Goal: Transaction & Acquisition: Purchase product/service

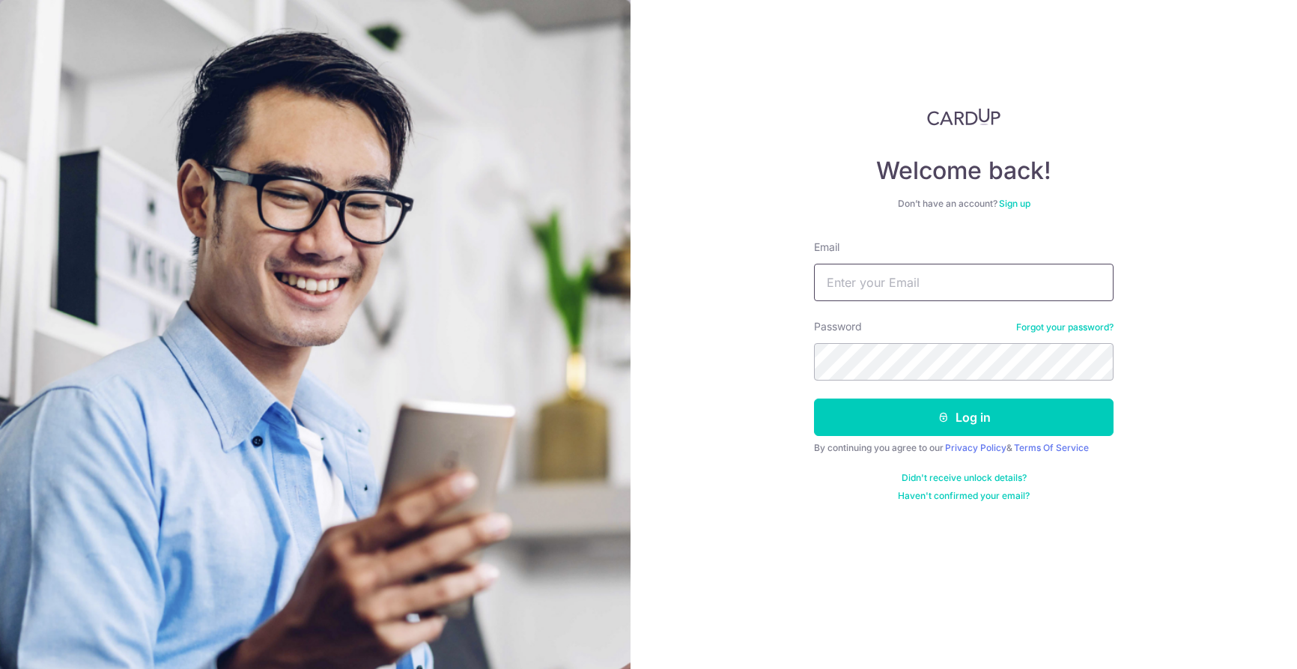
click at [902, 285] on input "Email" at bounding box center [964, 282] width 300 height 37
type input "[EMAIL_ADDRESS][DOMAIN_NAME]"
click at [814, 398] on button "Log in" at bounding box center [964, 416] width 300 height 37
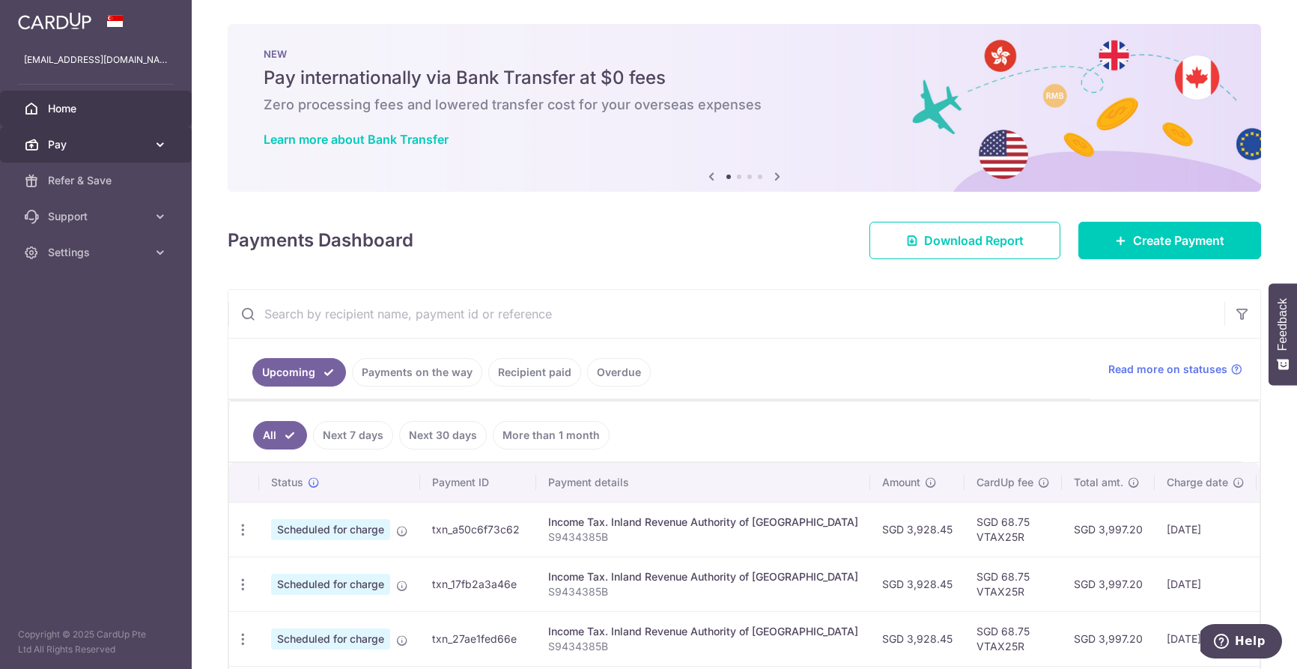
click at [106, 145] on span "Pay" at bounding box center [97, 144] width 99 height 15
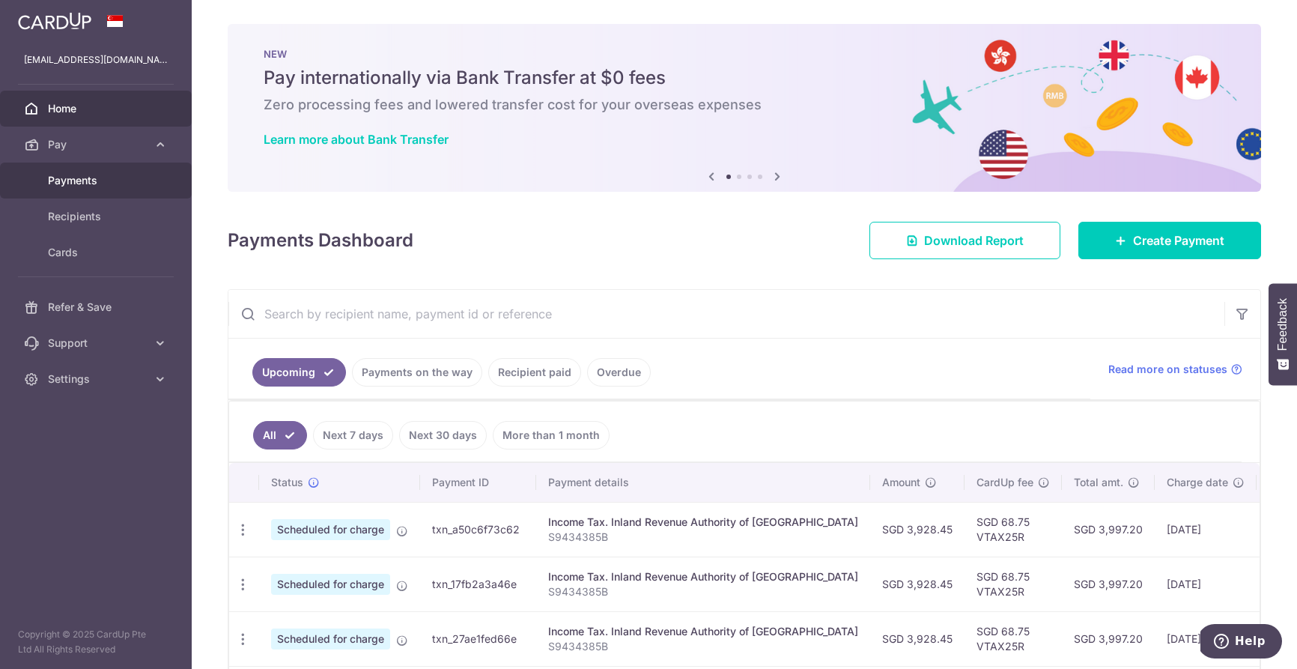
click at [79, 181] on span "Payments" at bounding box center [97, 180] width 99 height 15
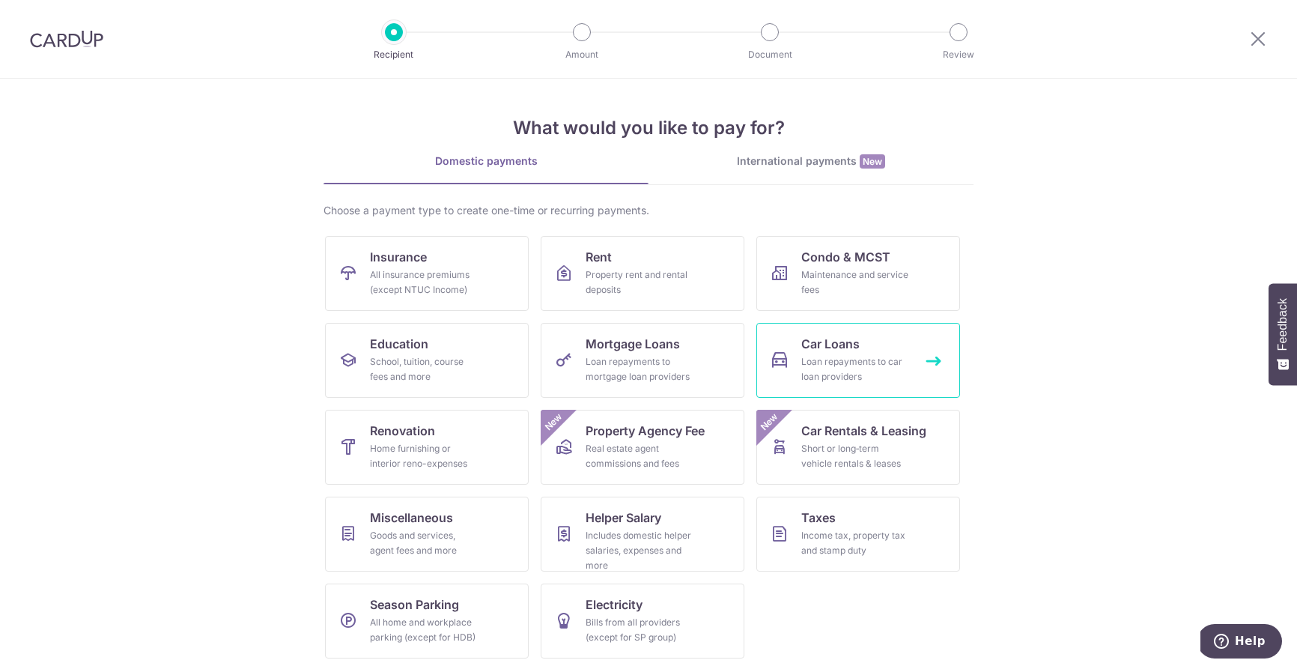
click at [890, 357] on div "Loan repayments to car loan providers" at bounding box center [855, 369] width 108 height 30
click at [821, 372] on div "Loan repayments to car loan providers" at bounding box center [855, 369] width 108 height 30
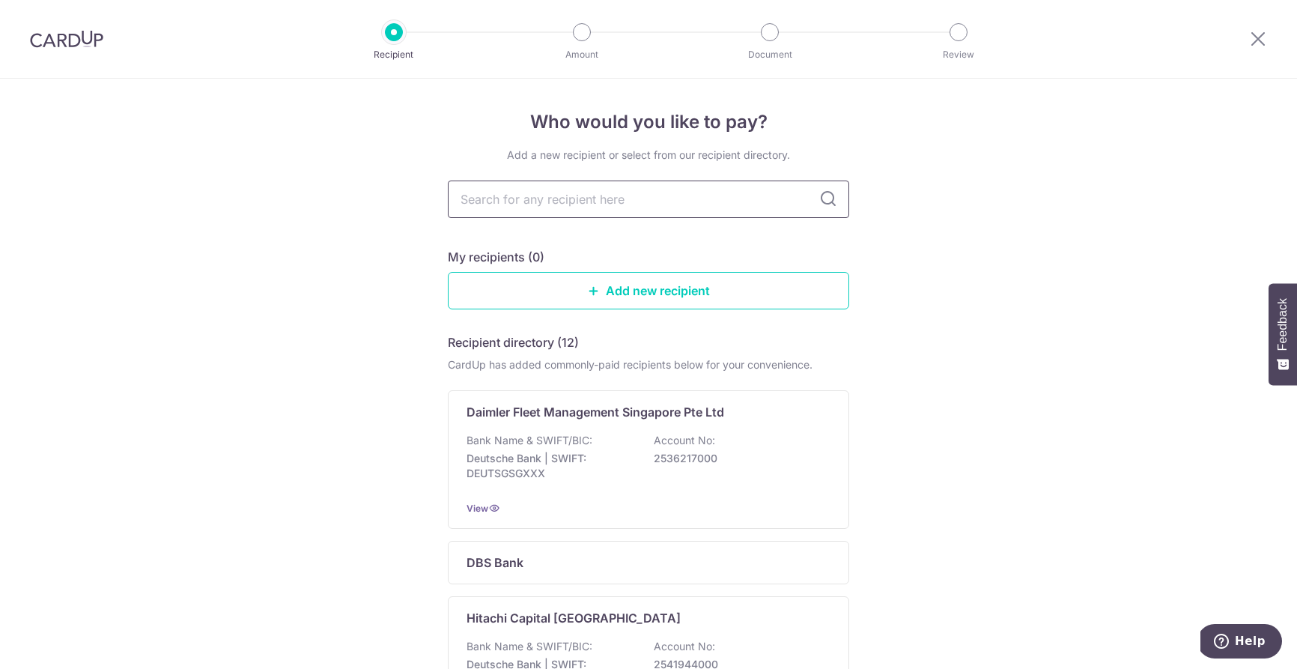
click at [653, 205] on input "text" at bounding box center [648, 199] width 401 height 37
type input "ocbc"
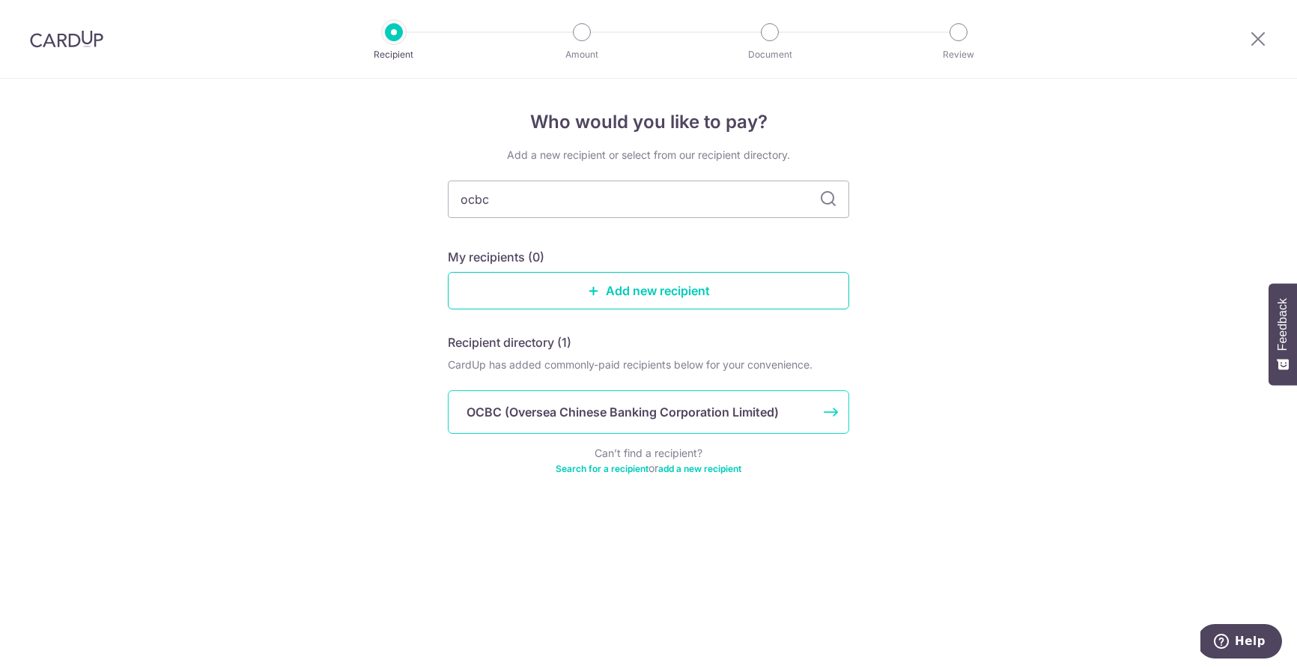
click at [631, 404] on p "OCBC (Oversea Chinese Banking Corporation Limited)" at bounding box center [623, 412] width 312 height 18
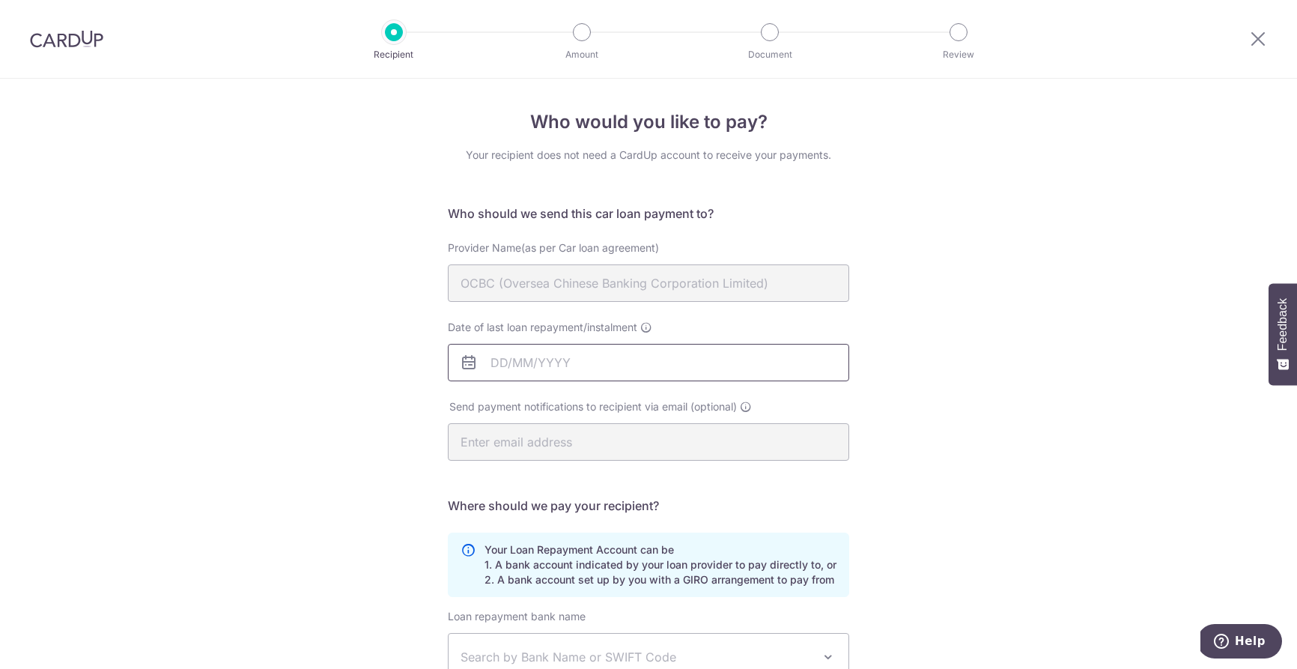
click at [507, 361] on input "Date of last loan repayment/instalment" at bounding box center [648, 362] width 401 height 37
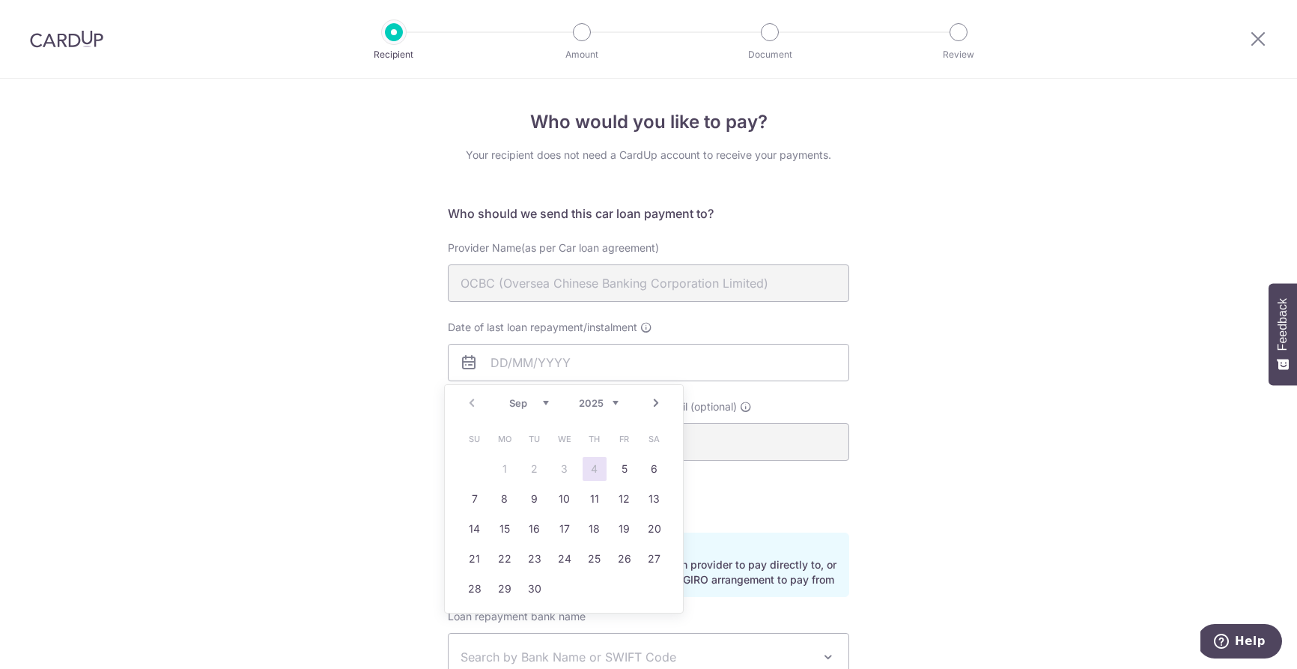
click at [474, 402] on div "Prev Next Sep Oct Nov Dec 2025 2026 2027 2028 2029 2030 2031 2032 2033 2034 2035" at bounding box center [564, 403] width 238 height 36
click at [472, 404] on div "Prev Next Sep Oct Nov Dec 2025 2026 2027 2028 2029 2030 2031 2032 2033 2034 2035" at bounding box center [564, 403] width 238 height 36
click at [536, 404] on select "Sep Oct Nov Dec" at bounding box center [529, 403] width 40 height 12
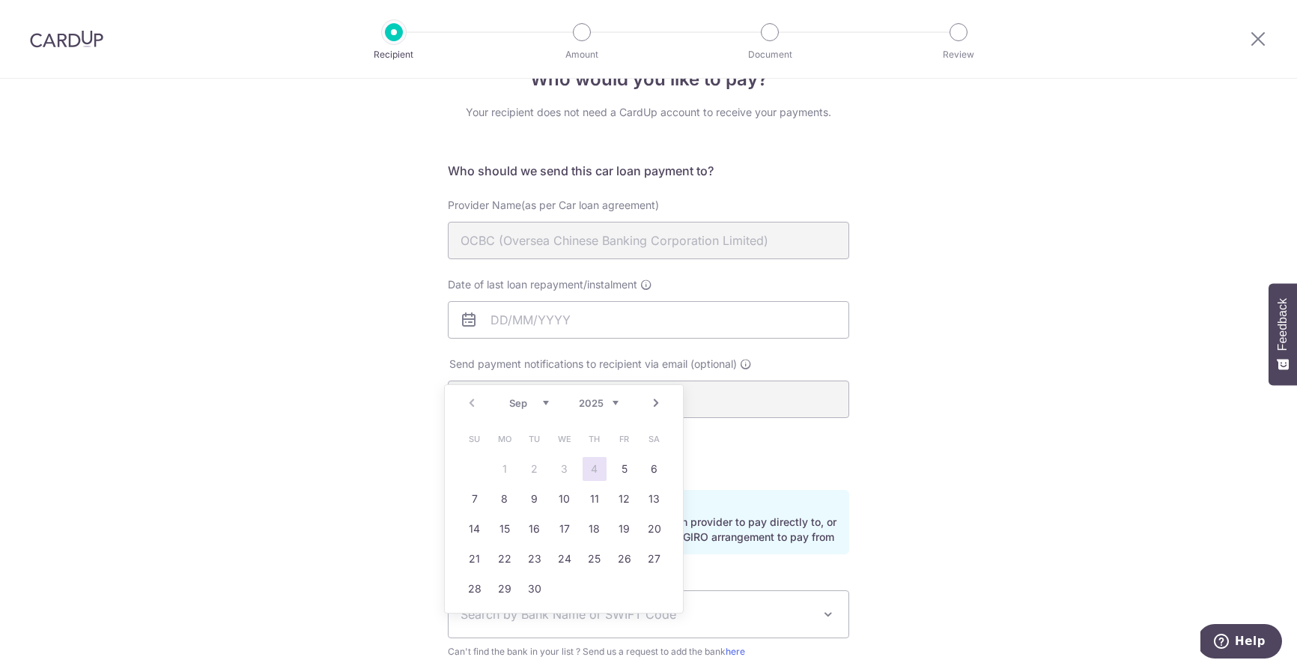
scroll to position [43, 0]
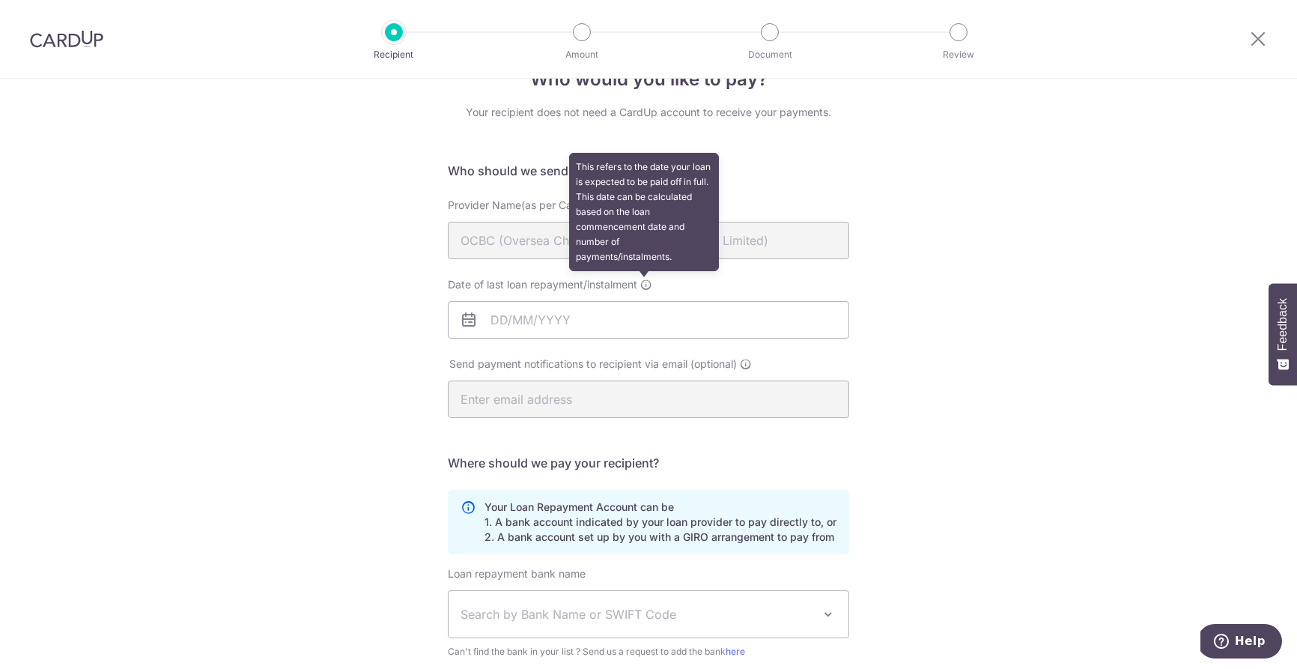
click at [643, 285] on icon at bounding box center [646, 285] width 12 height 12
click at [643, 301] on input "Date of last loan repayment/instalment This refers to the date your loan is exp…" at bounding box center [648, 319] width 401 height 37
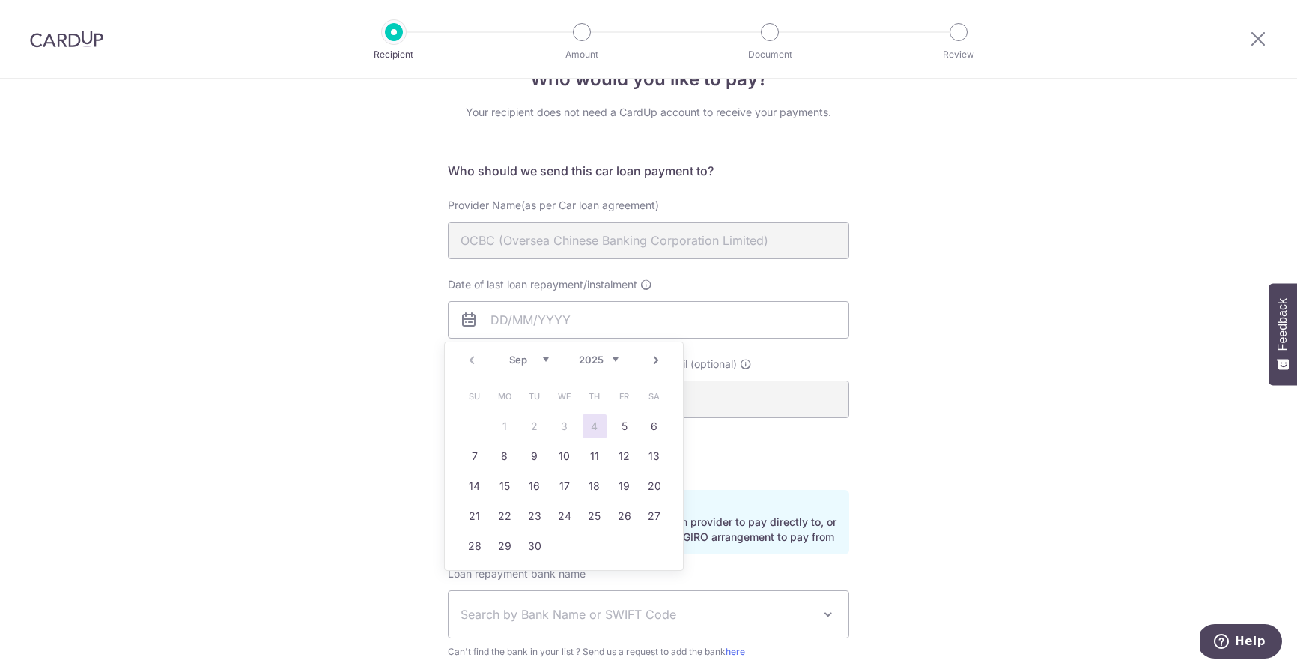
click at [589, 358] on select "2025 2026 2027 2028 2029 2030 2031 2032 2033 2034 2035" at bounding box center [599, 360] width 40 height 12
click at [525, 360] on select "Jan Feb Mar Apr May Jun Jul Aug Sep Oct Nov Dec" at bounding box center [529, 360] width 40 height 12
click at [503, 515] on link "18" at bounding box center [505, 516] width 24 height 24
type input "18/10/2027"
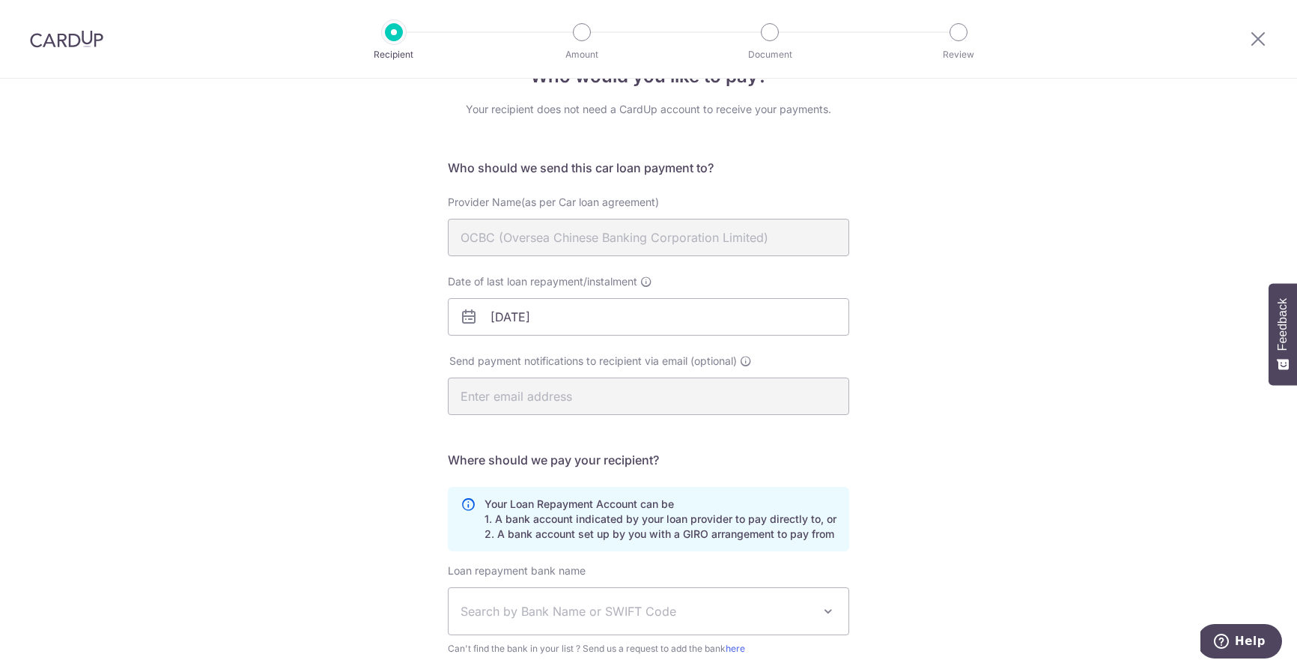
scroll to position [46, 0]
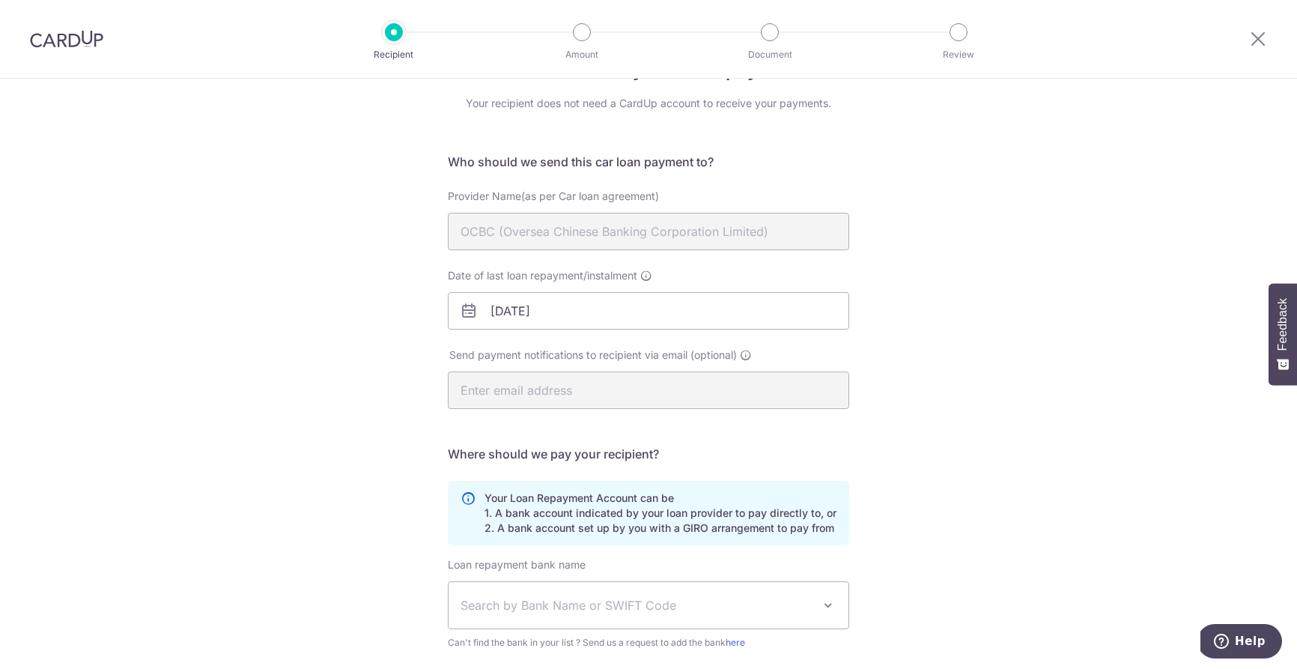
click at [324, 348] on div "Who would you like to pay? Your recipient does not need a CardUp account to rec…" at bounding box center [648, 438] width 1297 height 822
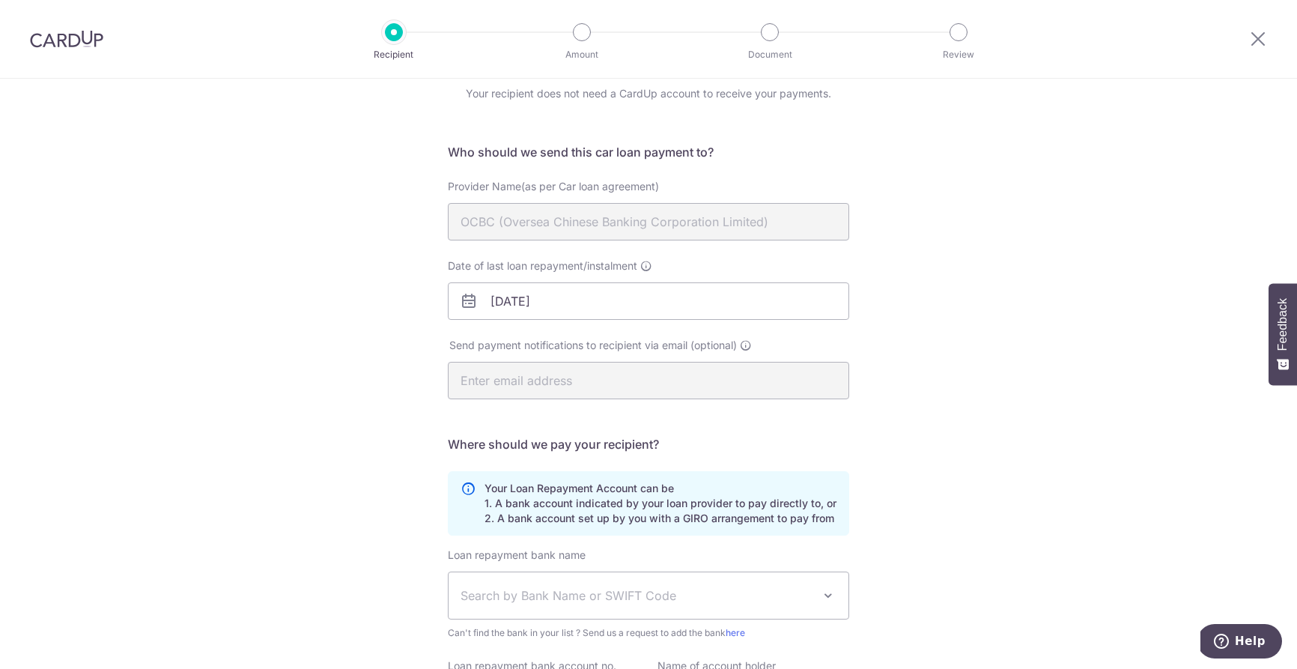
scroll to position [82, 0]
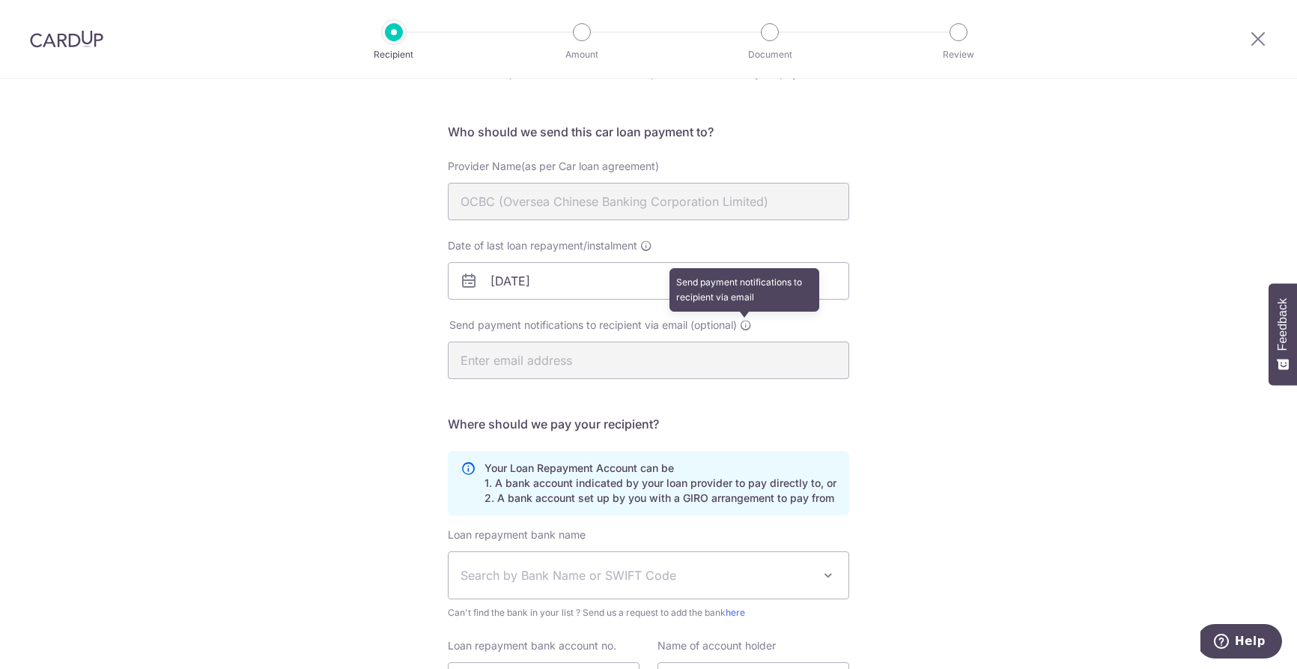
click at [747, 321] on icon at bounding box center [746, 325] width 12 height 12
click at [974, 386] on div "Who would you like to pay? Your recipient does not need a CardUp account to rec…" at bounding box center [648, 408] width 1297 height 822
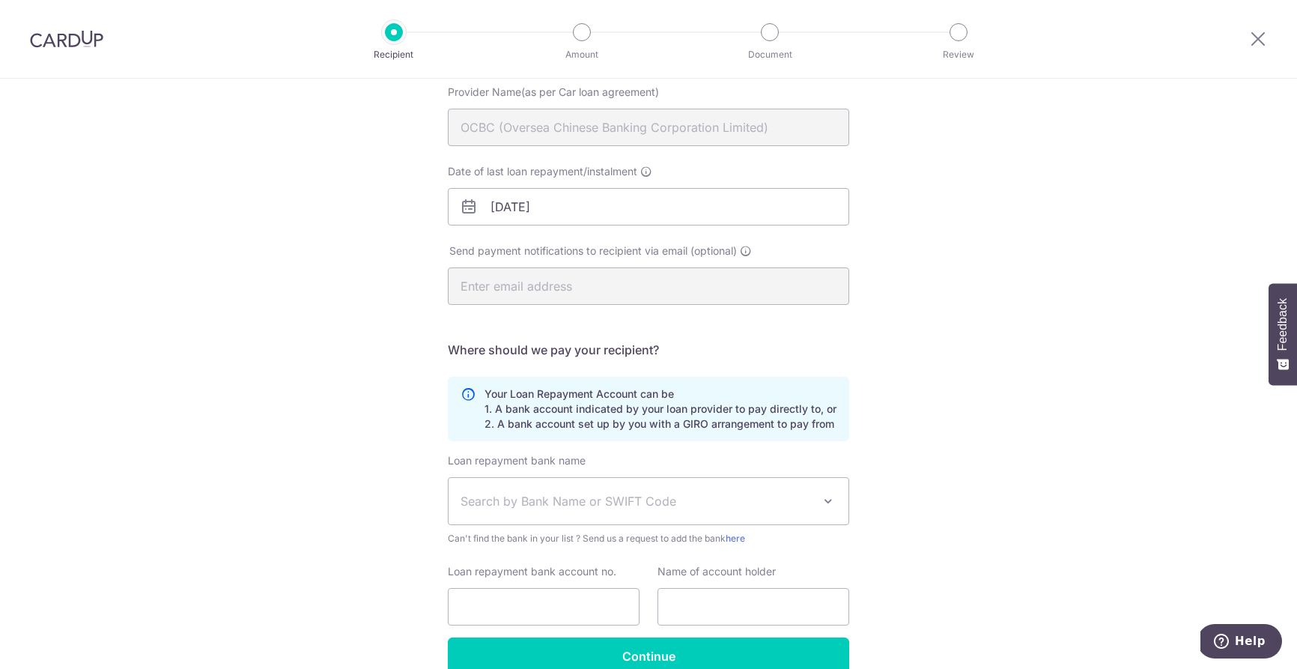
scroll to position [204, 0]
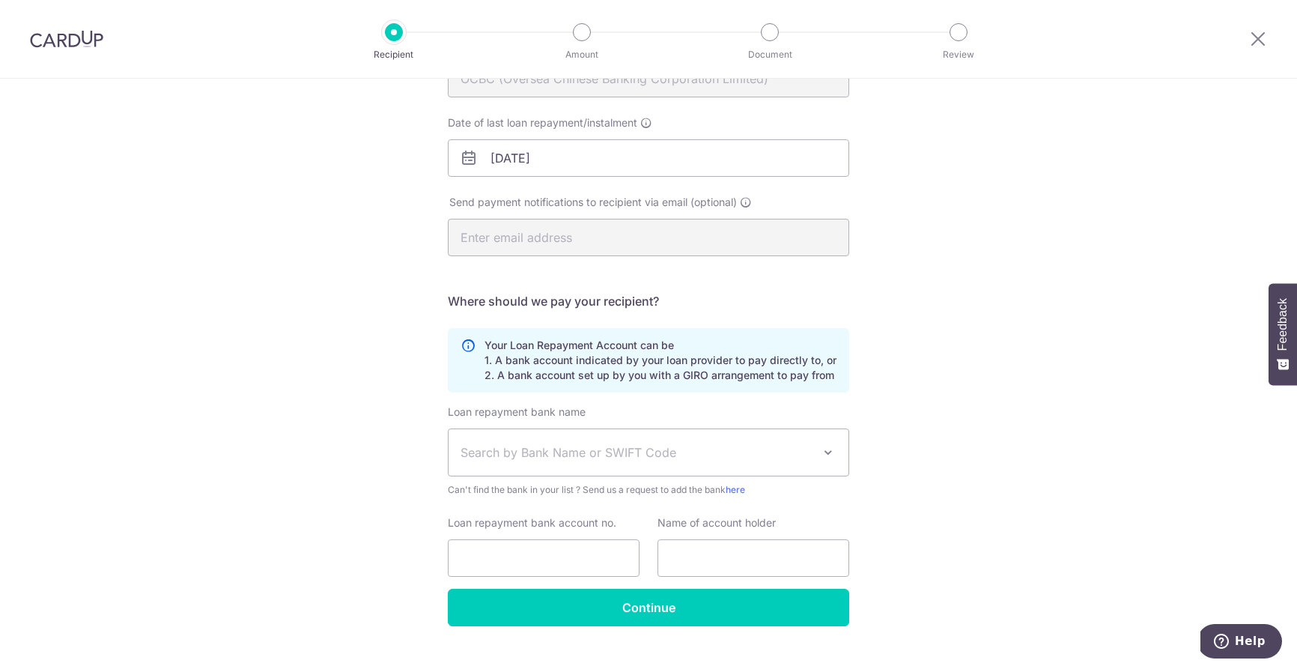
click at [569, 445] on span "Search by Bank Name or SWIFT Code" at bounding box center [637, 452] width 352 height 18
click at [250, 345] on div "Who would you like to pay? Your recipient does not need a CardUp account to rec…" at bounding box center [648, 285] width 1297 height 822
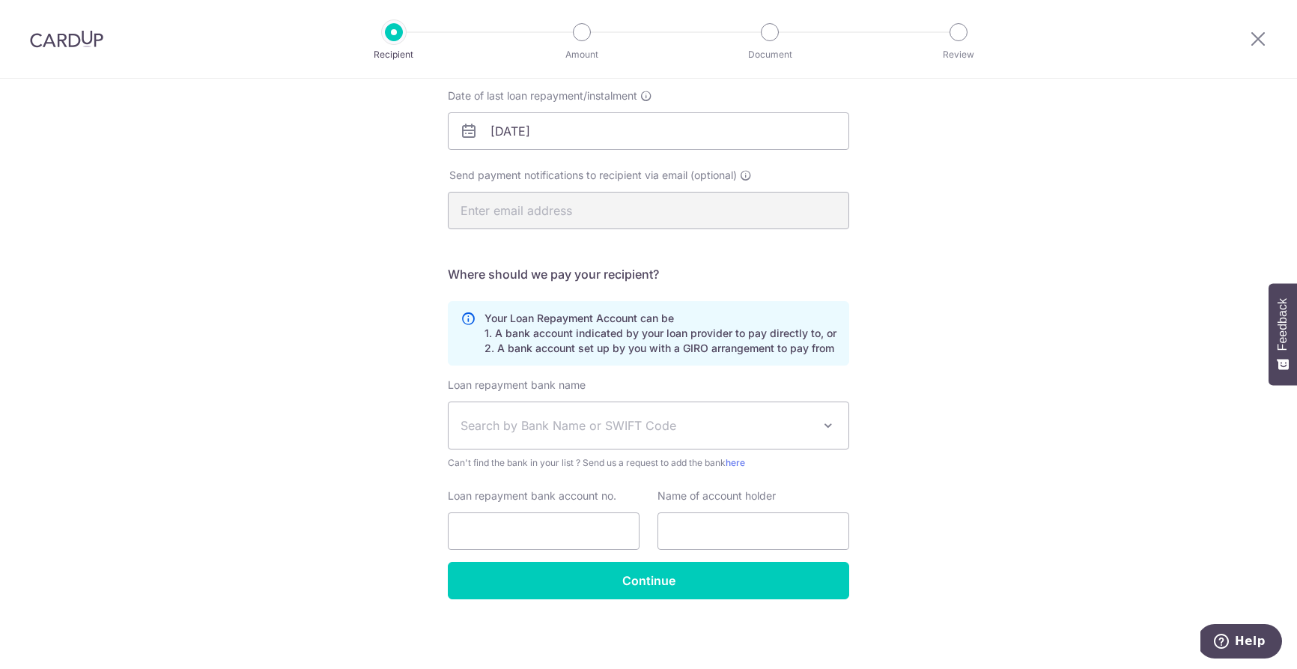
scroll to position [232, 0]
click at [591, 430] on span "Search by Bank Name or SWIFT Code" at bounding box center [637, 425] width 352 height 18
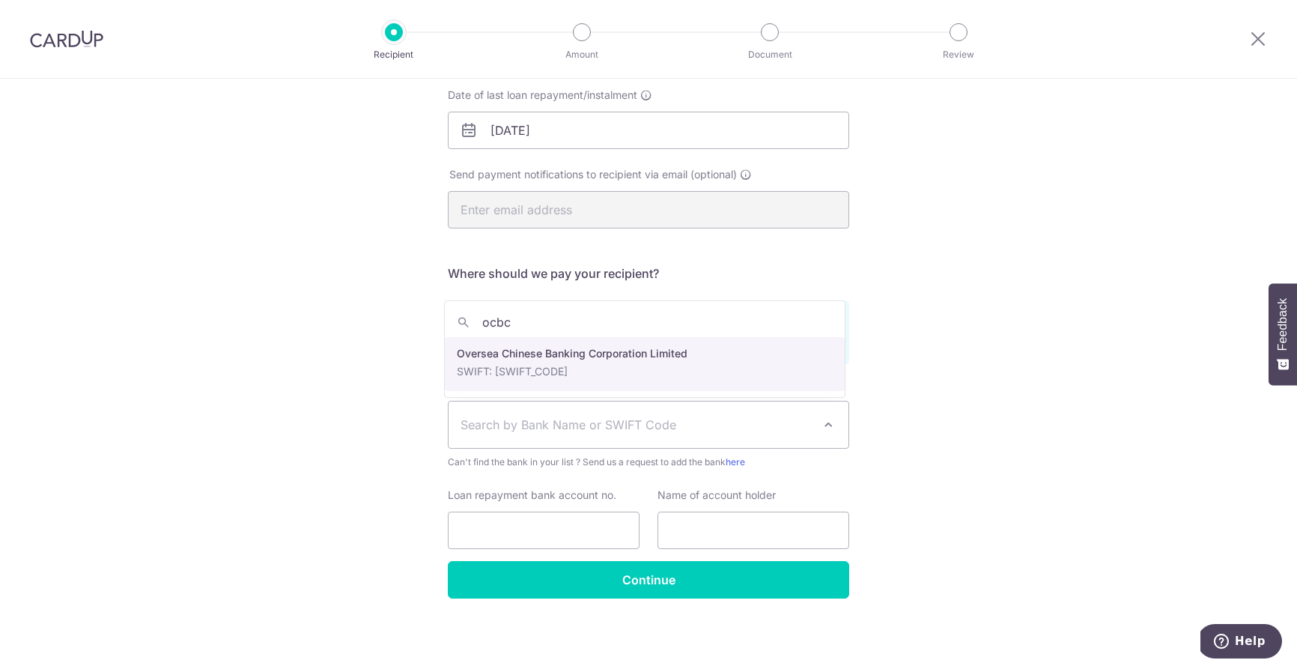
type input "ocbc"
select select "12"
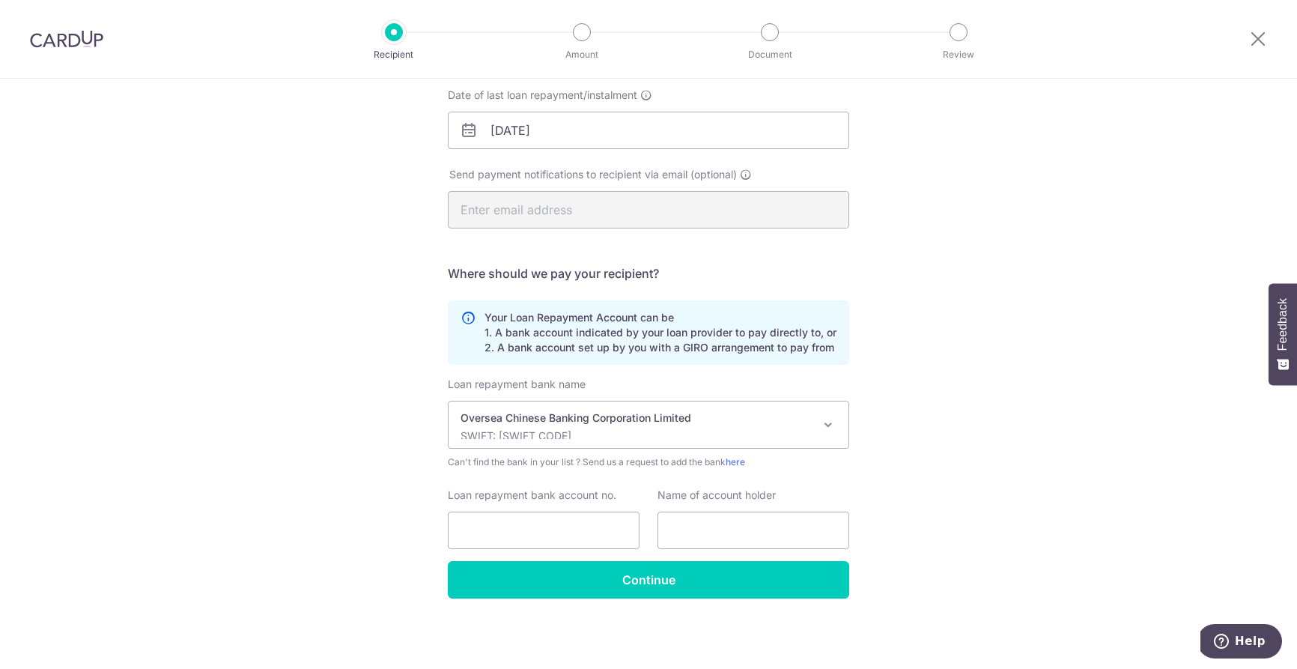
click at [935, 410] on div "Who would you like to pay? Your recipient does not need a CardUp account to rec…" at bounding box center [648, 257] width 1297 height 822
click at [585, 530] on input "Loan repayment bank account no." at bounding box center [544, 530] width 192 height 37
type input "596638494001"
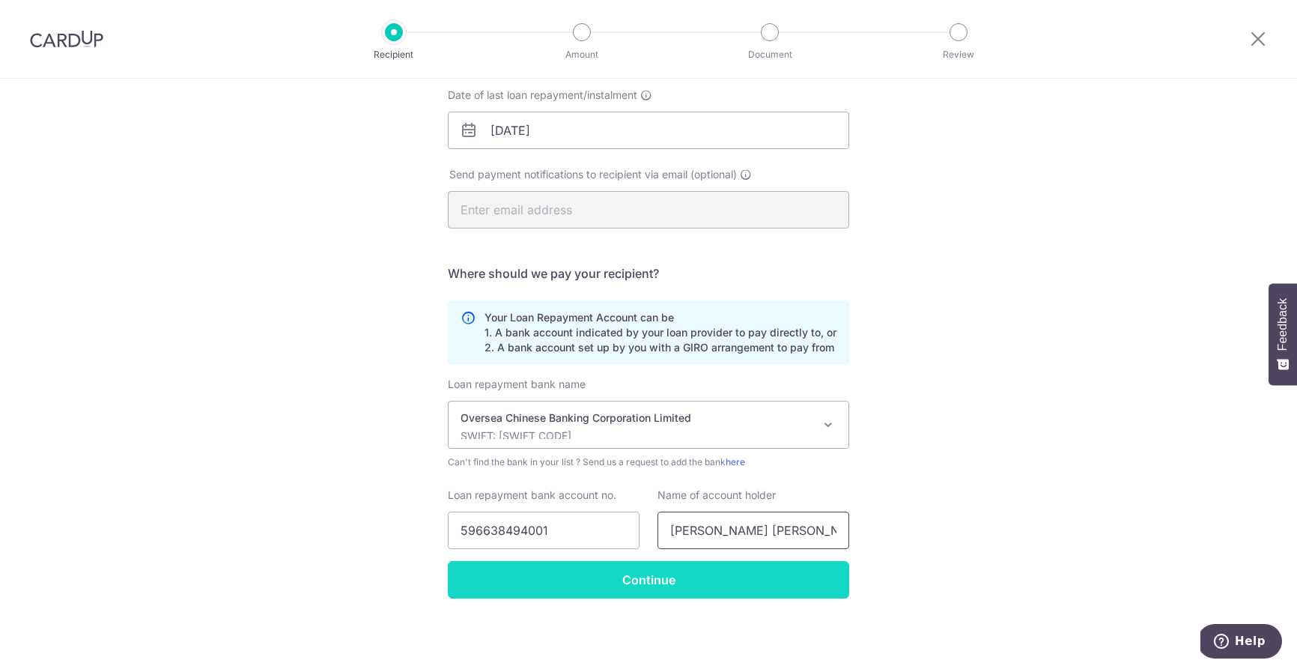
type input "[PERSON_NAME] [PERSON_NAME]"
click at [518, 568] on input "Continue" at bounding box center [648, 579] width 401 height 37
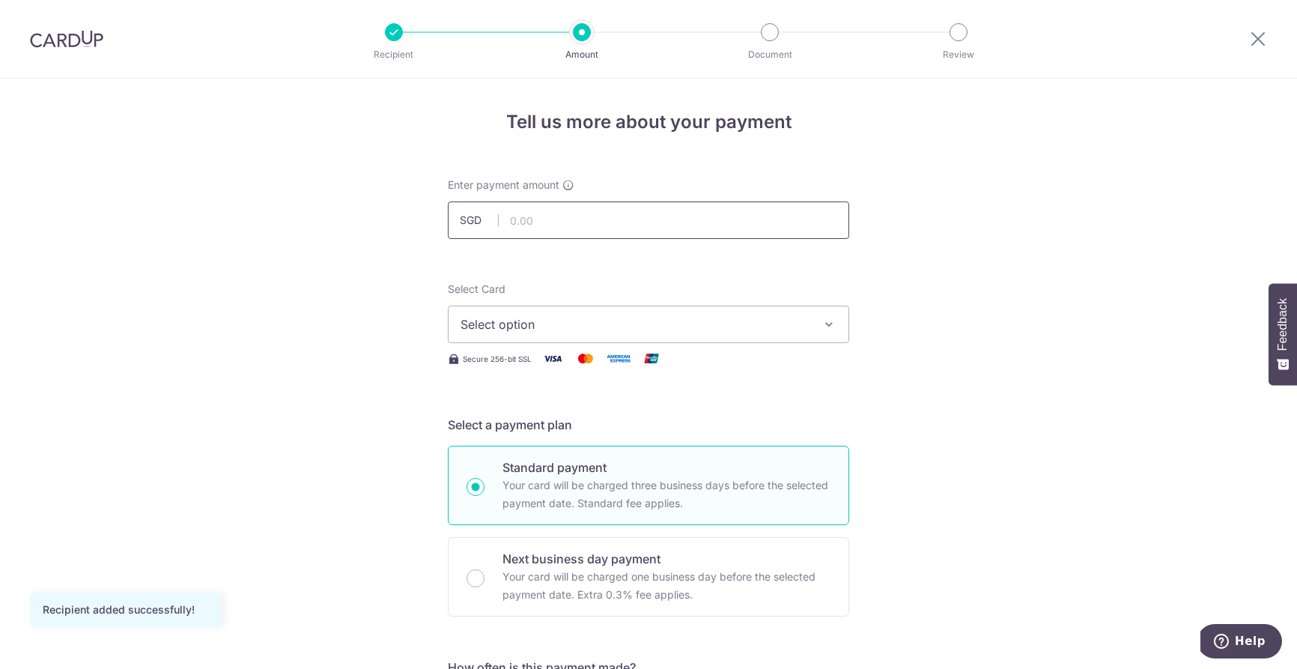
click at [584, 225] on input "text" at bounding box center [648, 219] width 401 height 37
type input "3,611.33"
click at [688, 329] on span "Select option" at bounding box center [635, 324] width 349 height 18
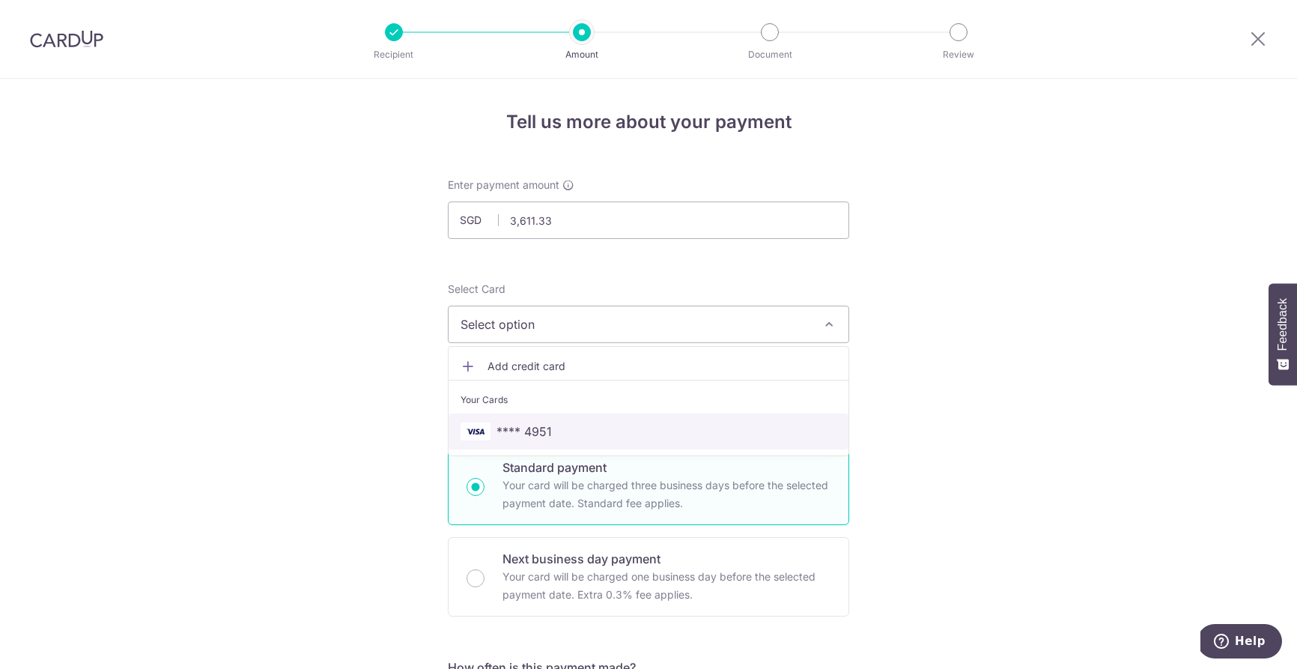
click at [574, 430] on span "**** 4951" at bounding box center [649, 431] width 376 height 18
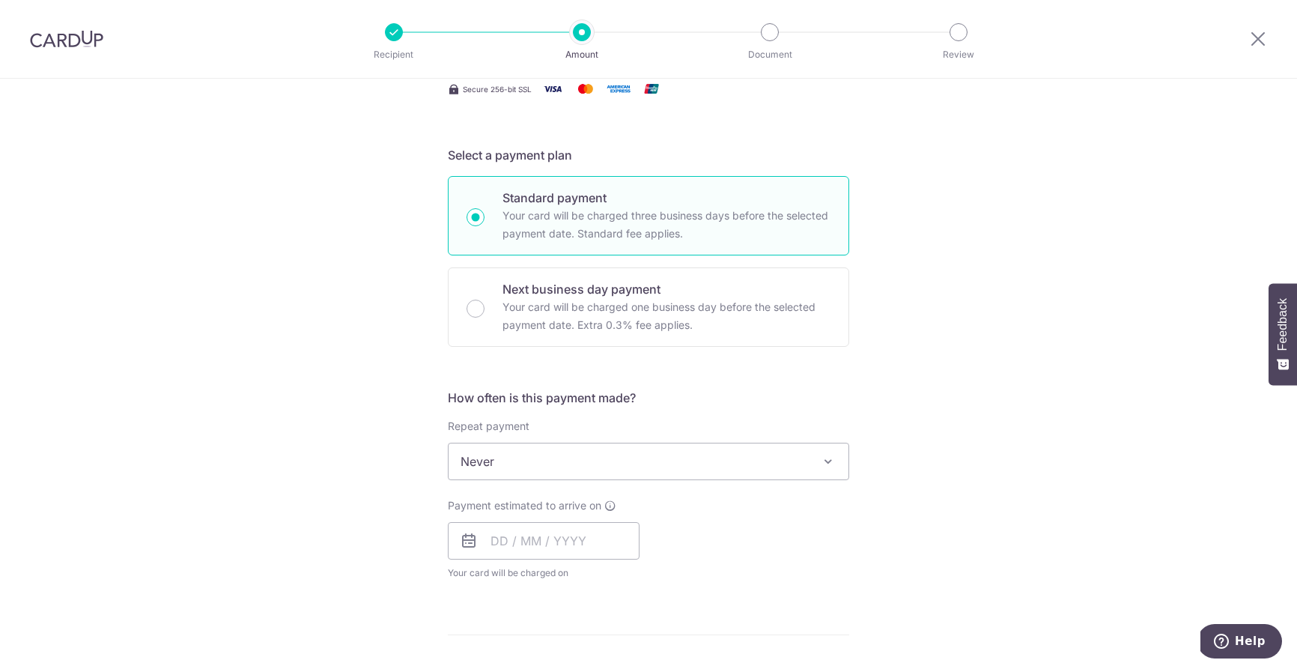
scroll to position [279, 0]
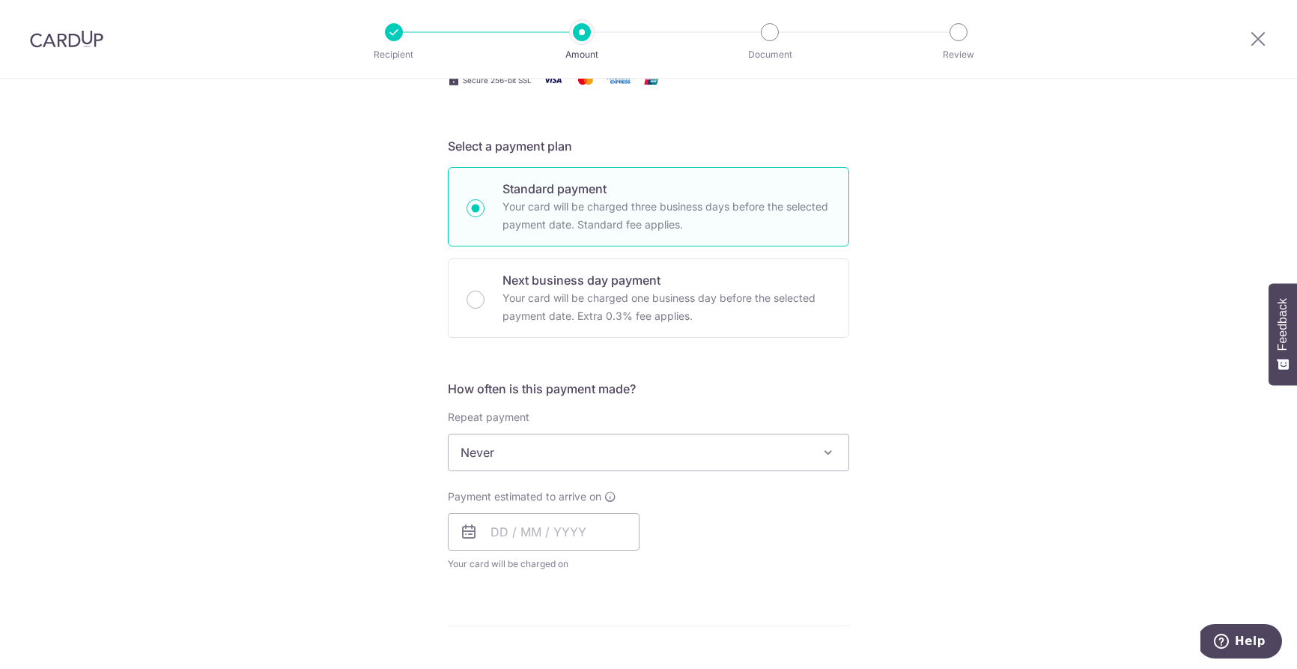
click at [616, 454] on span "Never" at bounding box center [649, 452] width 400 height 36
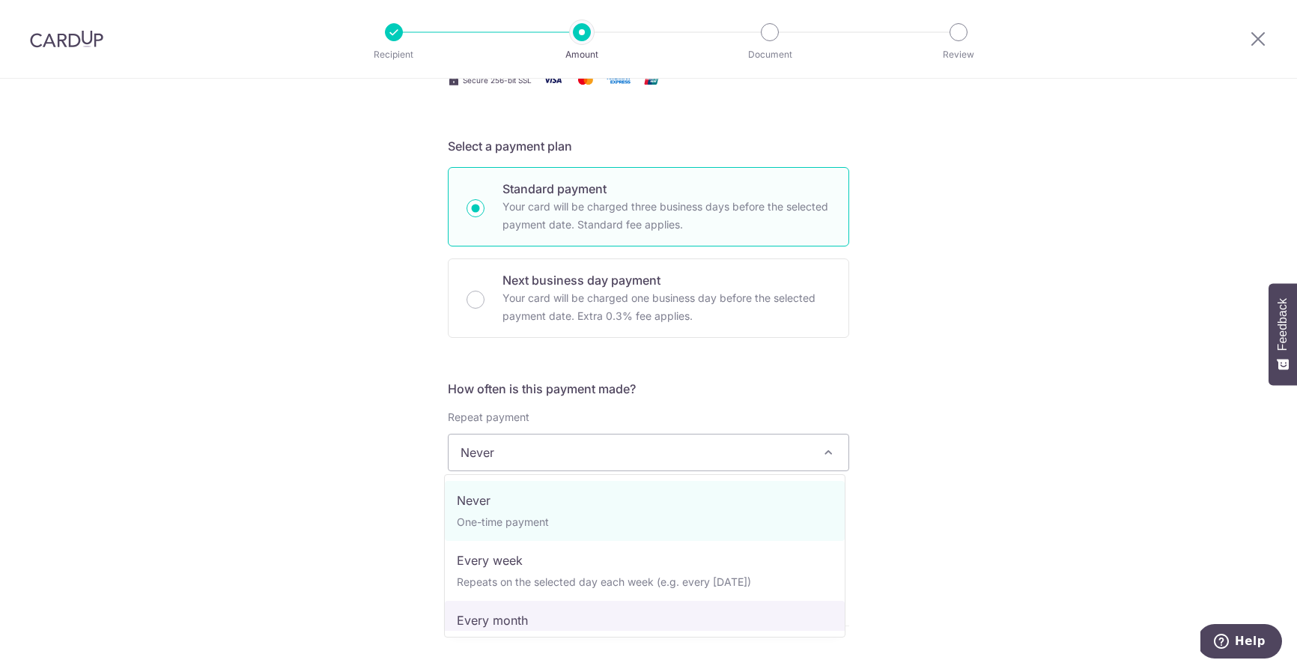
select select "3"
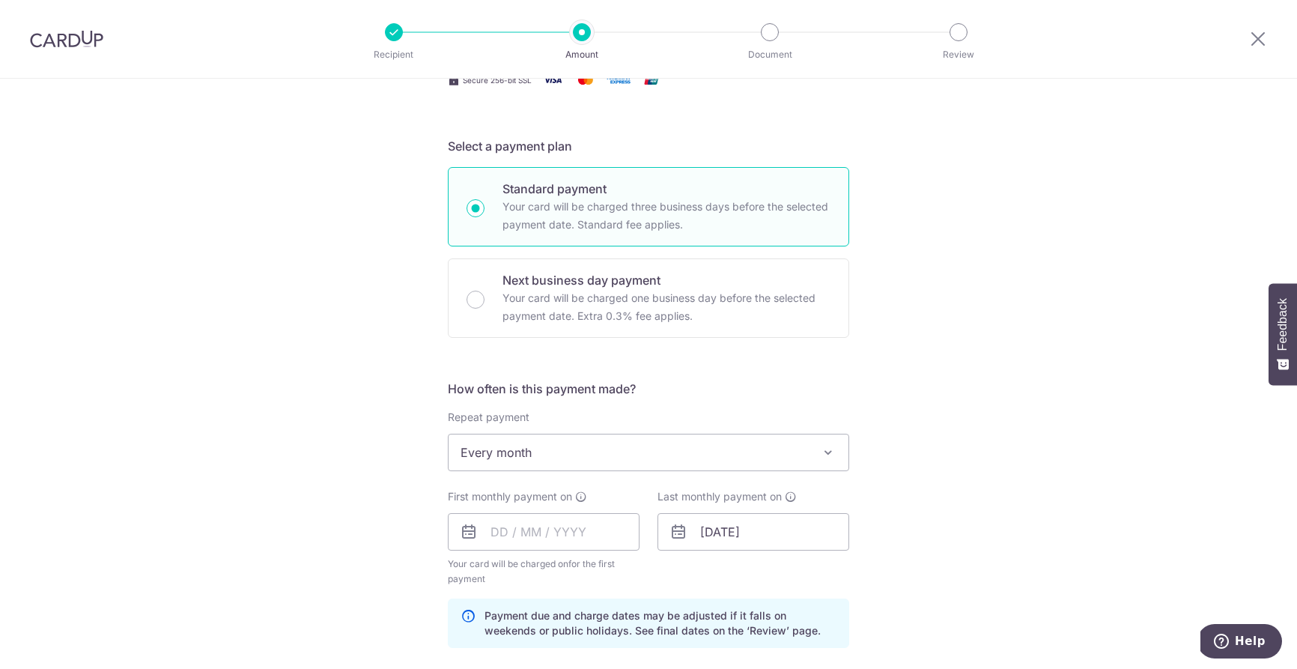
click at [326, 495] on div "Tell us more about your payment Enter payment amount SGD 3,611.33 3611.33 Recip…" at bounding box center [648, 515] width 1297 height 1431
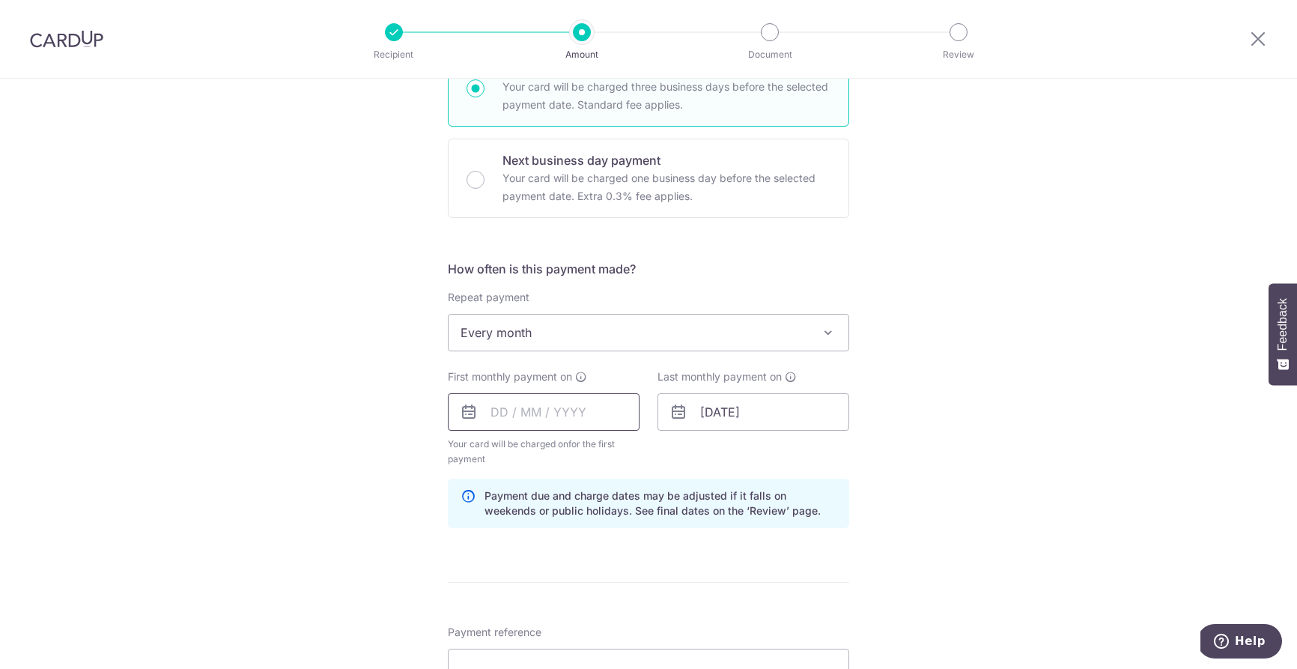
scroll to position [398, 0]
click at [528, 416] on input "text" at bounding box center [544, 411] width 192 height 37
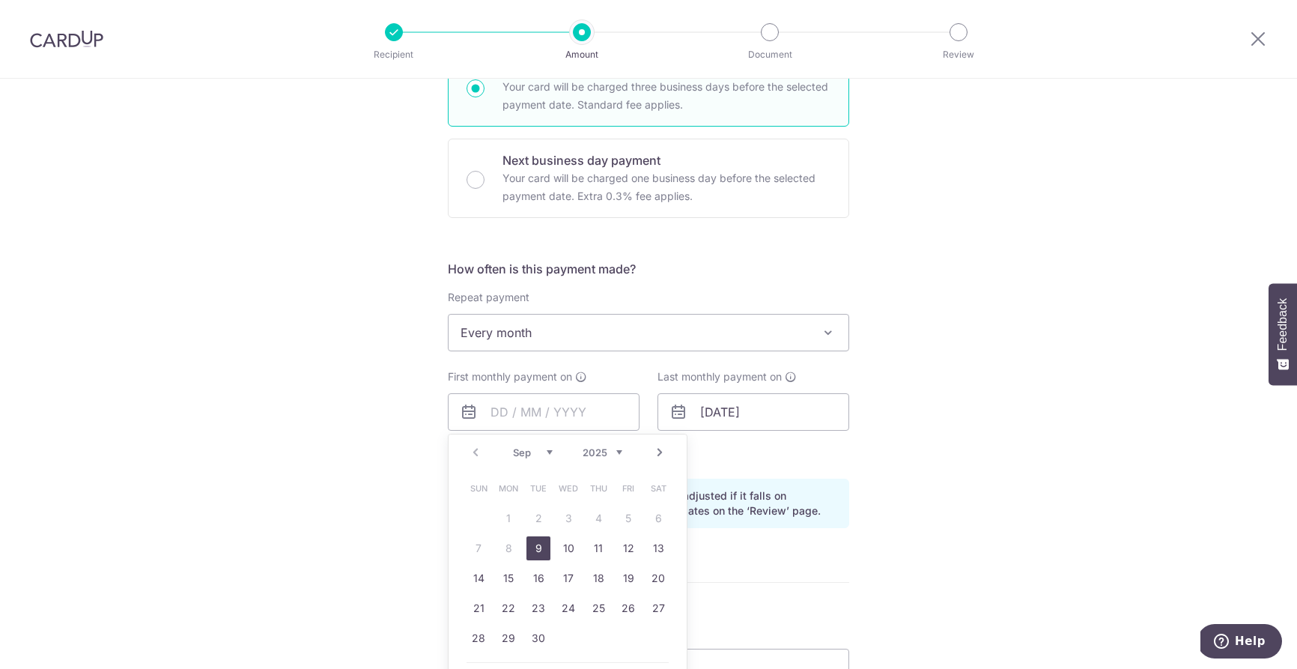
click at [536, 545] on link "9" at bounding box center [539, 548] width 24 height 24
type input "09/09/2025"
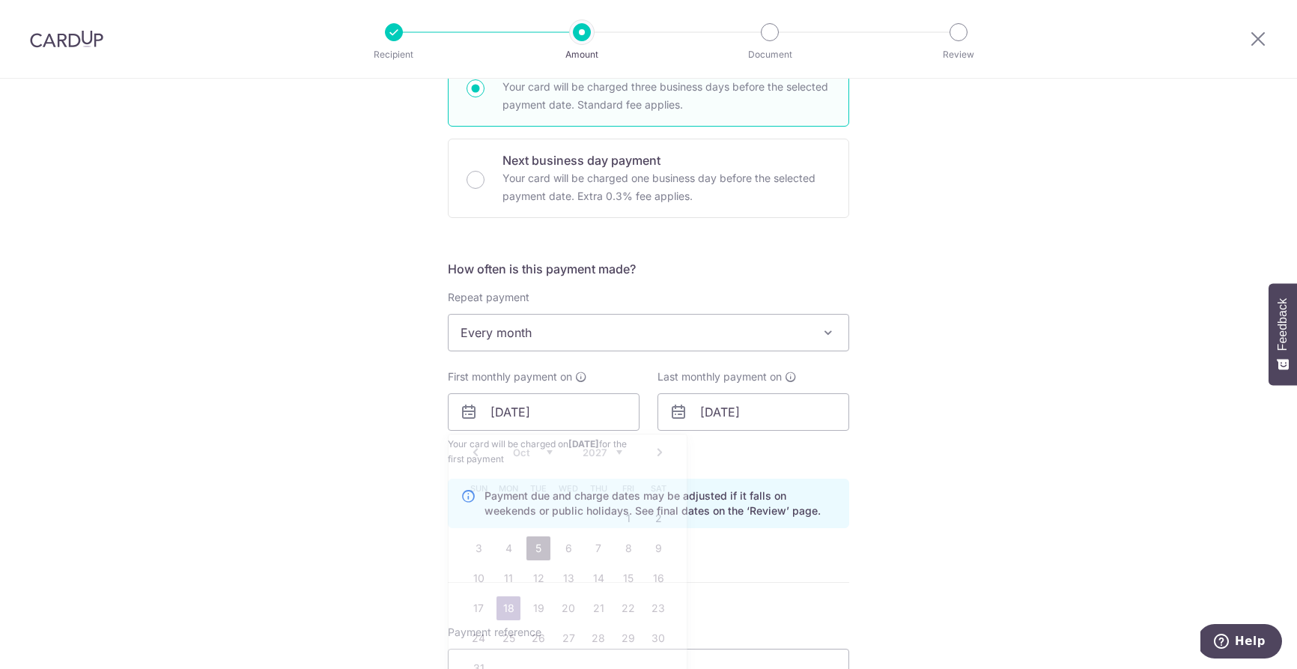
click at [537, 547] on link "5" at bounding box center [539, 548] width 24 height 24
type input "05/10/2027"
click at [328, 479] on div "Tell us more about your payment Enter payment amount SGD 3,611.33 3611.33 Recip…" at bounding box center [648, 395] width 1297 height 1431
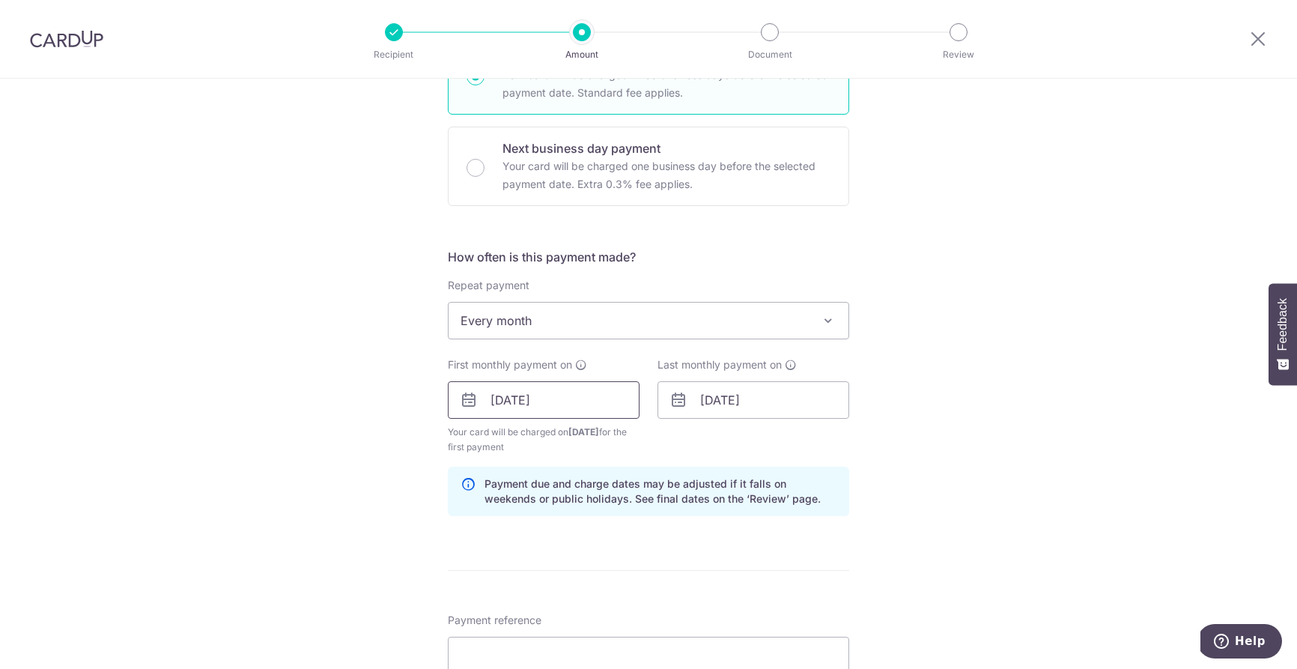
scroll to position [413, 0]
click at [519, 398] on input "09/09/2025" at bounding box center [544, 397] width 192 height 37
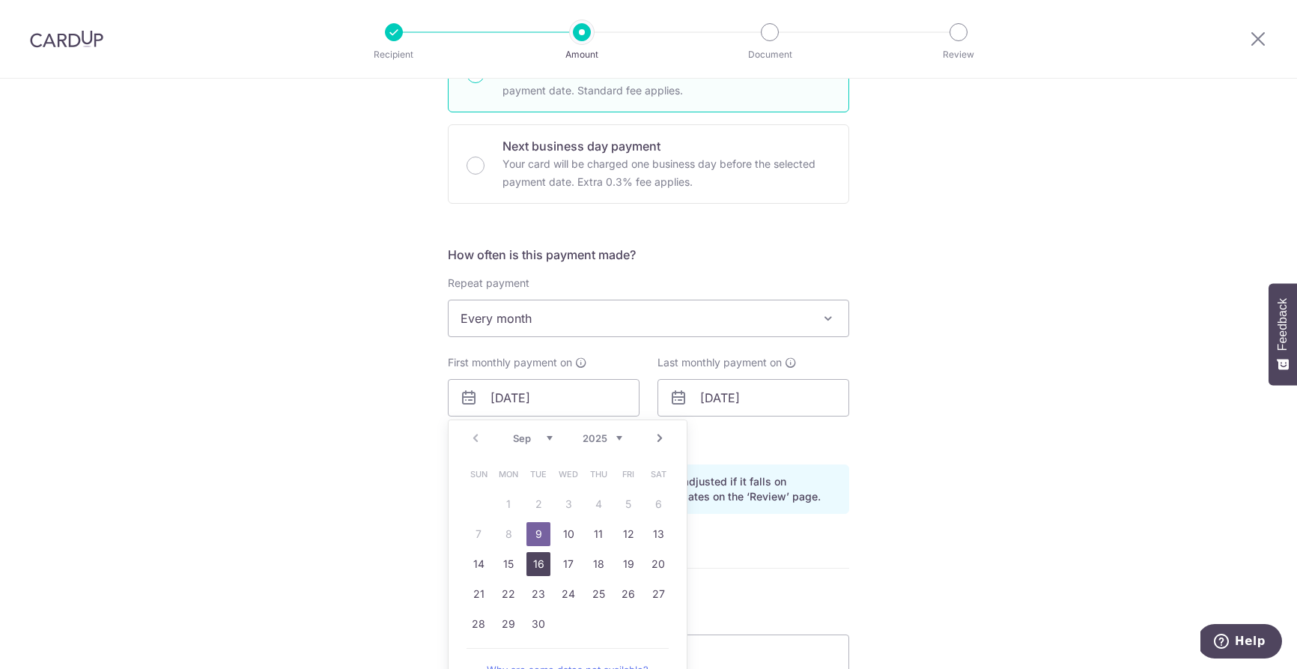
click at [538, 566] on link "16" at bounding box center [539, 564] width 24 height 24
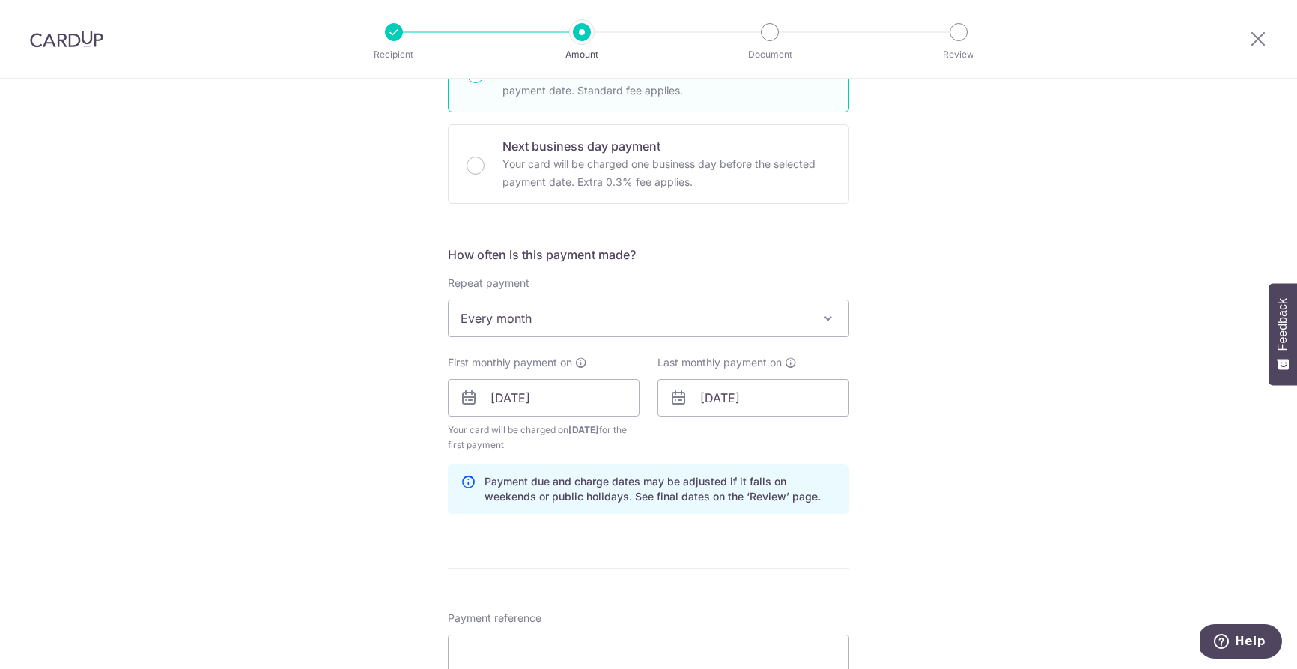
click at [343, 459] on div "Tell us more about your payment Enter payment amount SGD 3,611.33 3611.33 Recip…" at bounding box center [648, 381] width 1297 height 1431
drag, startPoint x: 527, startPoint y: 393, endPoint x: 527, endPoint y: 404, distance: 11.2
click at [527, 394] on input "16/09/2025" at bounding box center [544, 397] width 192 height 37
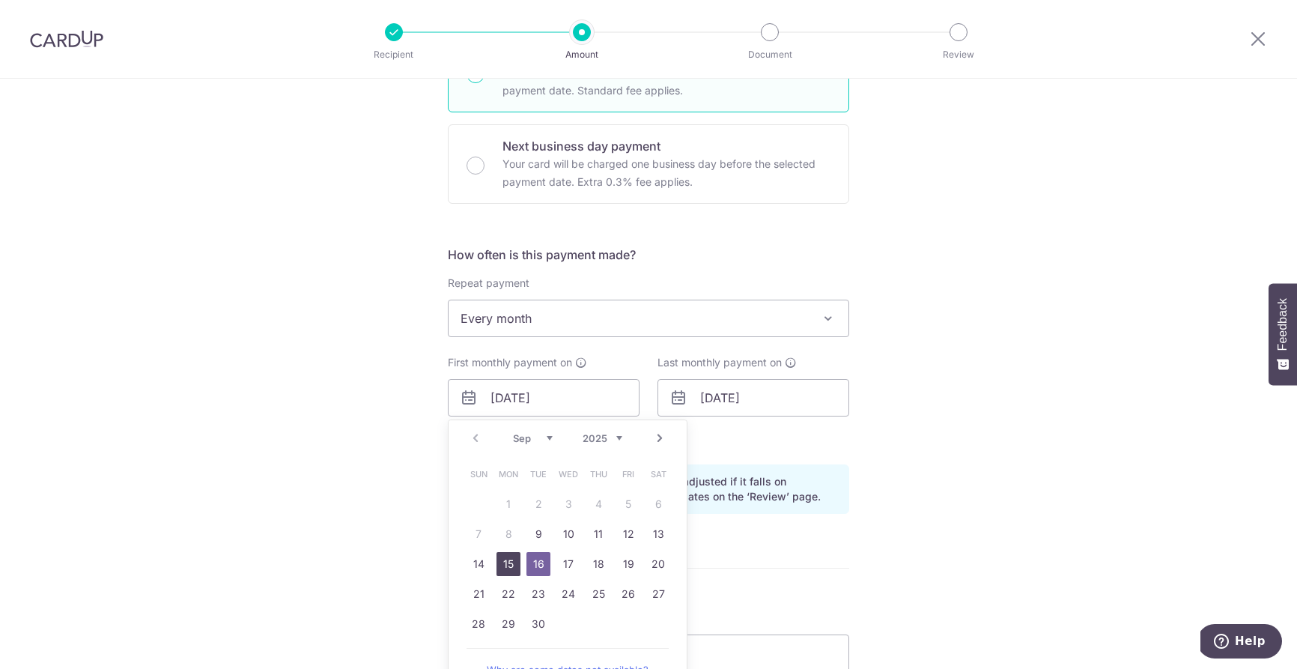
drag, startPoint x: 503, startPoint y: 563, endPoint x: 375, endPoint y: 498, distance: 143.7
click at [503, 563] on link "15" at bounding box center [509, 564] width 24 height 24
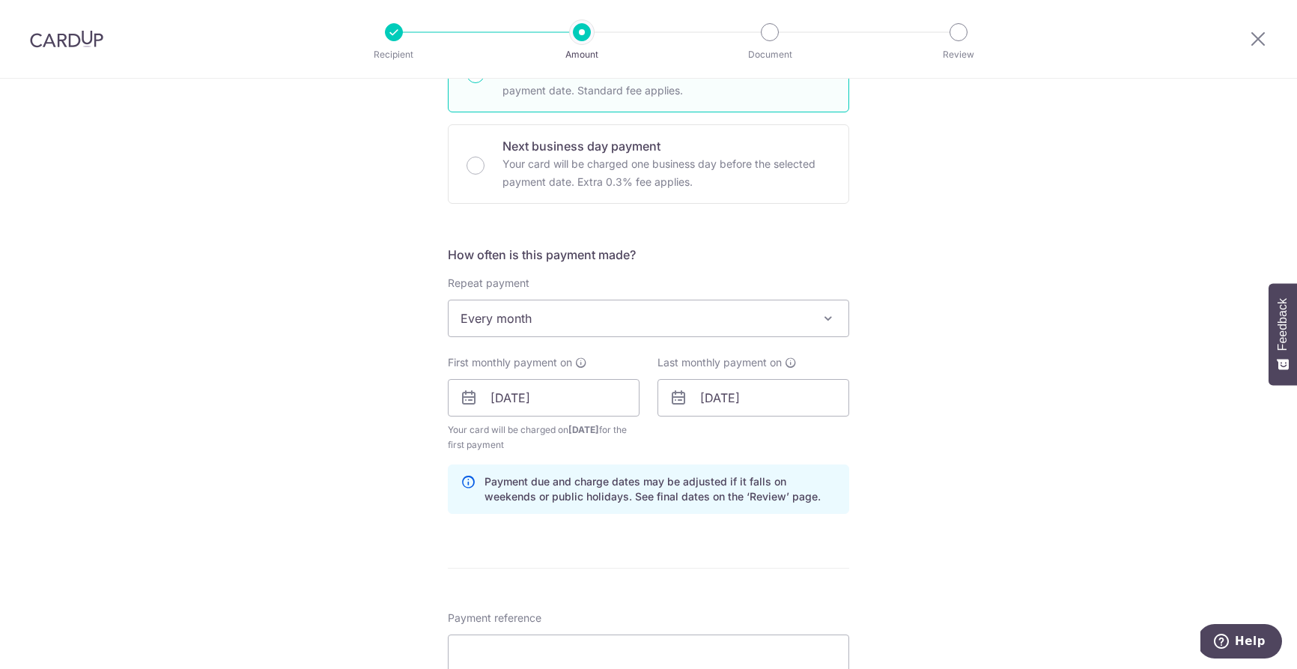
click at [311, 432] on div "Tell us more about your payment Enter payment amount SGD 3,611.33 3611.33 Recip…" at bounding box center [648, 381] width 1297 height 1431
click at [515, 402] on input "[DATE]" at bounding box center [544, 397] width 192 height 37
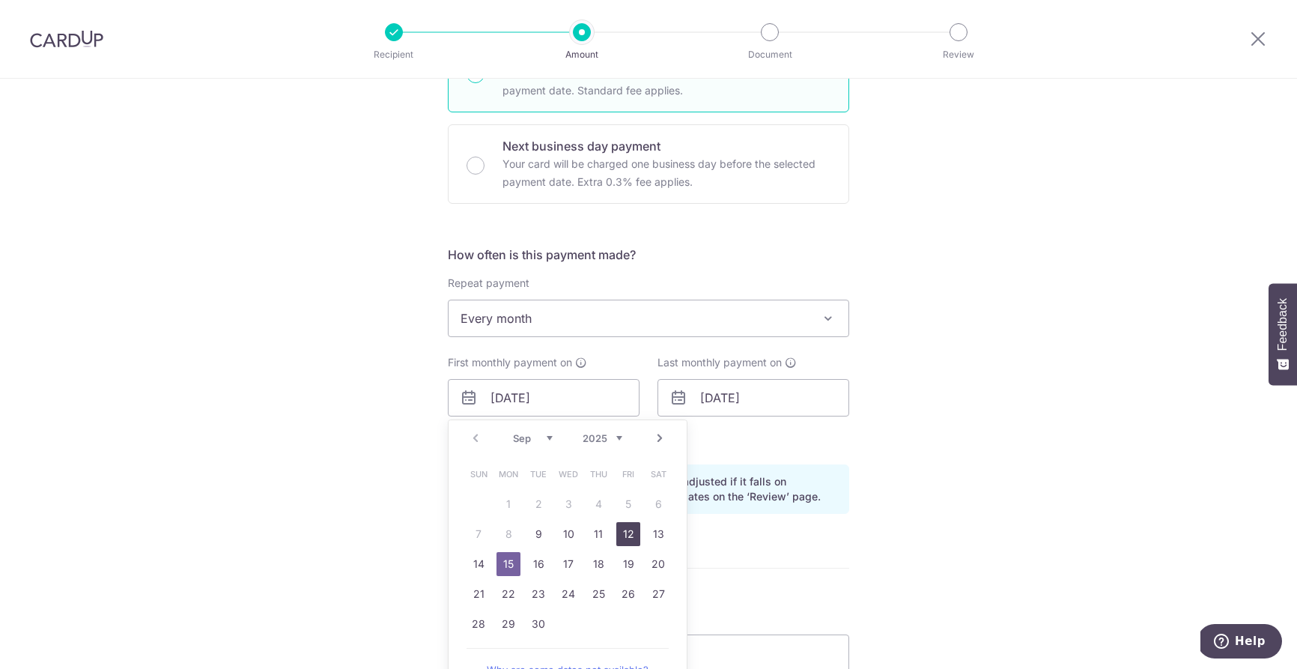
click at [630, 537] on link "12" at bounding box center [628, 534] width 24 height 24
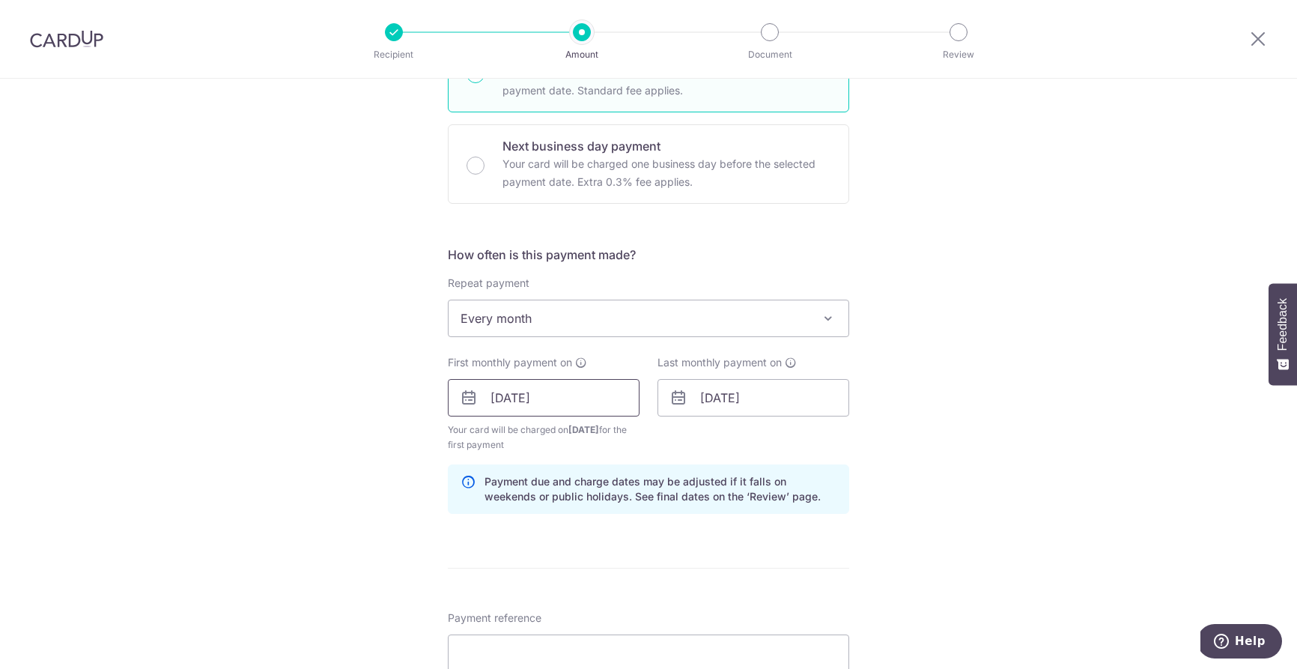
click at [525, 406] on input "12/09/2025" at bounding box center [544, 397] width 192 height 37
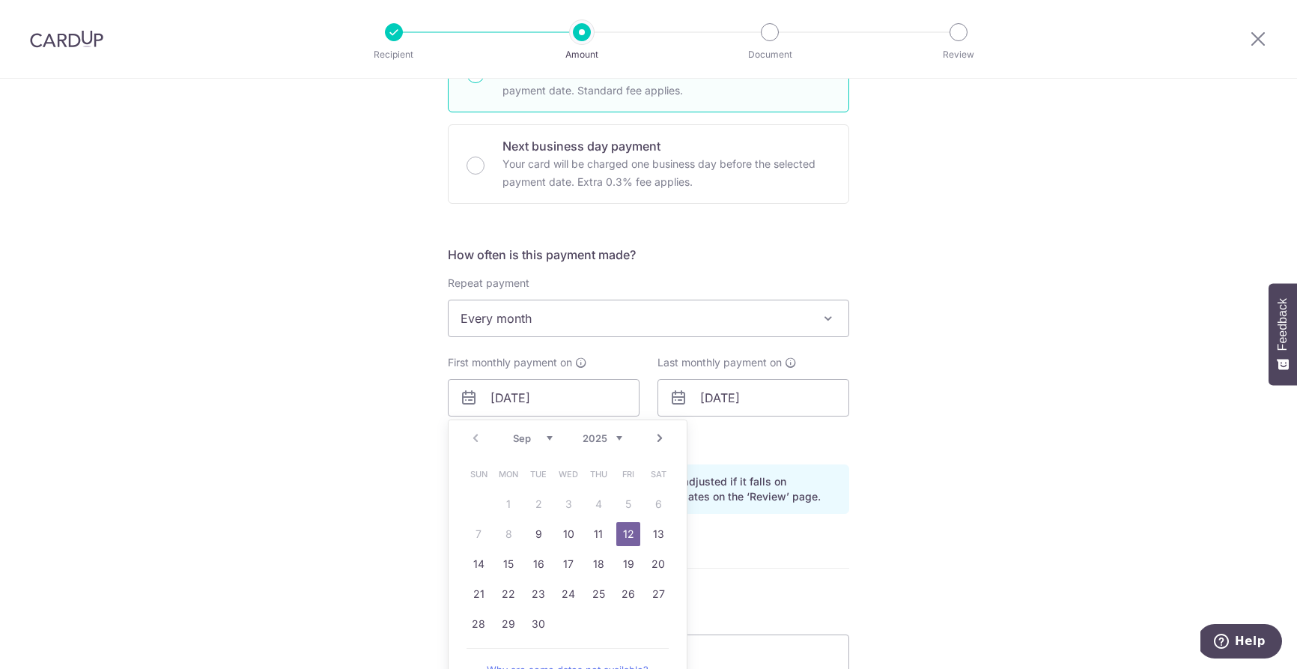
click at [360, 485] on div "Tell us more about your payment Enter payment amount SGD 3,611.33 3611.33 Recip…" at bounding box center [648, 381] width 1297 height 1431
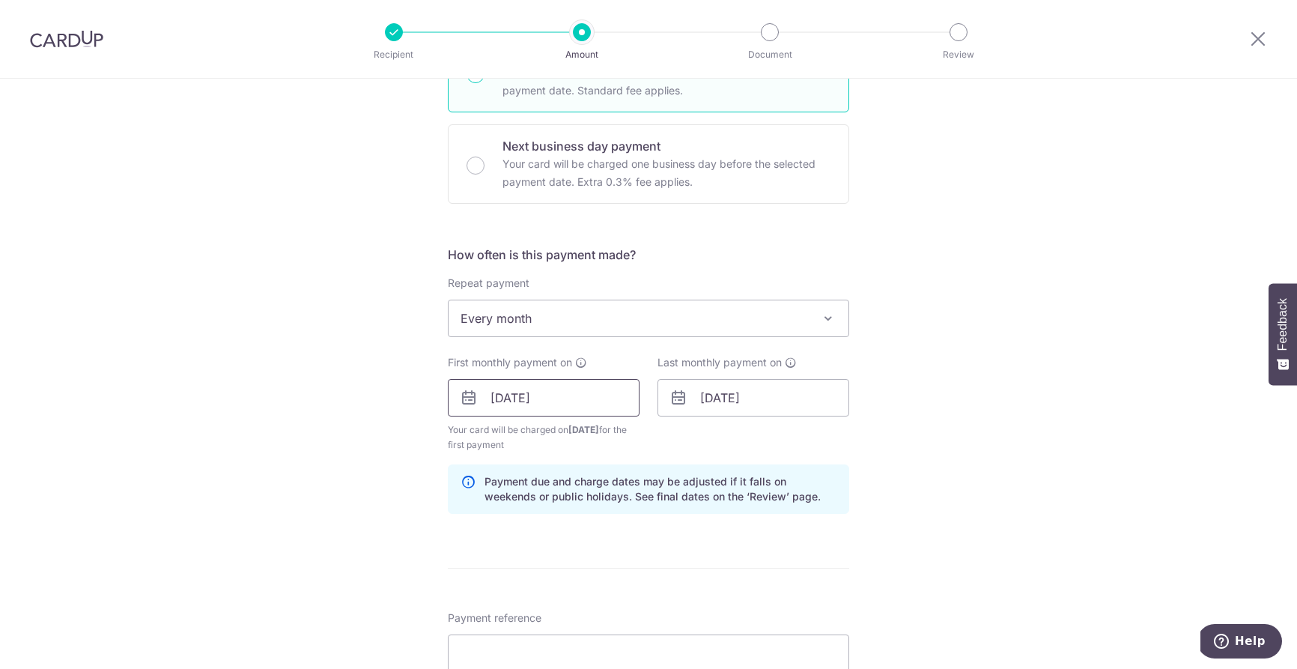
click at [532, 406] on input "12/09/2025" at bounding box center [544, 397] width 192 height 37
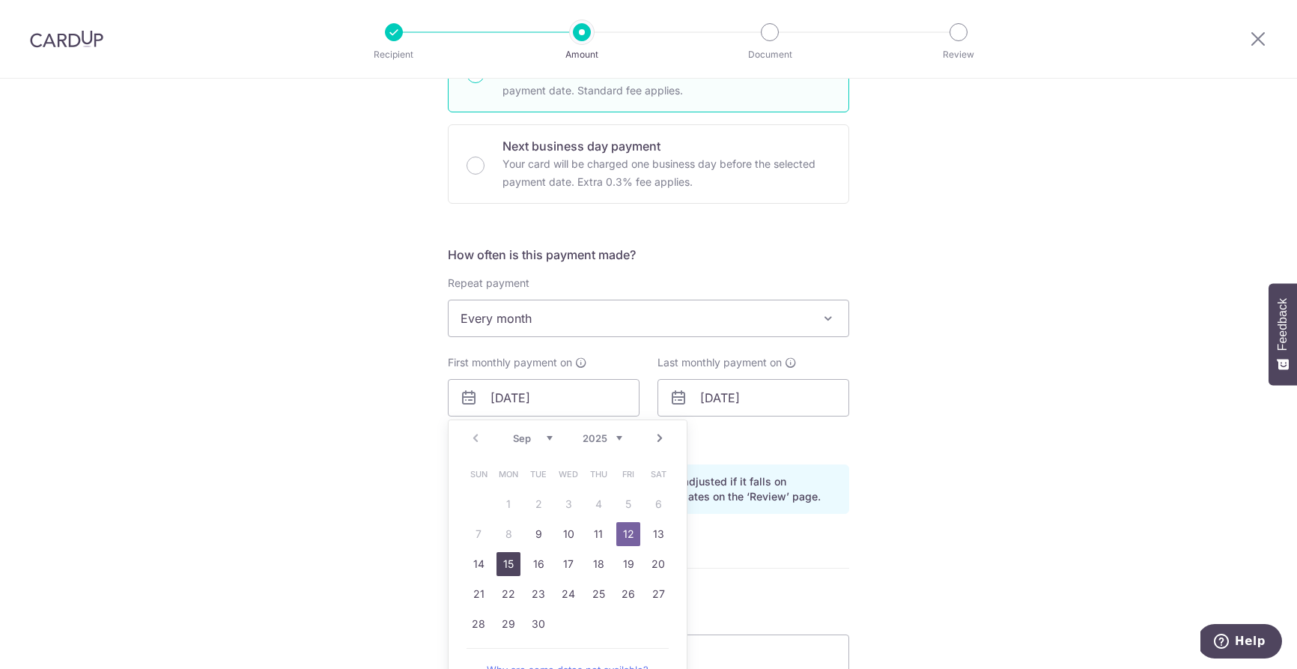
click at [506, 563] on link "15" at bounding box center [509, 564] width 24 height 24
type input "[DATE]"
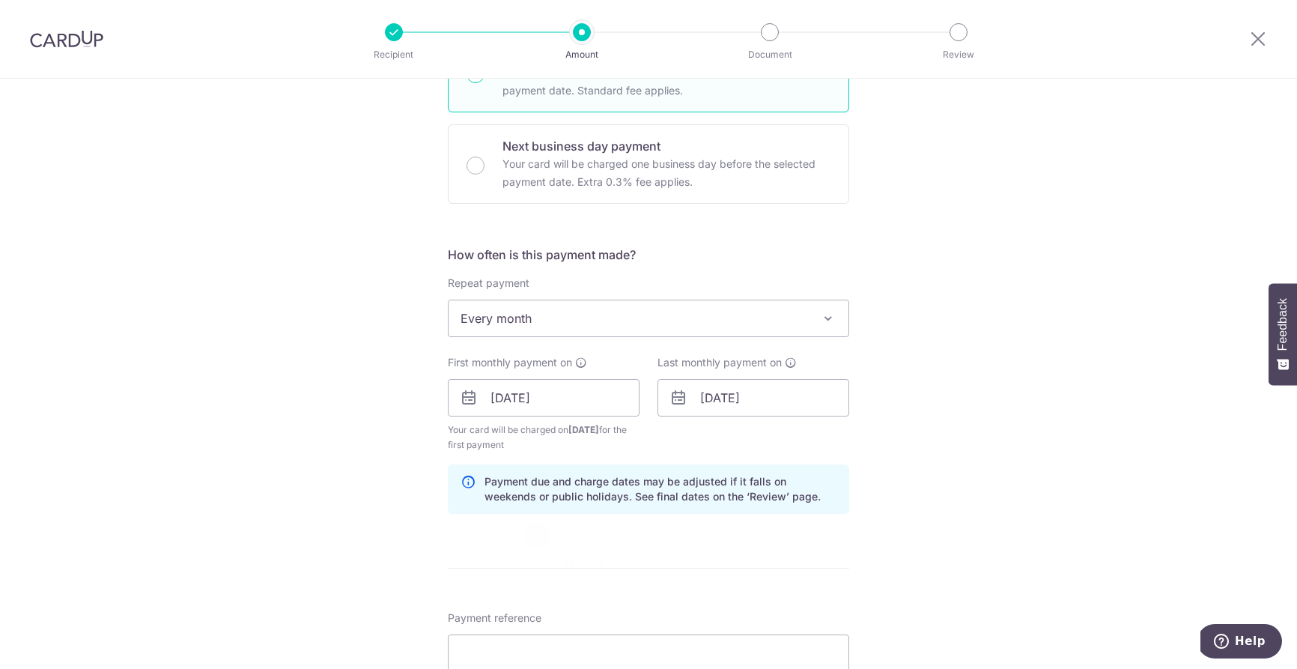
click at [335, 474] on div "Tell us more about your payment Enter payment amount SGD 3,611.33 3611.33 Recip…" at bounding box center [648, 381] width 1297 height 1431
click at [557, 408] on input "[DATE]" at bounding box center [544, 397] width 192 height 37
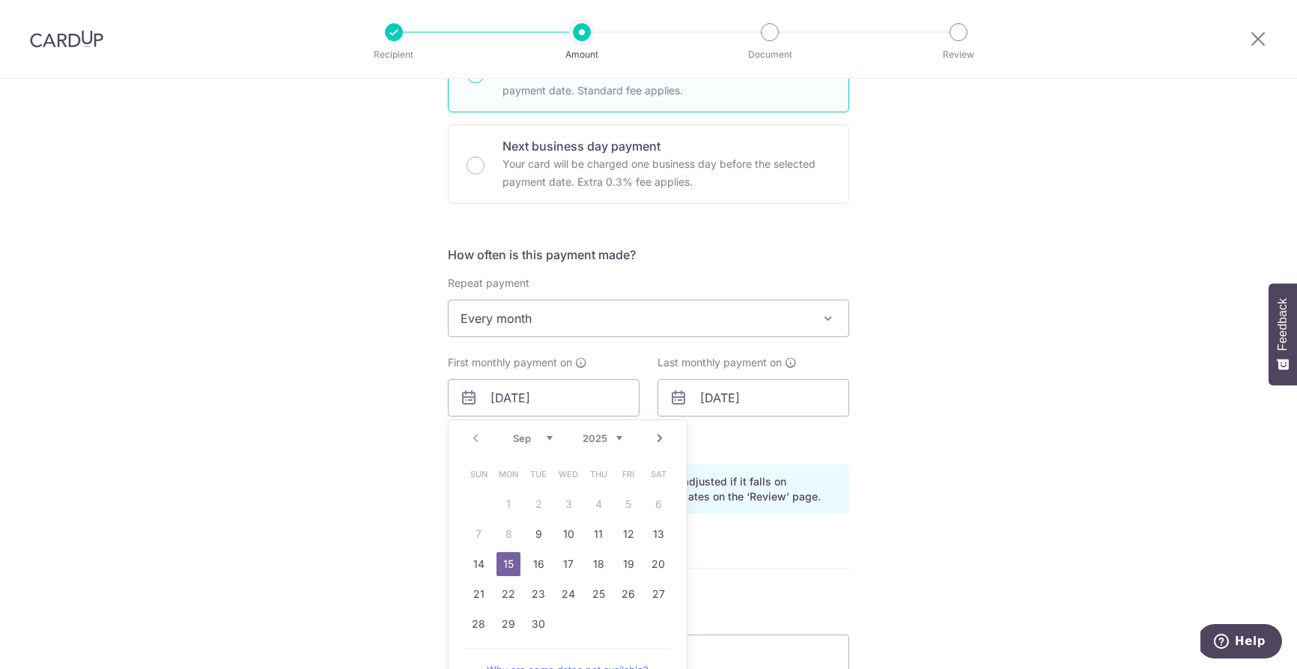
click at [304, 394] on div "Tell us more about your payment Enter payment amount SGD 3,611.33 3611.33 Recip…" at bounding box center [648, 381] width 1297 height 1431
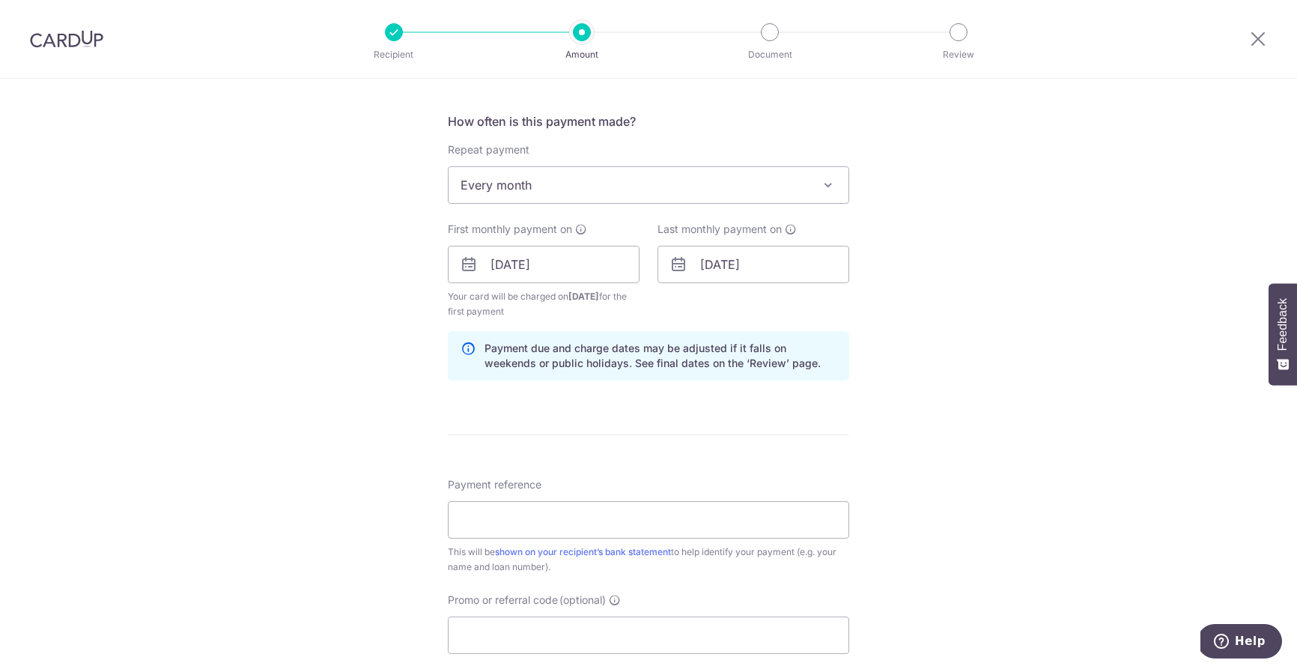
scroll to position [585, 0]
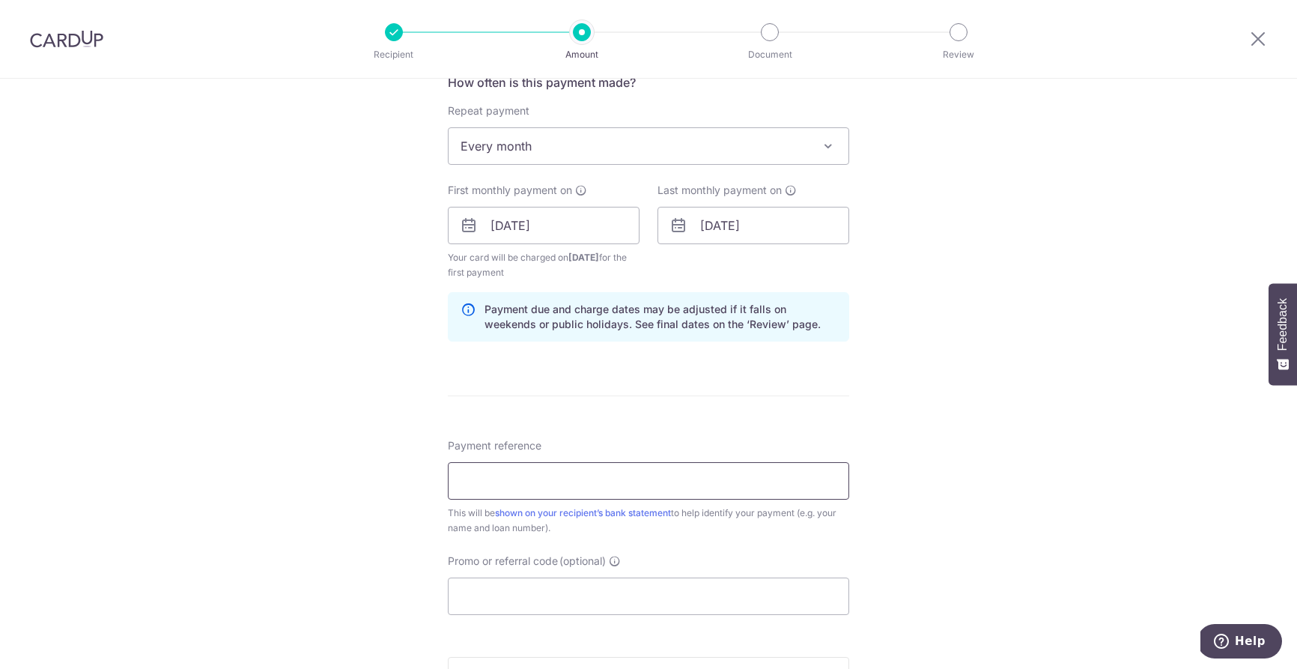
click at [579, 471] on input "Payment reference" at bounding box center [648, 480] width 401 height 37
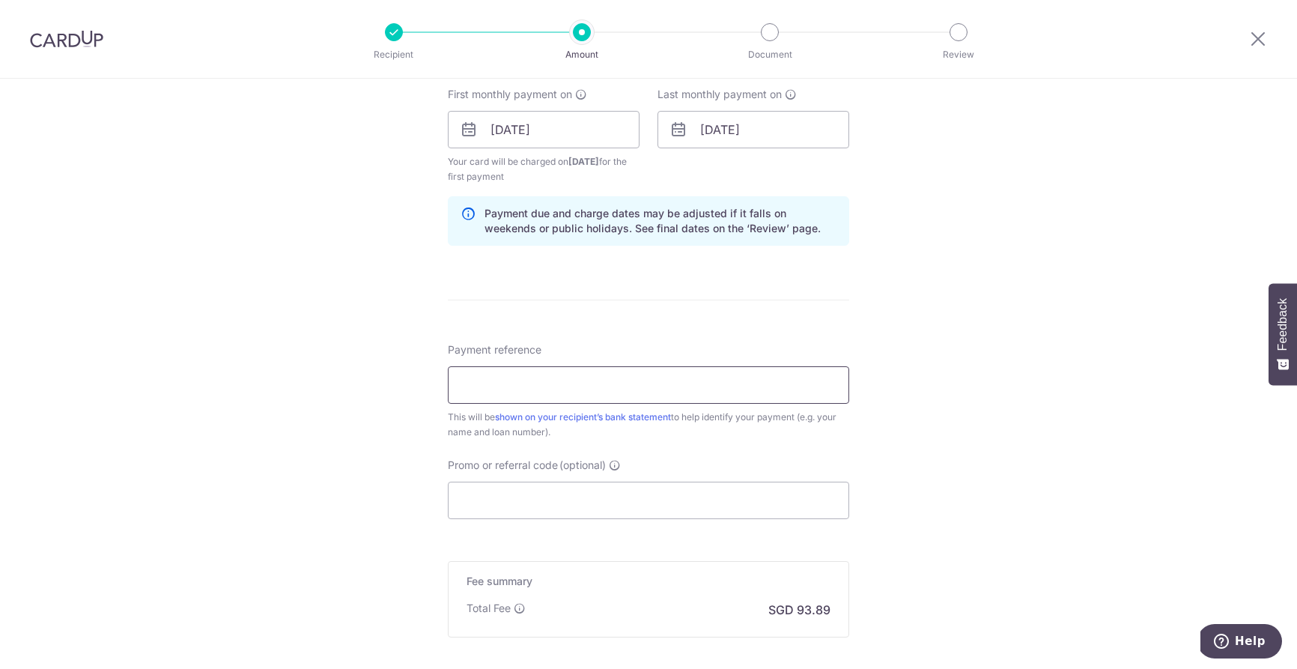
scroll to position [681, 0]
type input "Joel Lim_5742477827-00000"
click at [657, 497] on input "Promo or referral code (optional)" at bounding box center [648, 500] width 401 height 37
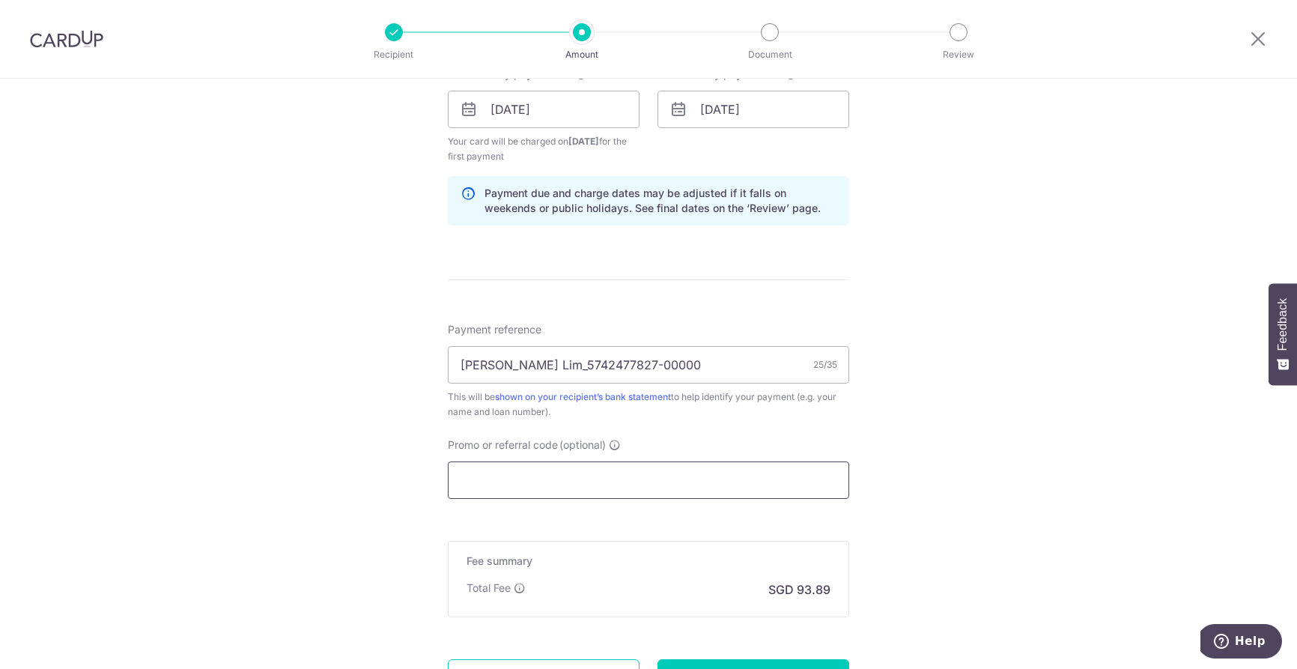
scroll to position [704, 0]
paste input "OCBC18"
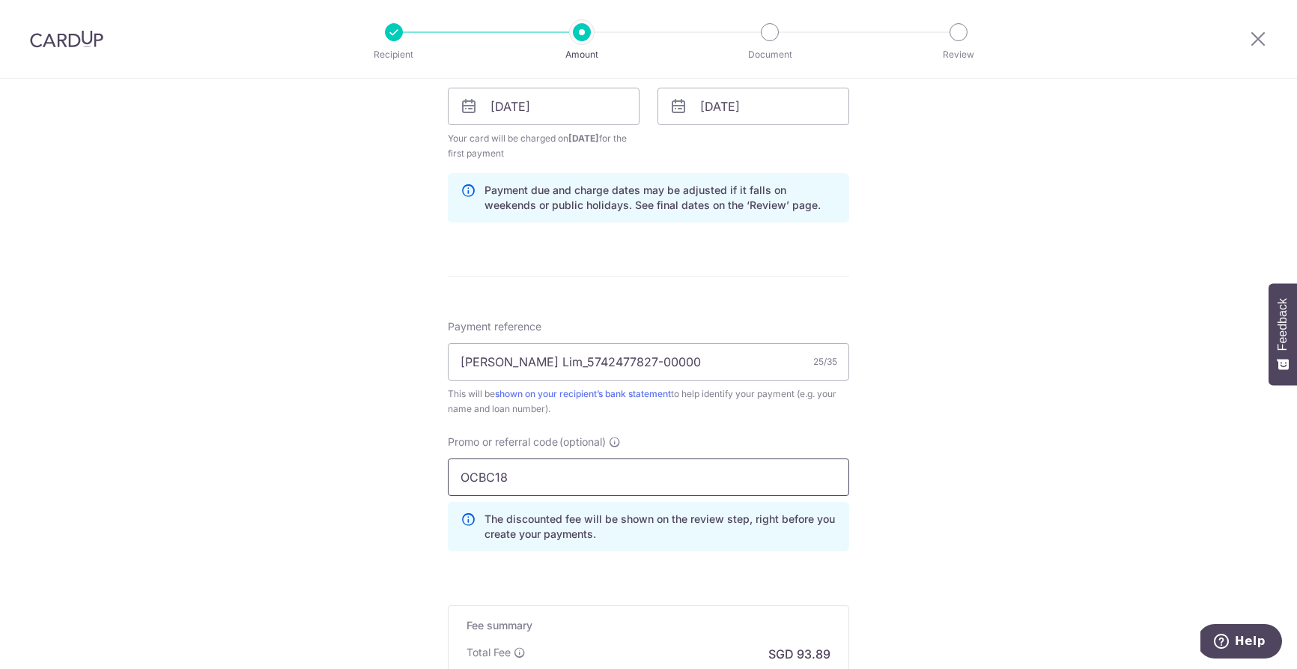
type input "OCBC18"
click at [1007, 496] on div "Tell us more about your payment Enter payment amount SGD 3,611.33 3611.33 Recip…" at bounding box center [648, 124] width 1297 height 1499
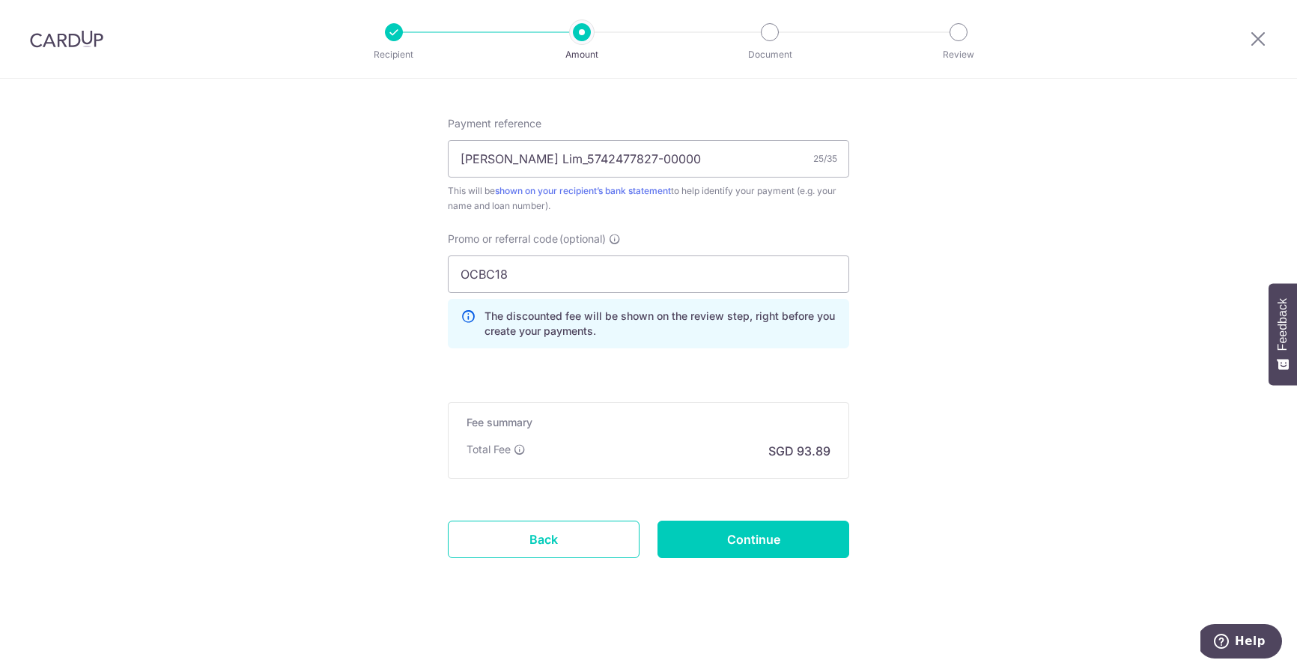
scroll to position [909, 0]
click at [768, 547] on input "Continue" at bounding box center [754, 537] width 192 height 37
type input "Create Schedule"
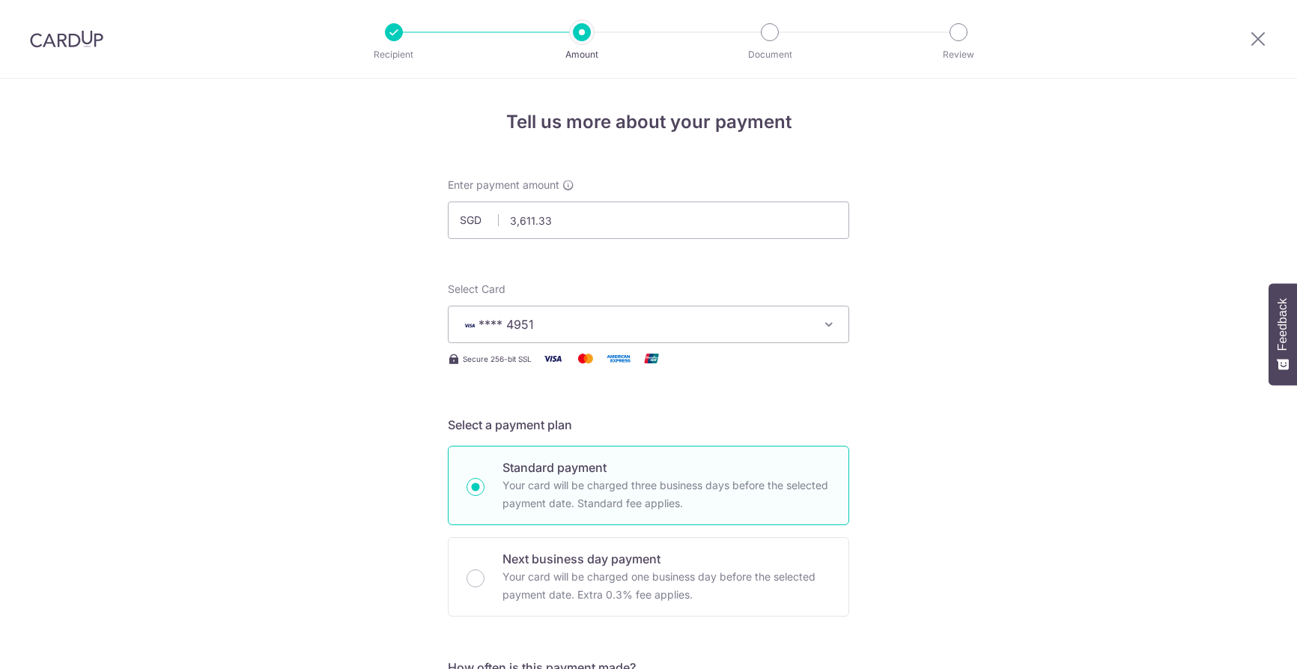
scroll to position [853, 0]
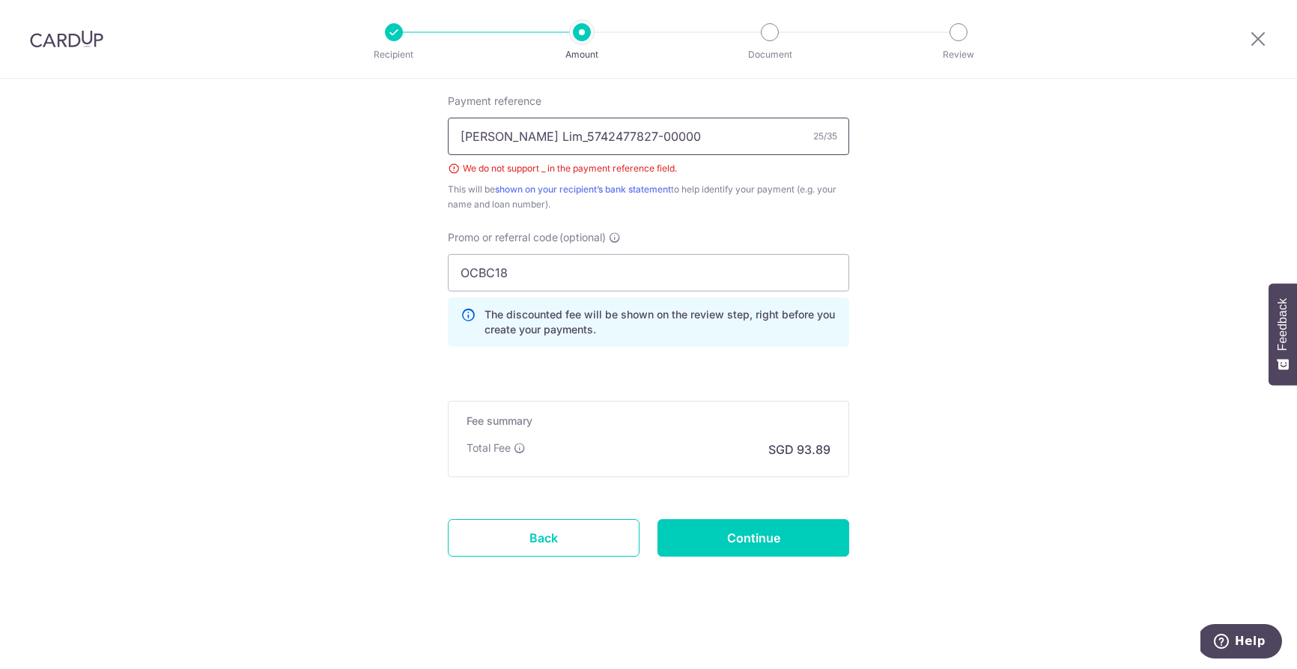
click at [507, 139] on input "Joel Lim_5742477827-00000" at bounding box center [648, 136] width 401 height 37
type input "Joel Lim 5742477827-00000"
click at [766, 538] on input "Continue" at bounding box center [754, 537] width 192 height 37
type input "Create Schedule"
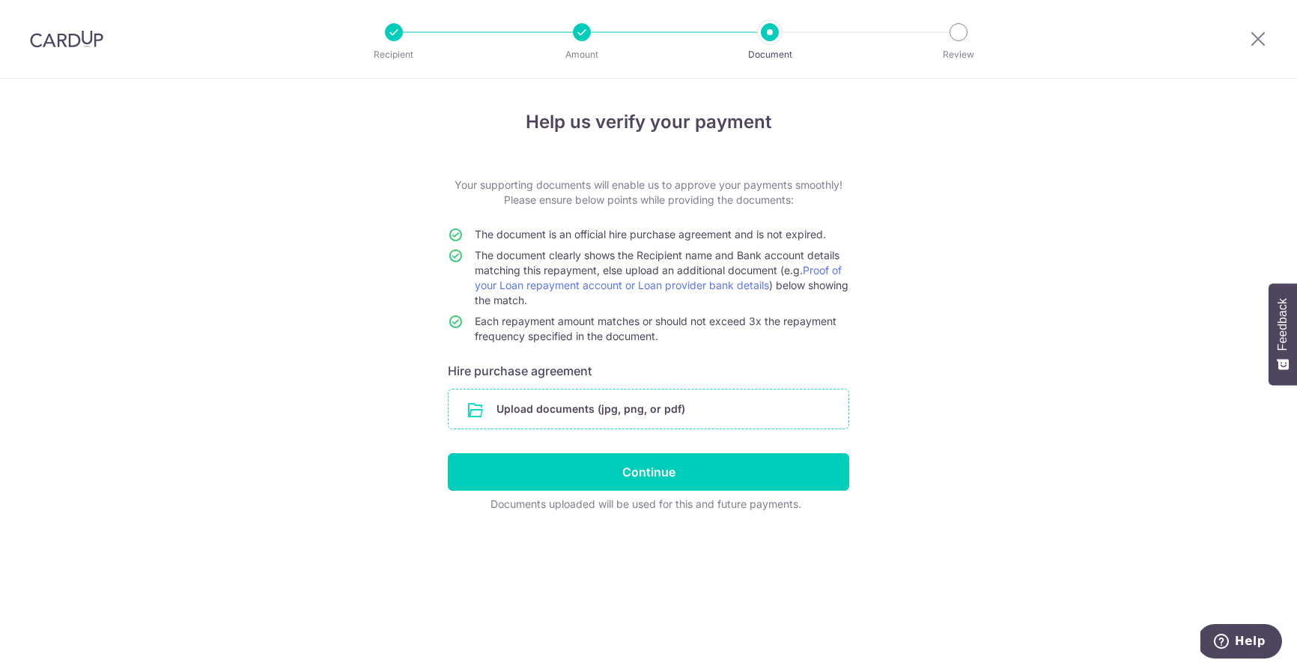
click at [694, 406] on input "file" at bounding box center [649, 408] width 400 height 39
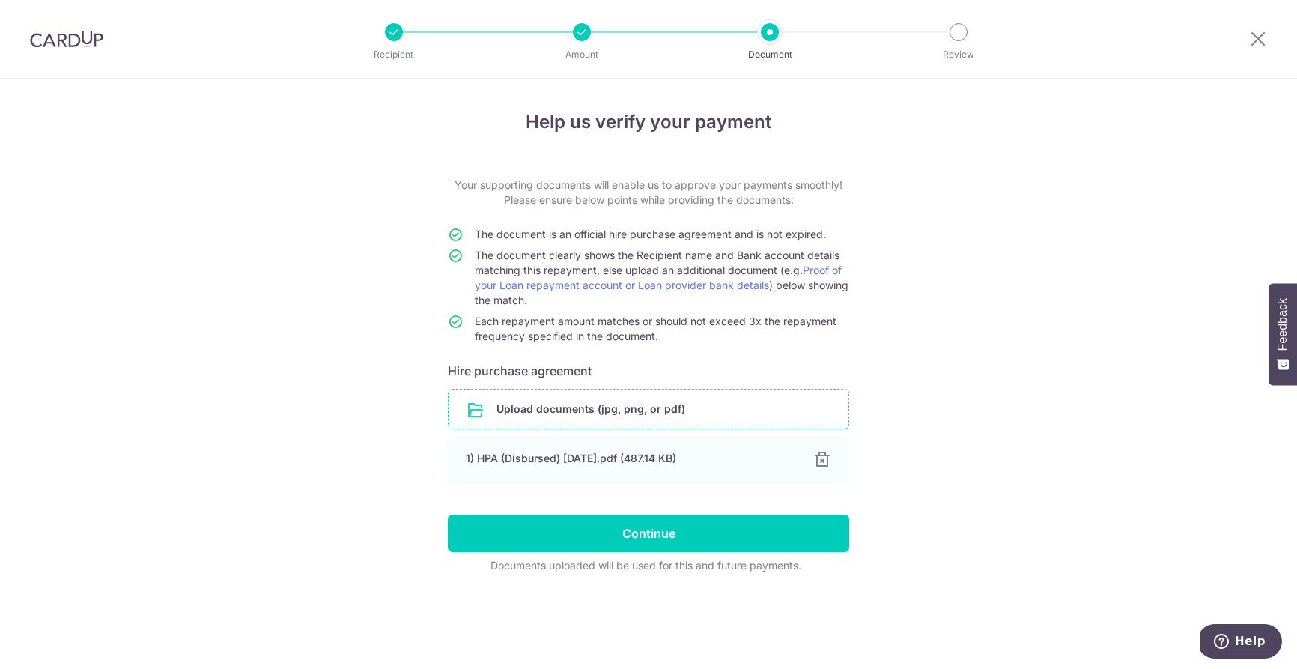
click at [581, 412] on input "file" at bounding box center [649, 408] width 400 height 39
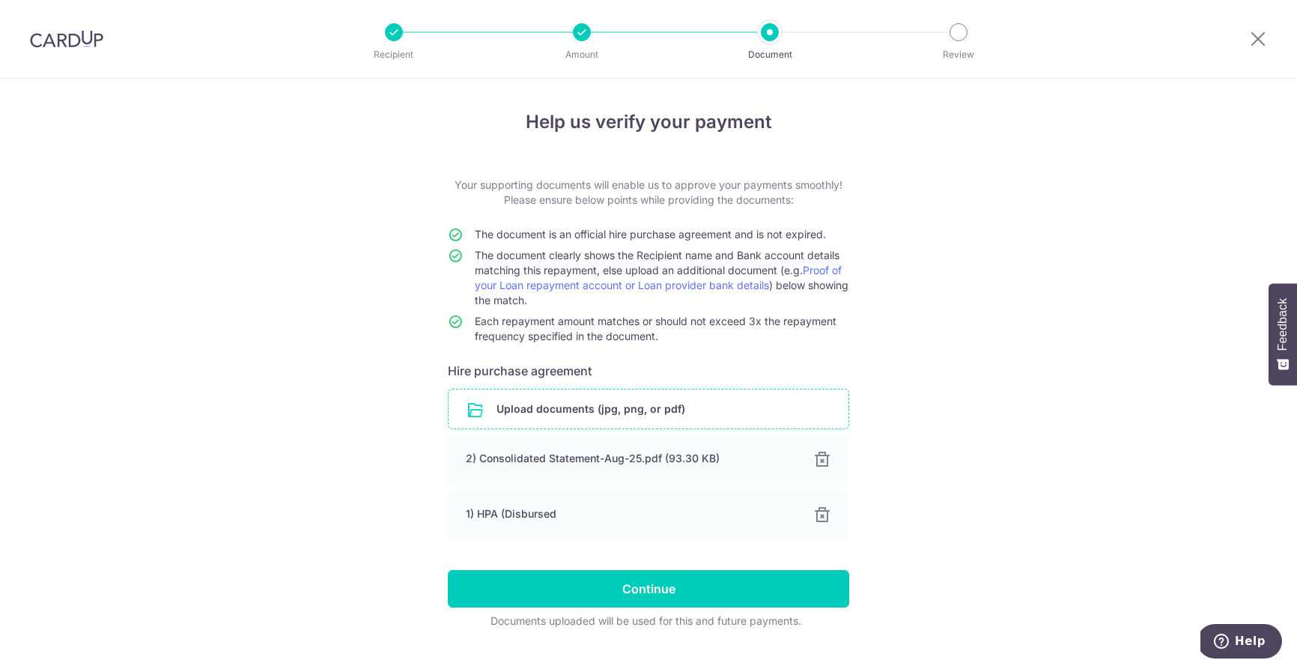
click at [594, 404] on input "file" at bounding box center [649, 408] width 400 height 39
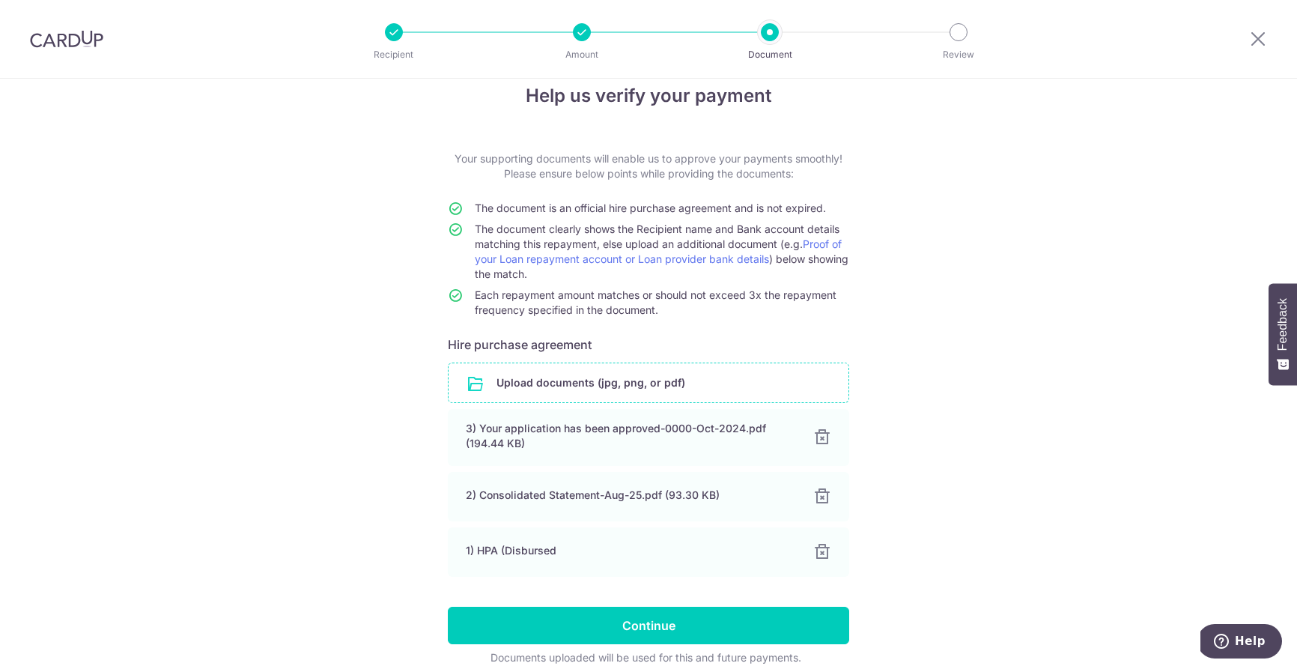
scroll to position [28, 0]
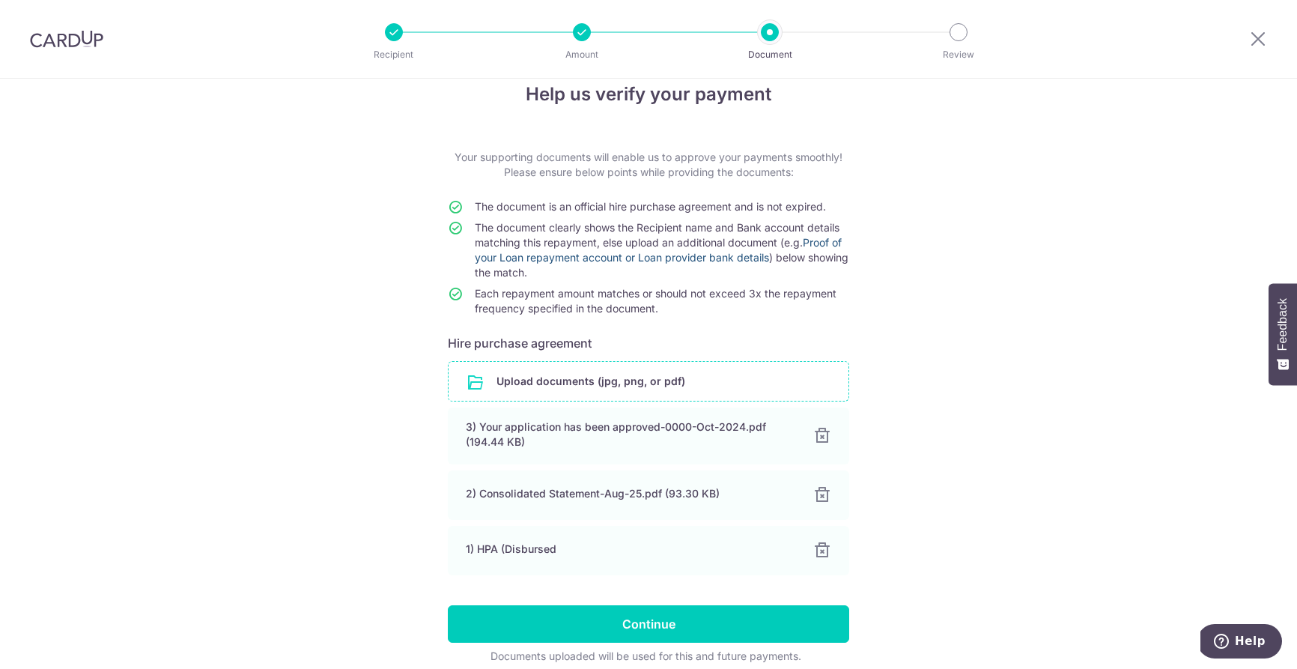
click at [833, 240] on link "Proof of your Loan repayment account or Loan provider bank details" at bounding box center [658, 250] width 367 height 28
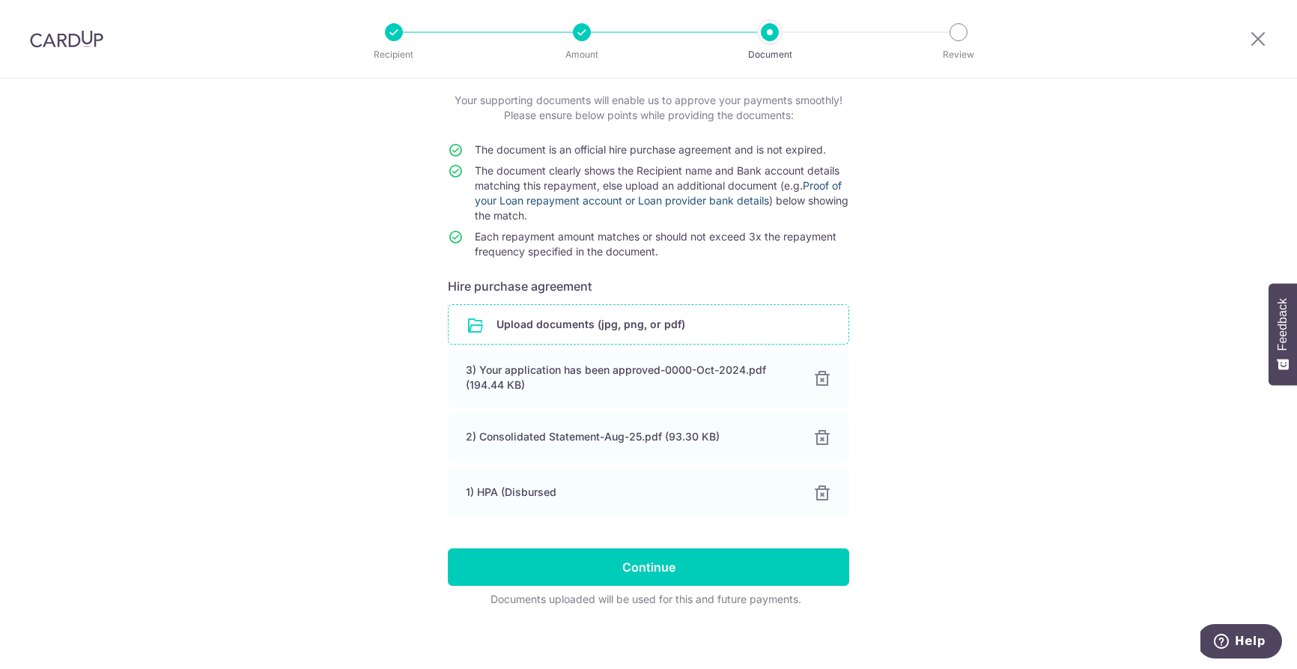
scroll to position [93, 0]
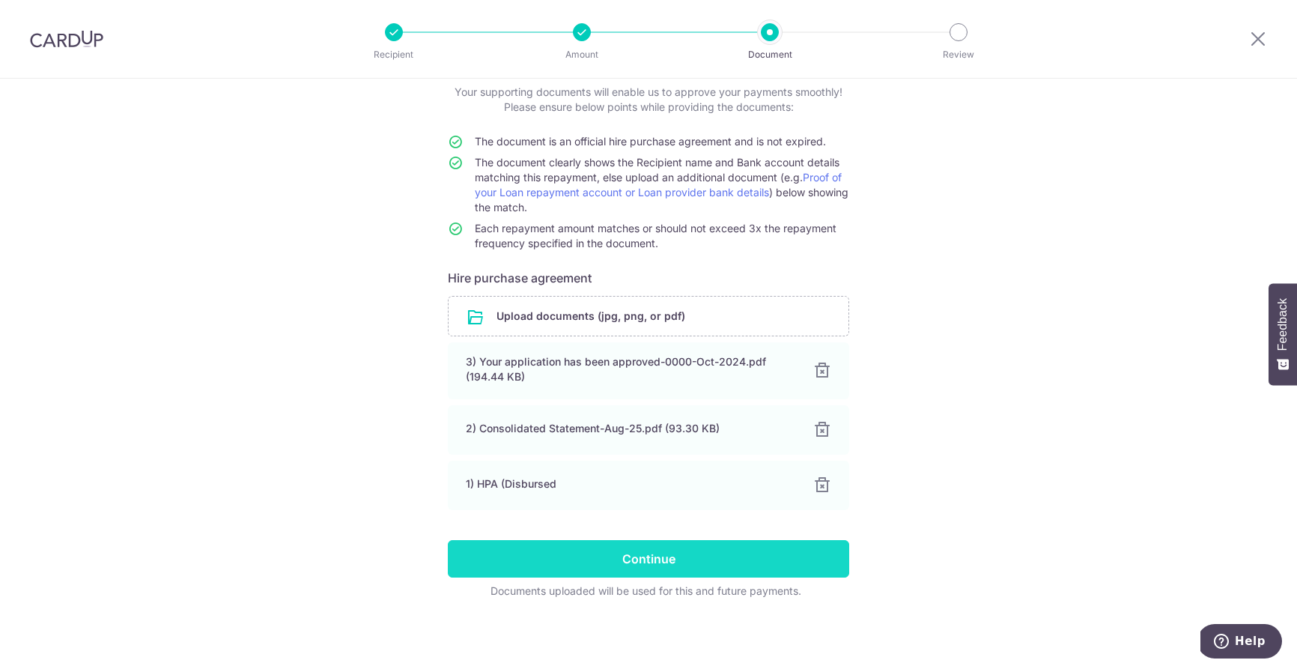
click at [642, 551] on input "Continue" at bounding box center [648, 558] width 401 height 37
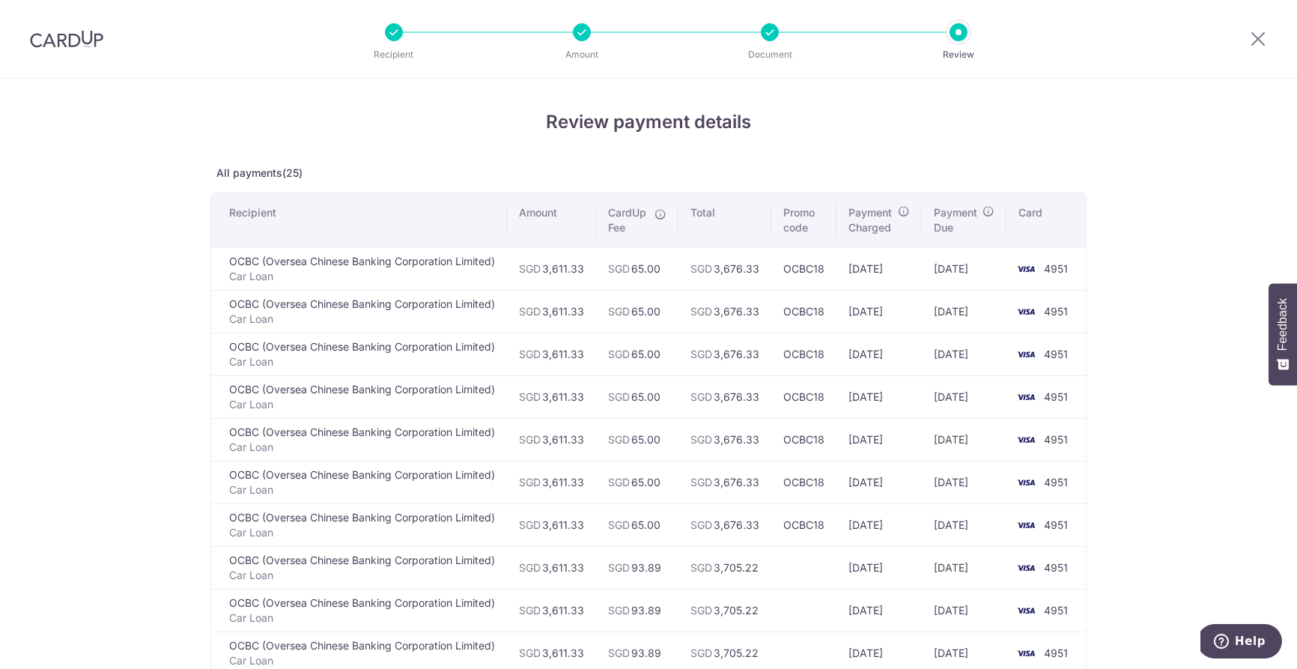
click at [580, 32] on div at bounding box center [582, 32] width 18 height 18
click at [769, 37] on div at bounding box center [770, 32] width 18 height 18
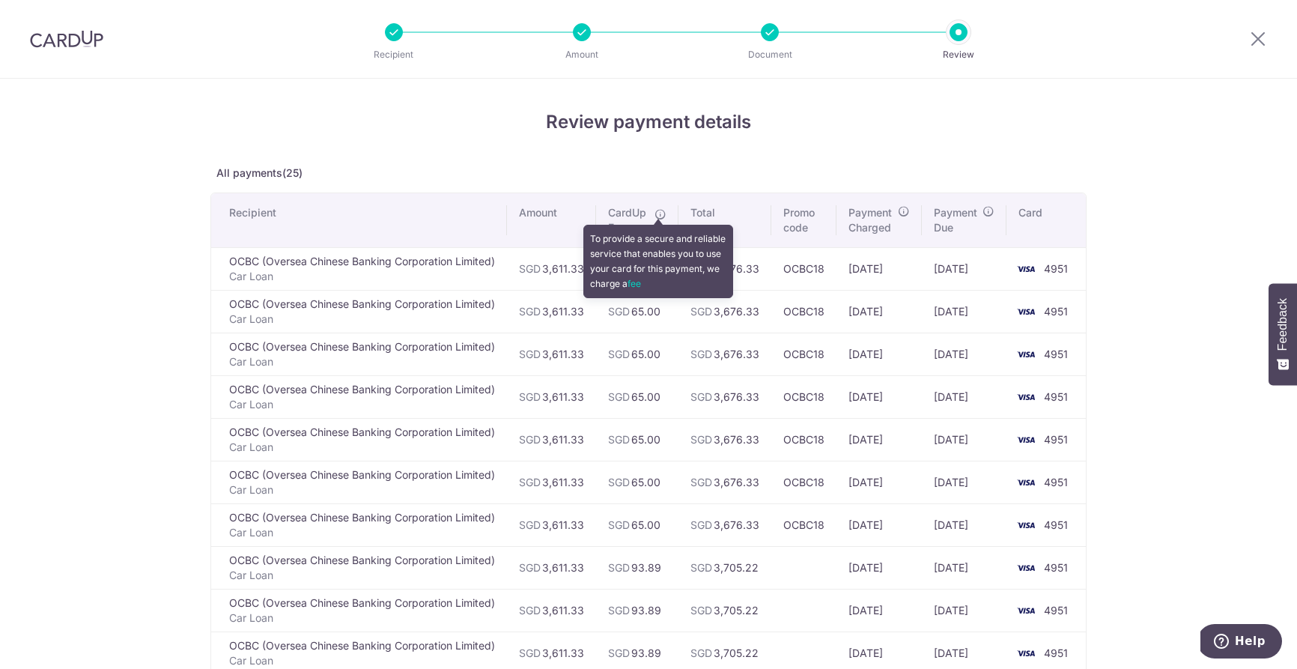
click at [661, 215] on icon at bounding box center [661, 214] width 12 height 12
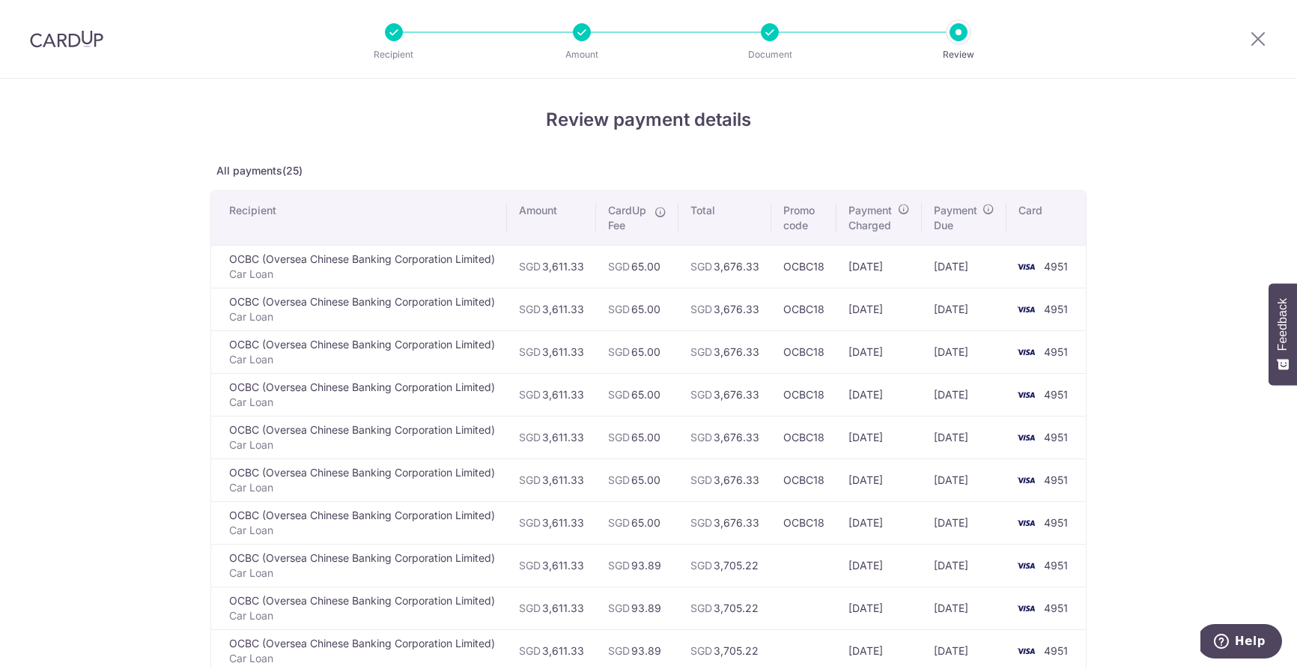
scroll to position [3, 0]
click at [815, 285] on td "OCBC18" at bounding box center [805, 265] width 66 height 43
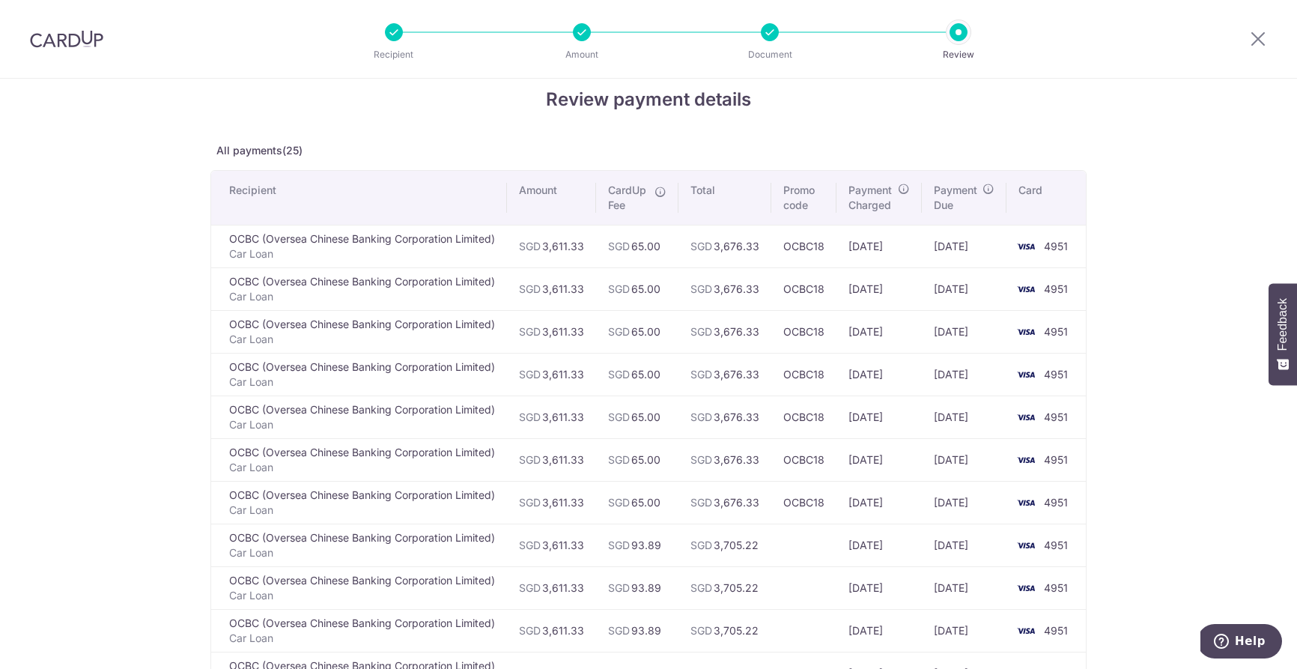
scroll to position [52, 0]
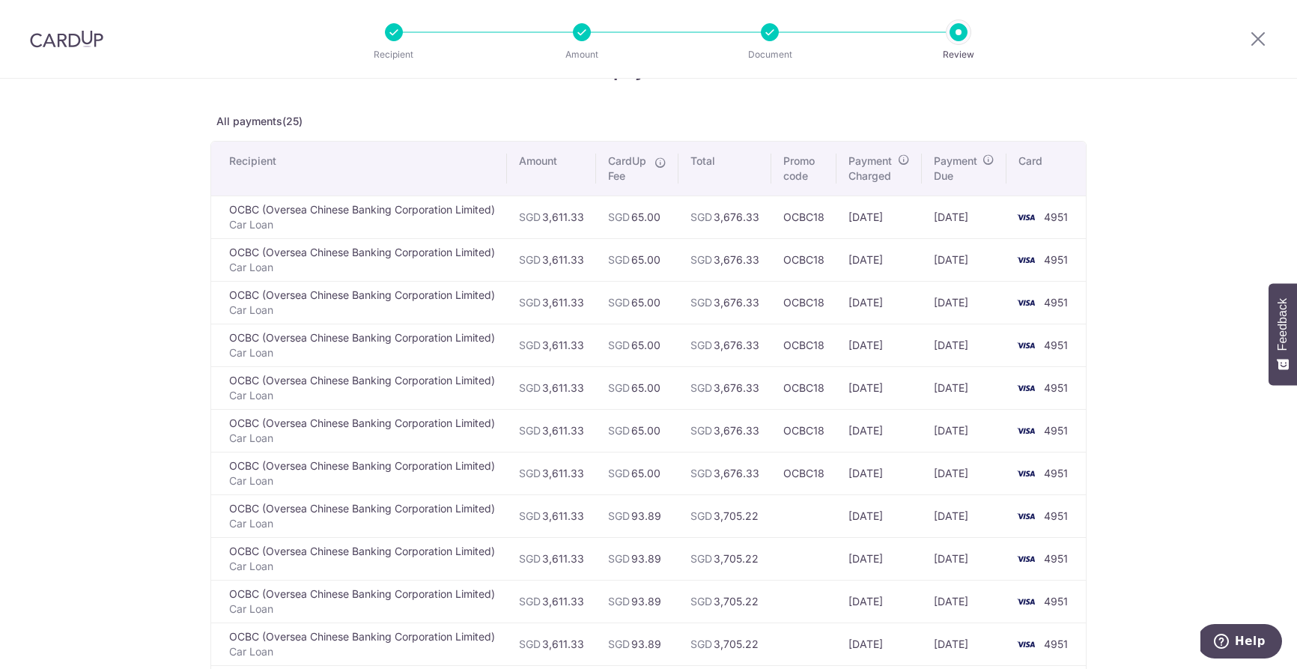
click at [582, 34] on div at bounding box center [582, 32] width 18 height 18
click at [401, 34] on div at bounding box center [394, 32] width 18 height 18
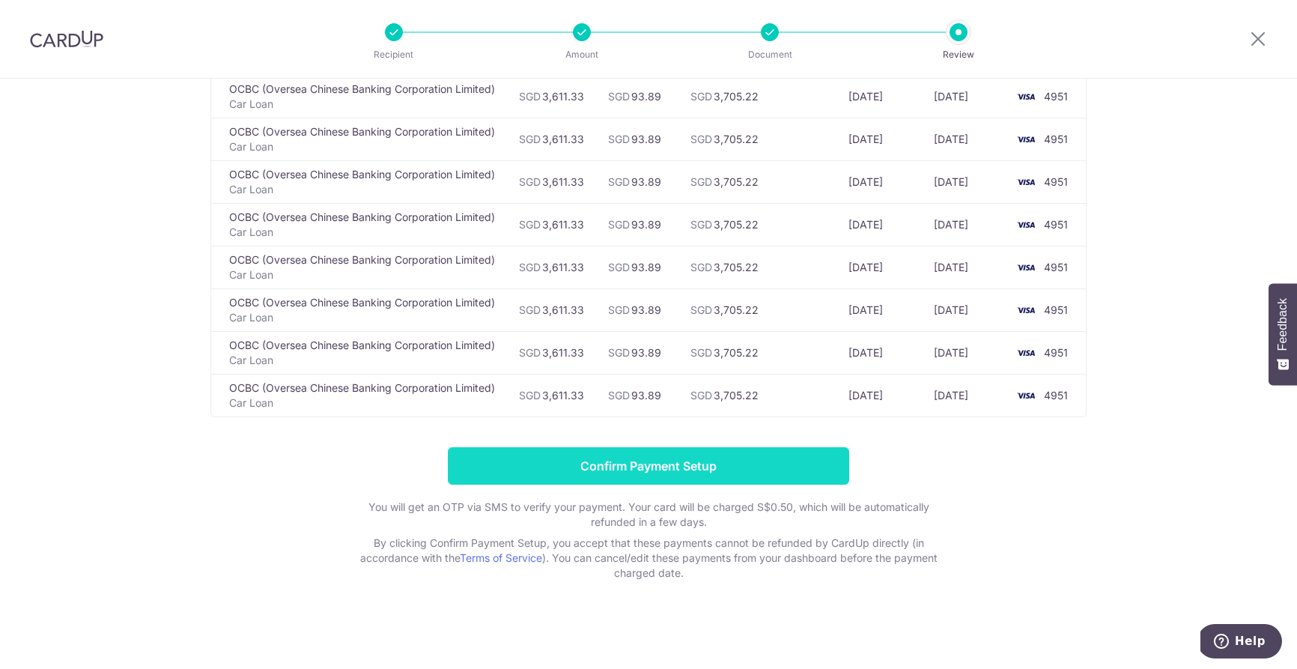
scroll to position [0, 0]
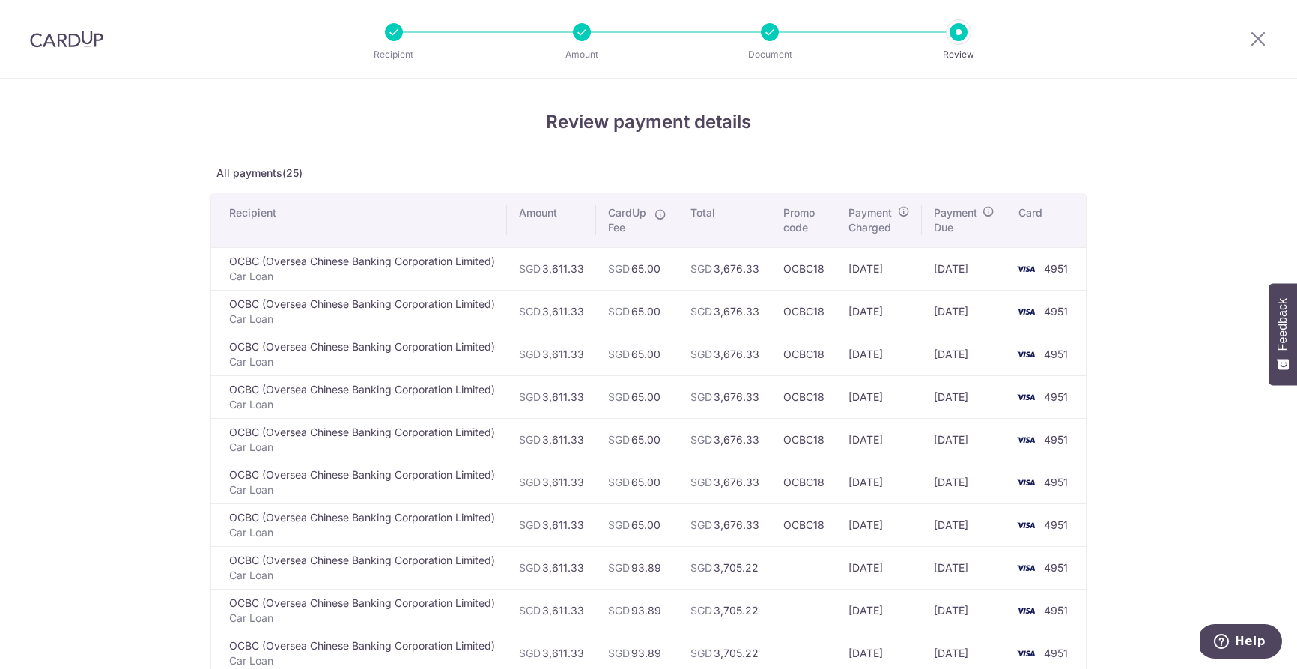
click at [769, 32] on div at bounding box center [770, 32] width 18 height 18
click at [1251, 37] on icon at bounding box center [1258, 38] width 18 height 19
click at [771, 34] on div at bounding box center [770, 32] width 18 height 18
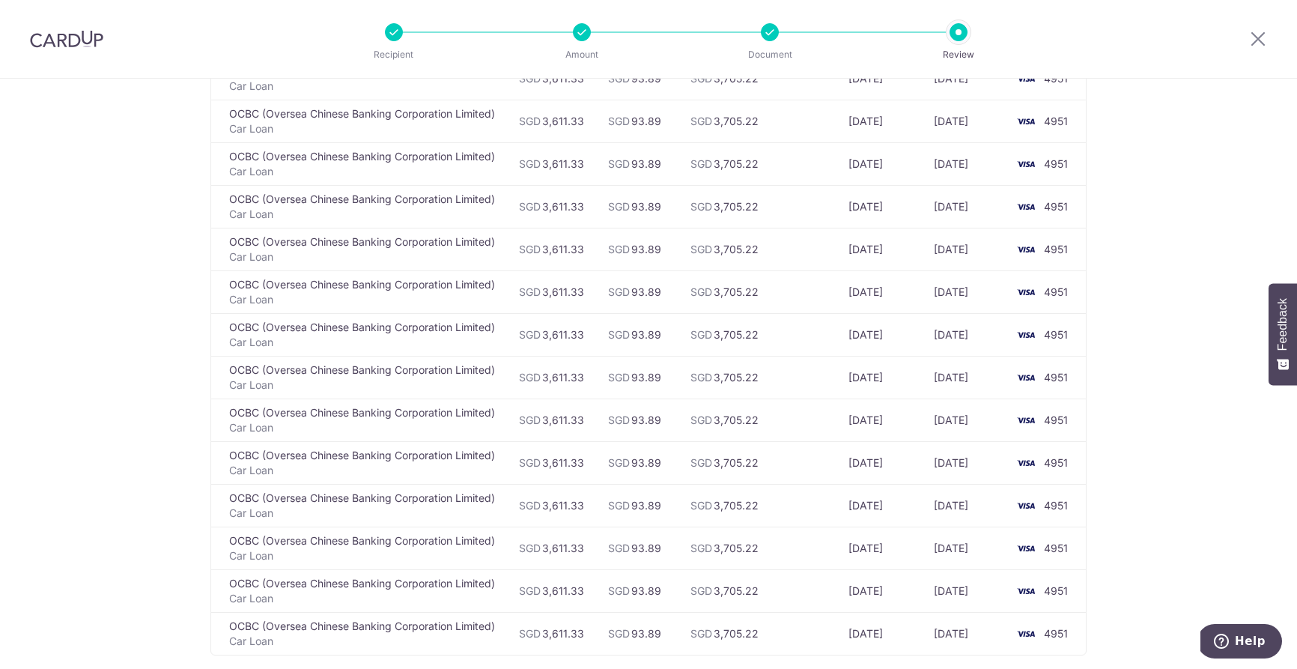
scroll to position [898, 0]
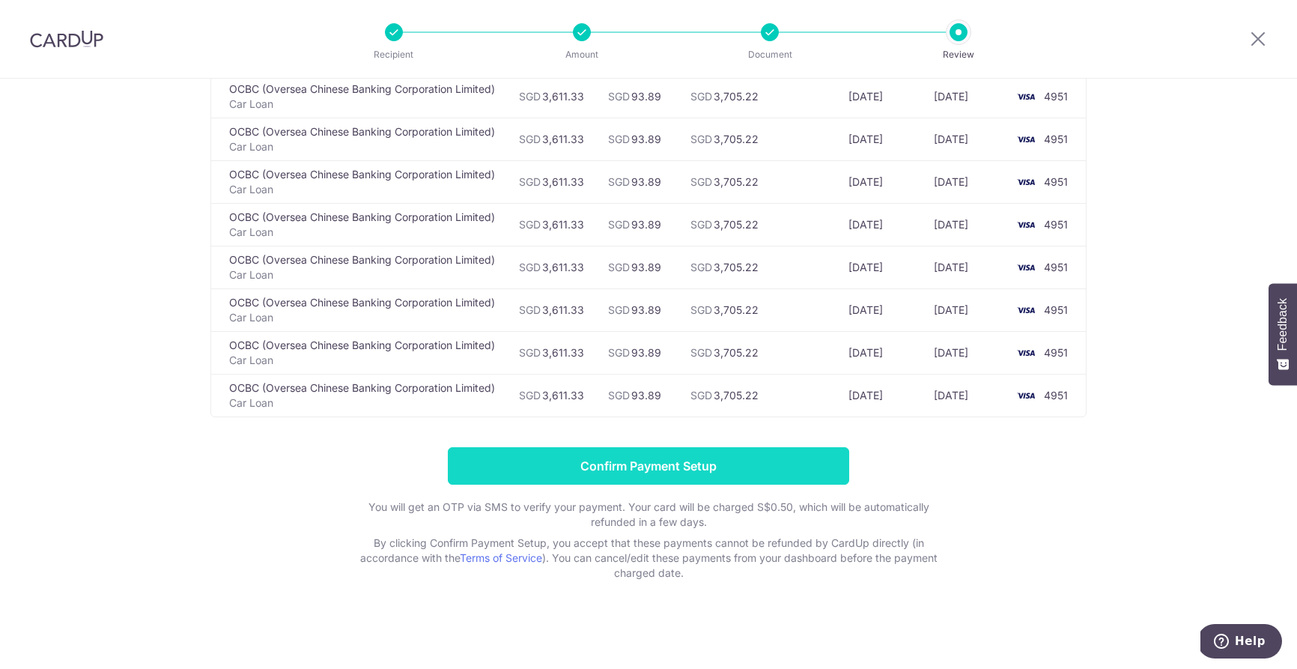
click at [610, 467] on input "Confirm Payment Setup" at bounding box center [648, 465] width 401 height 37
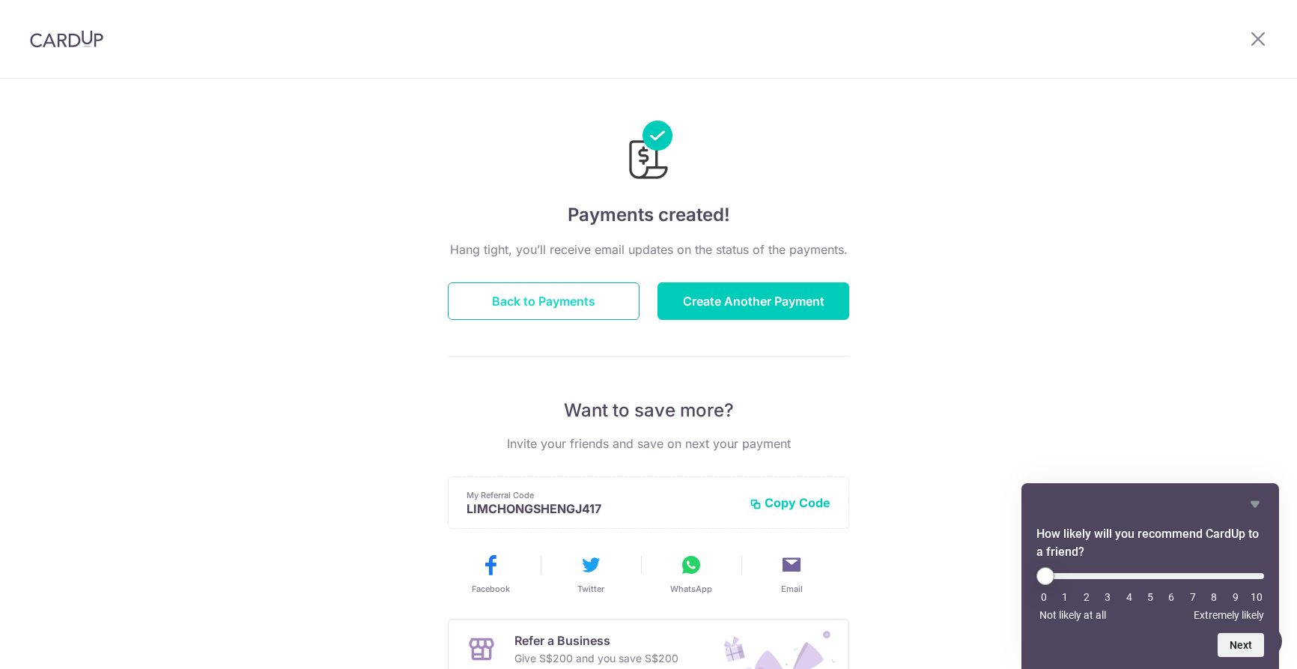
click at [586, 297] on button "Back to Payments" at bounding box center [544, 300] width 192 height 37
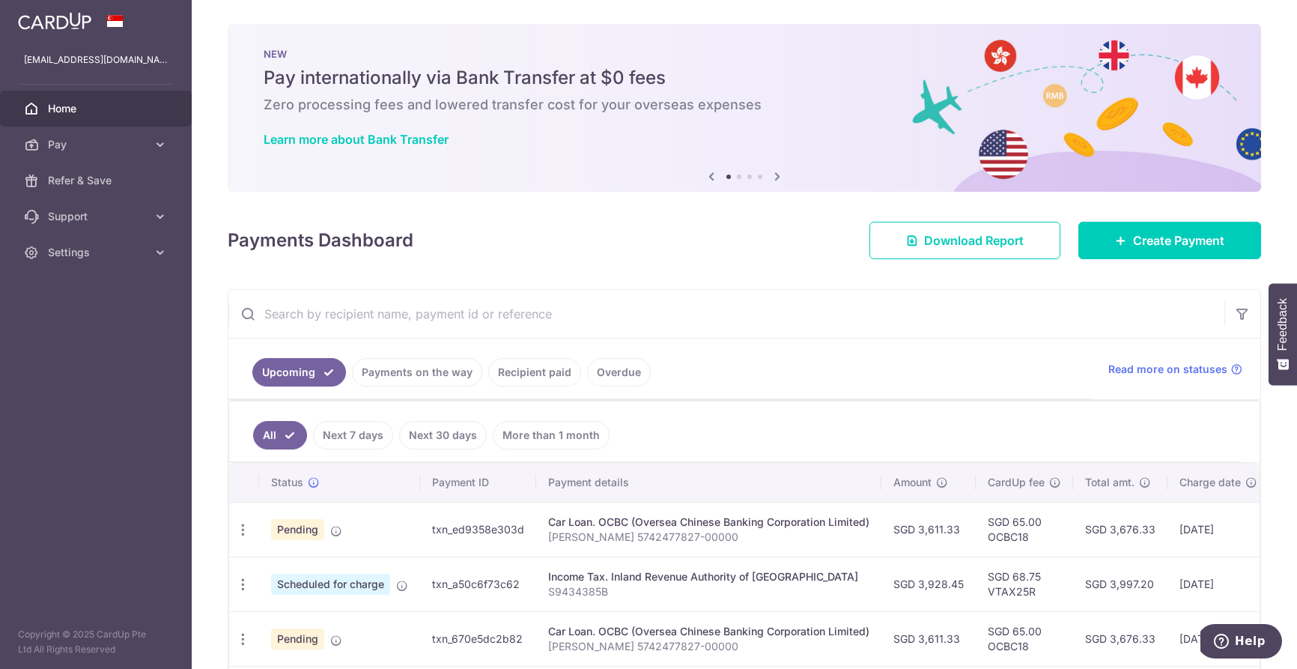
scroll to position [206, 0]
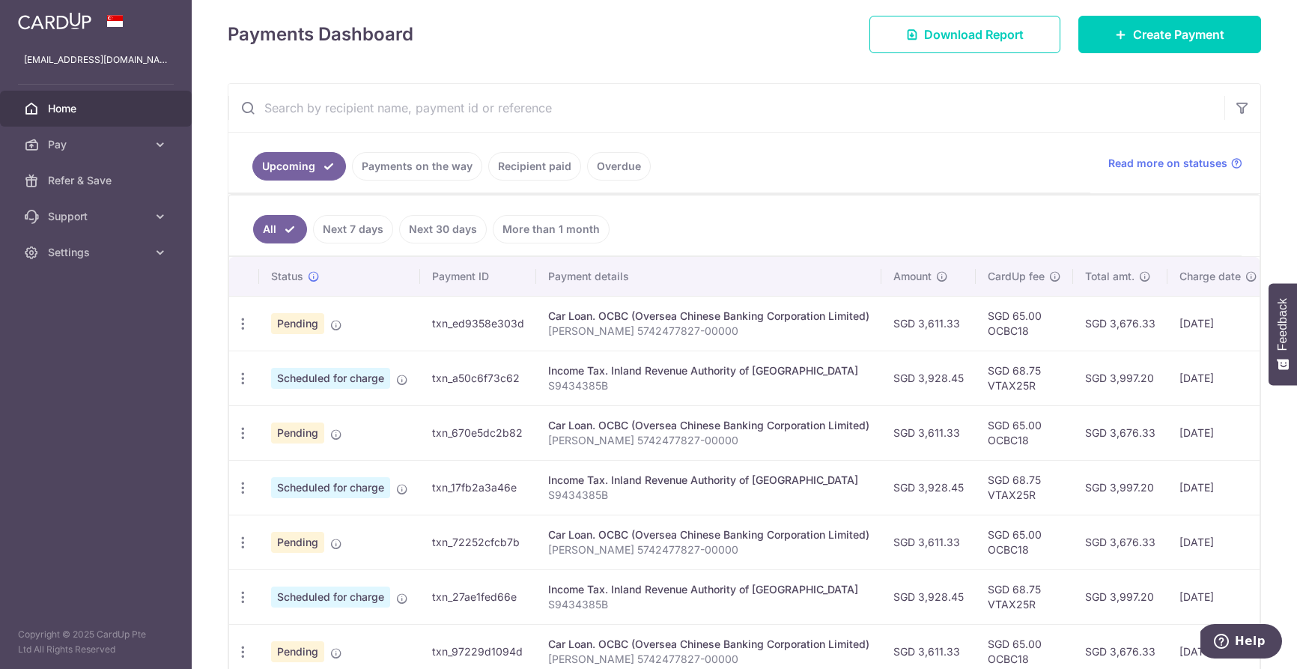
click at [763, 324] on p "Joel Lim 5742477827-00000" at bounding box center [708, 331] width 321 height 15
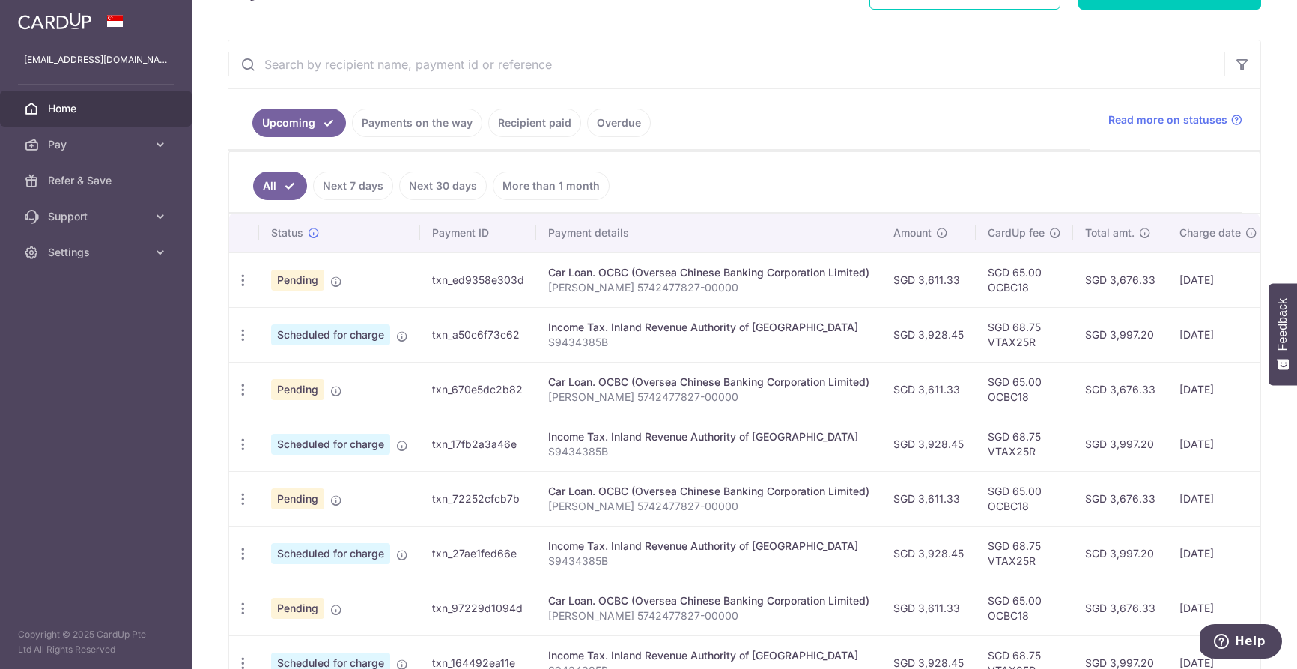
scroll to position [251, 0]
click at [415, 123] on link "Payments on the way" at bounding box center [417, 121] width 130 height 28
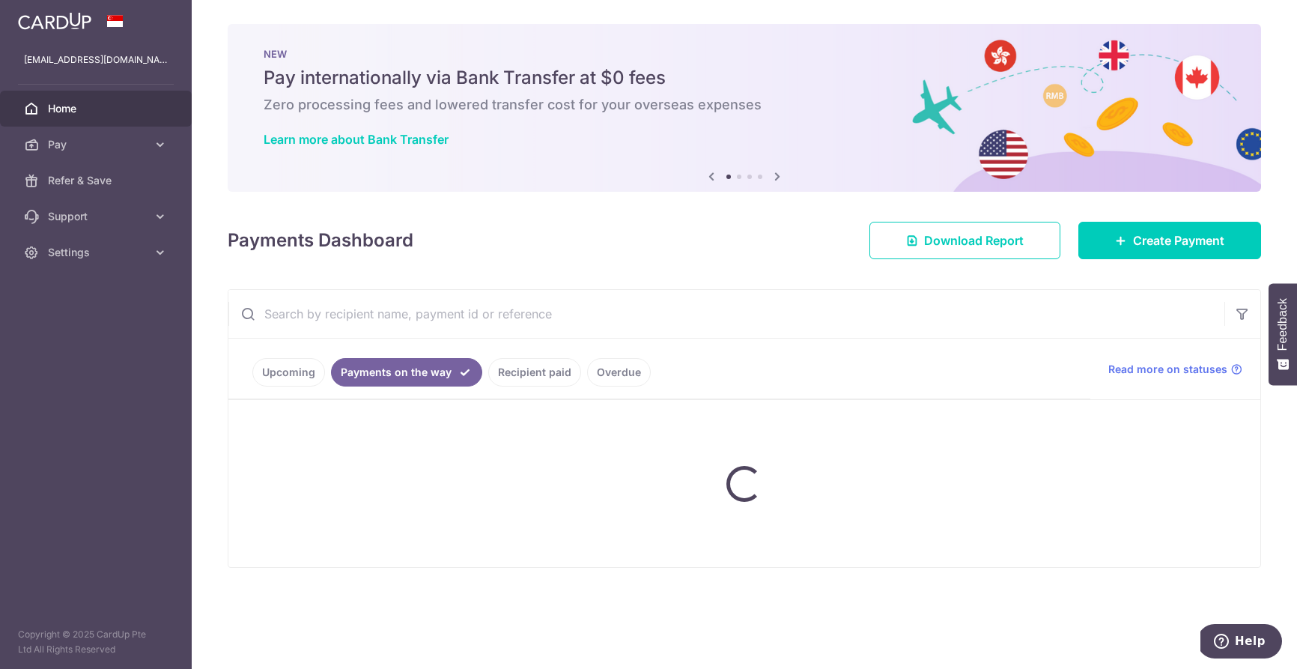
scroll to position [0, 0]
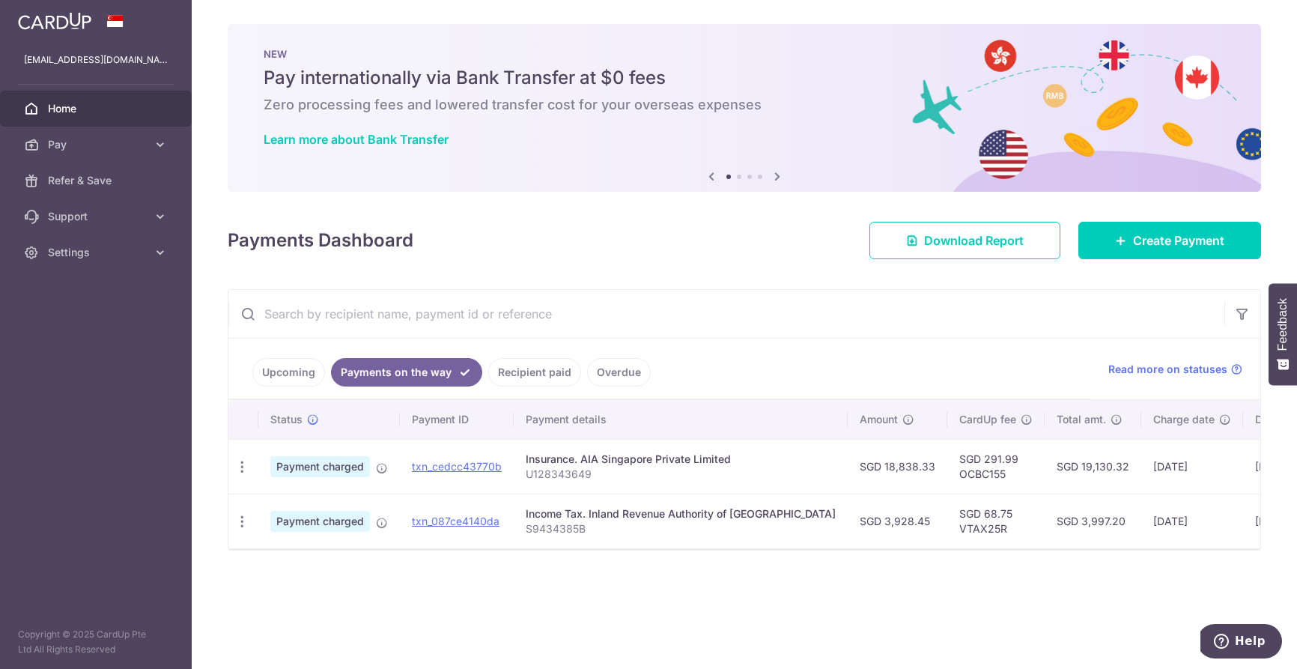
click at [517, 366] on link "Recipient paid" at bounding box center [534, 372] width 93 height 28
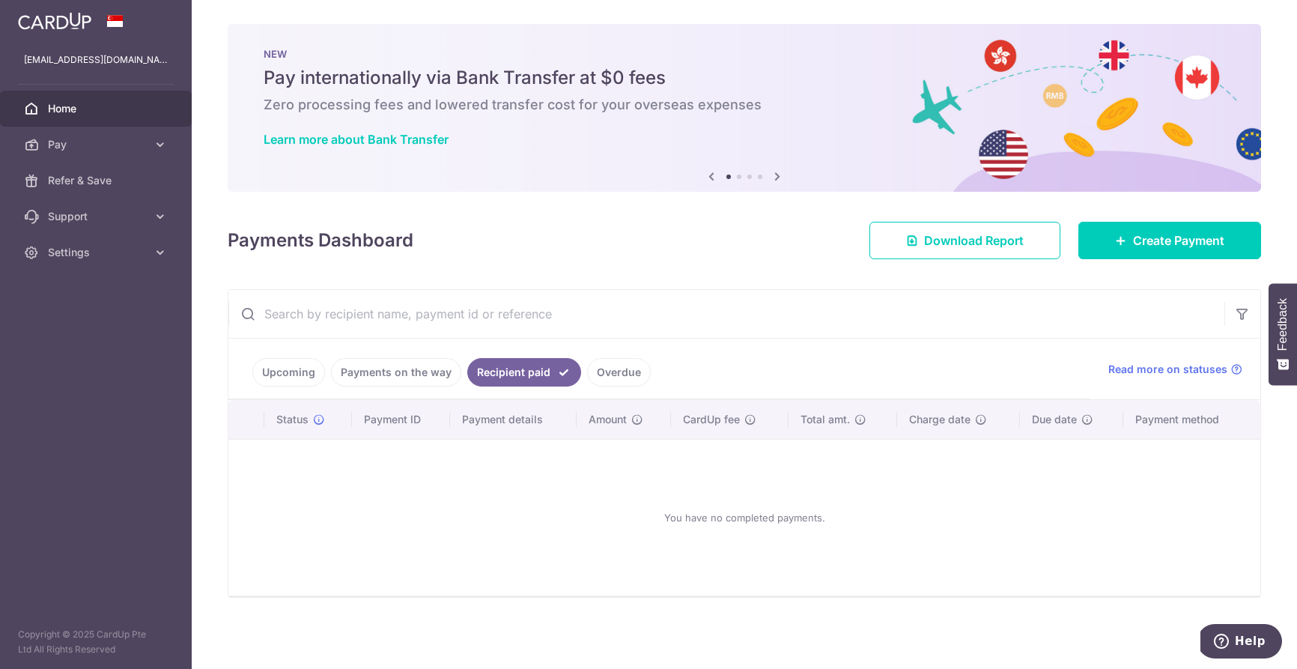
click at [616, 367] on link "Overdue" at bounding box center [619, 372] width 64 height 28
click at [285, 366] on link "Upcoming" at bounding box center [288, 372] width 73 height 28
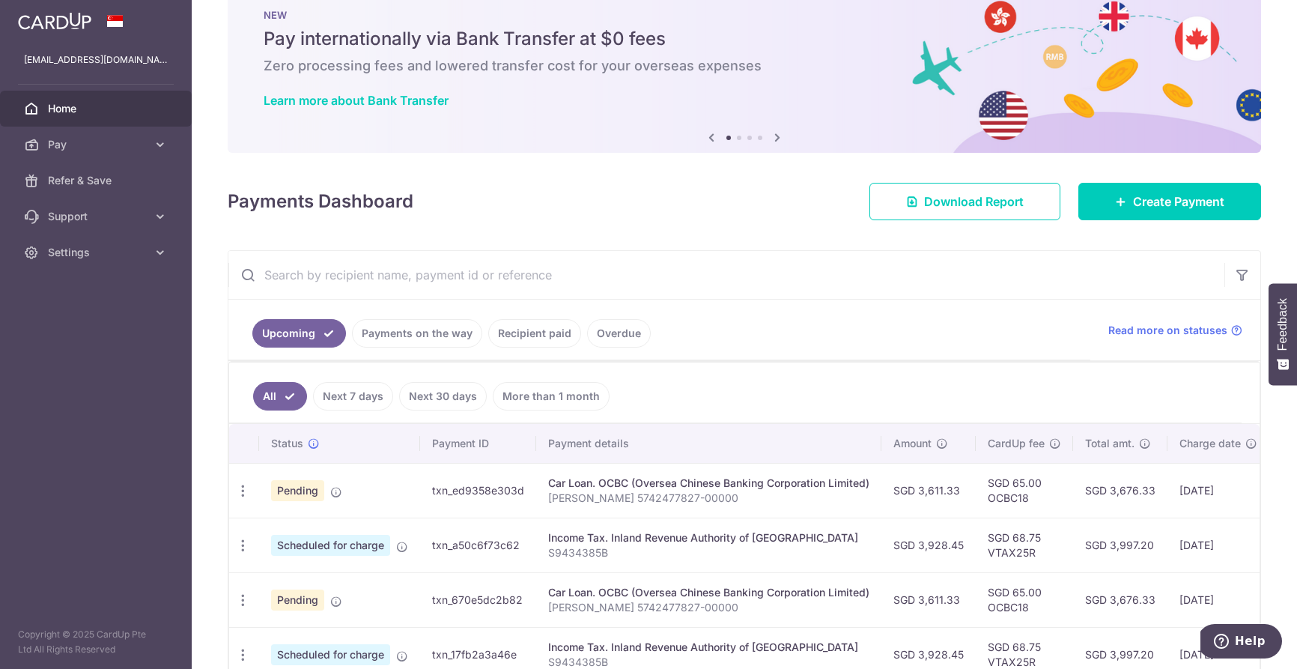
scroll to position [205, 0]
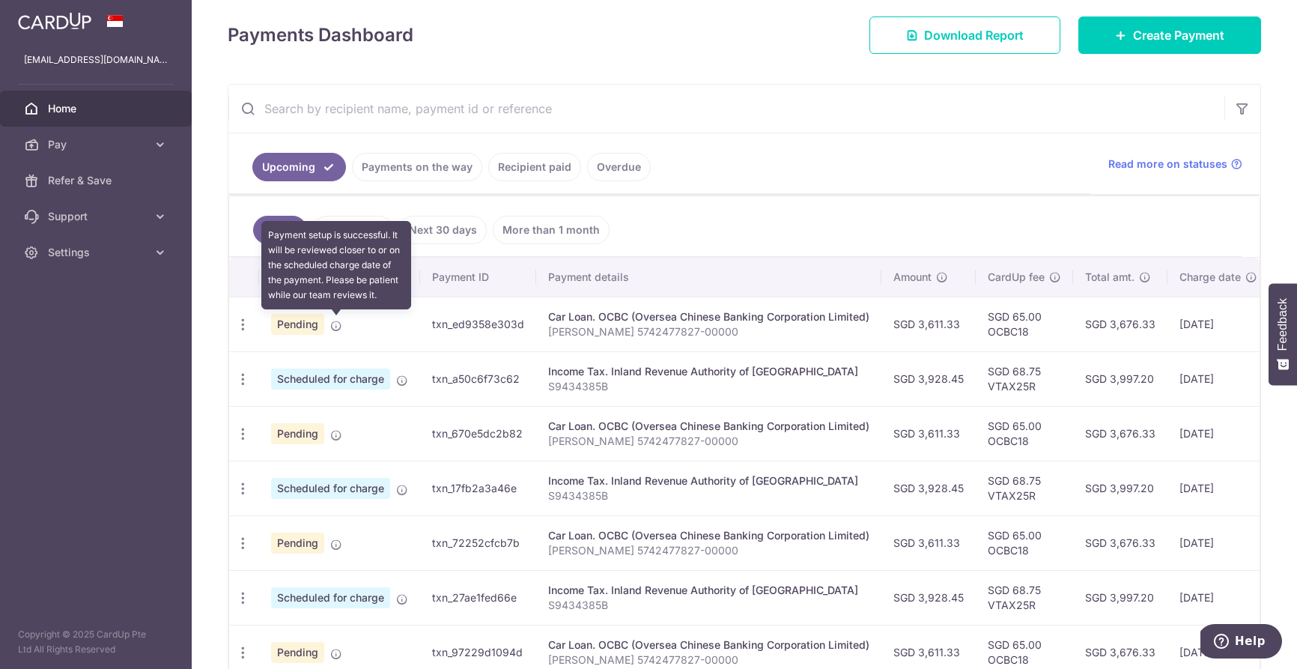
click at [336, 327] on icon at bounding box center [336, 326] width 12 height 12
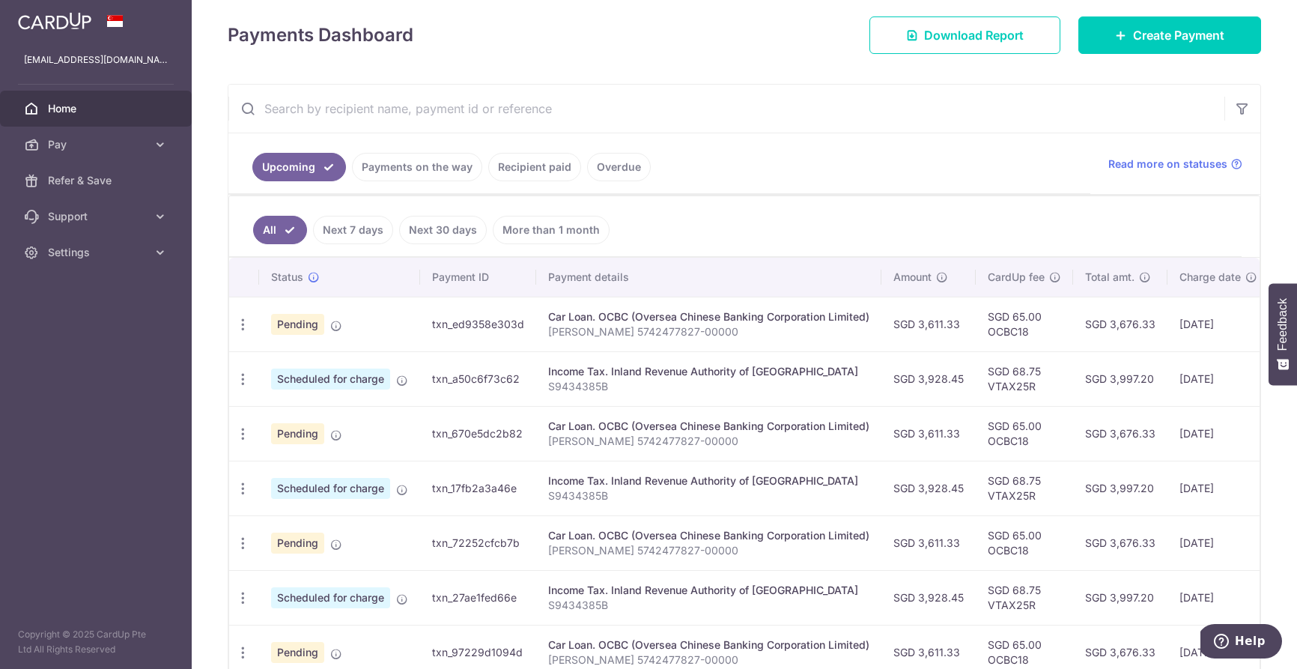
click at [548, 328] on p "[PERSON_NAME] 5742477827-00000" at bounding box center [708, 331] width 321 height 15
click at [634, 328] on p "Joel Lim 5742477827-00000" at bounding box center [708, 331] width 321 height 15
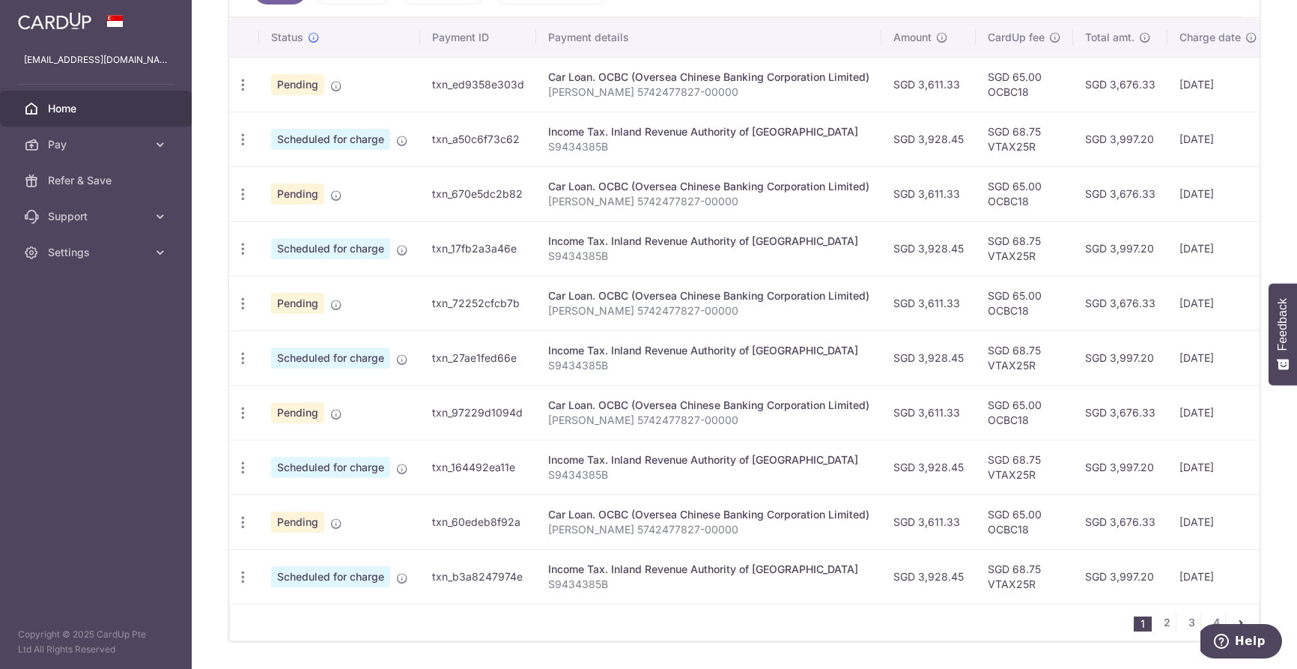
scroll to position [484, 0]
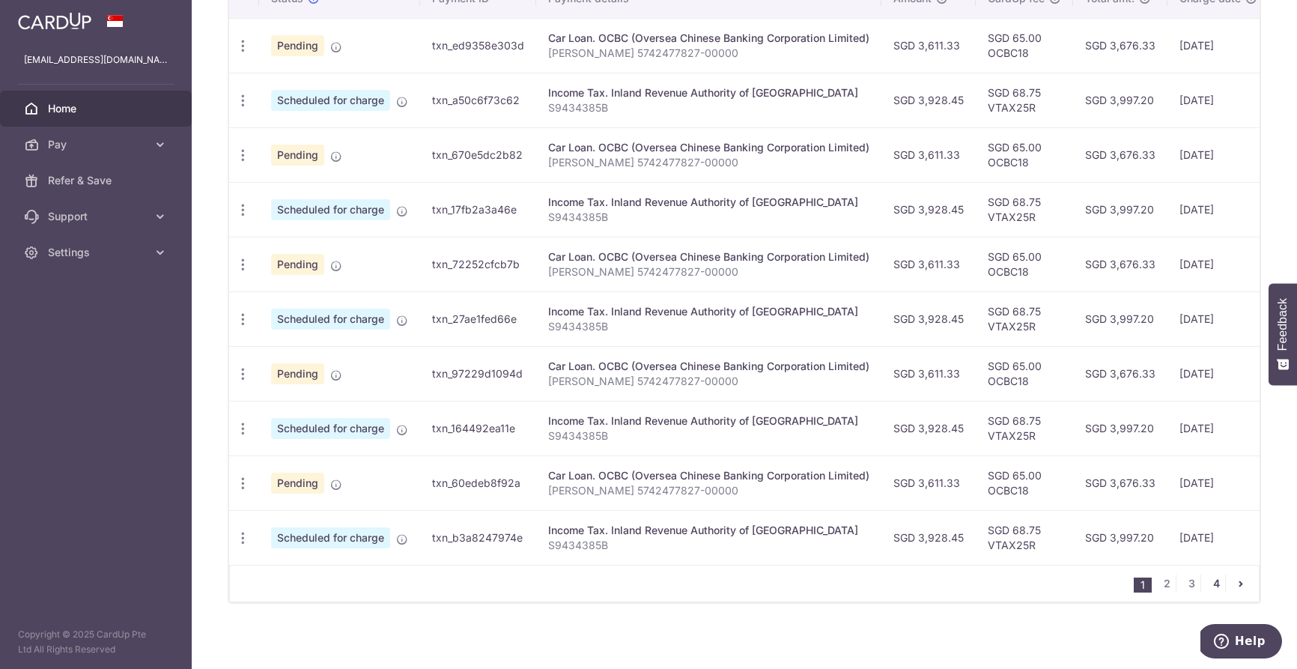
click at [1209, 591] on link "4" at bounding box center [1216, 584] width 18 height 18
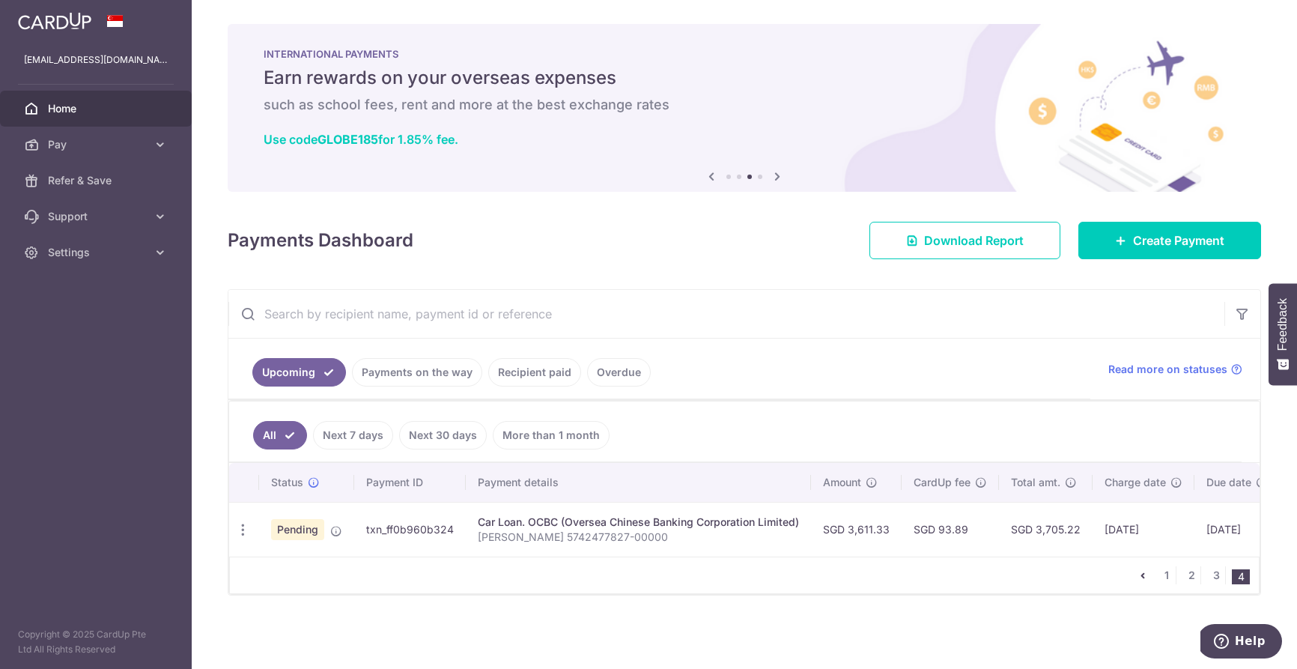
scroll to position [5, 0]
click at [1208, 571] on link "3" at bounding box center [1216, 575] width 18 height 18
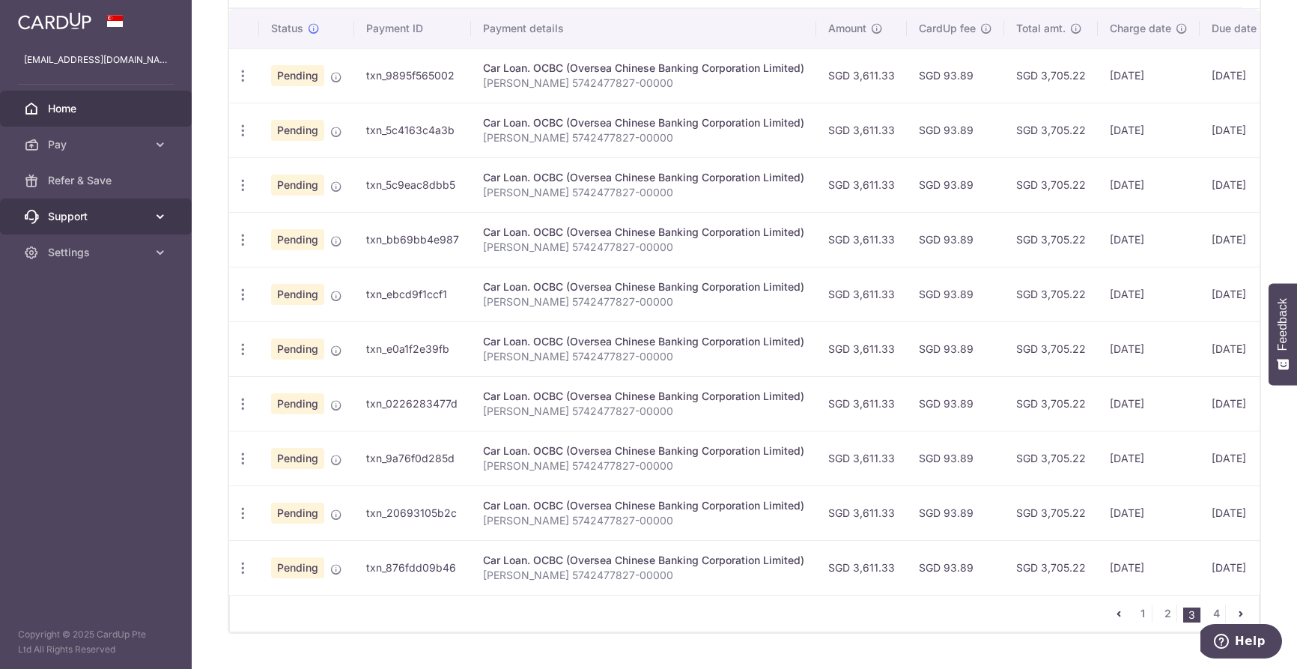
scroll to position [332, 0]
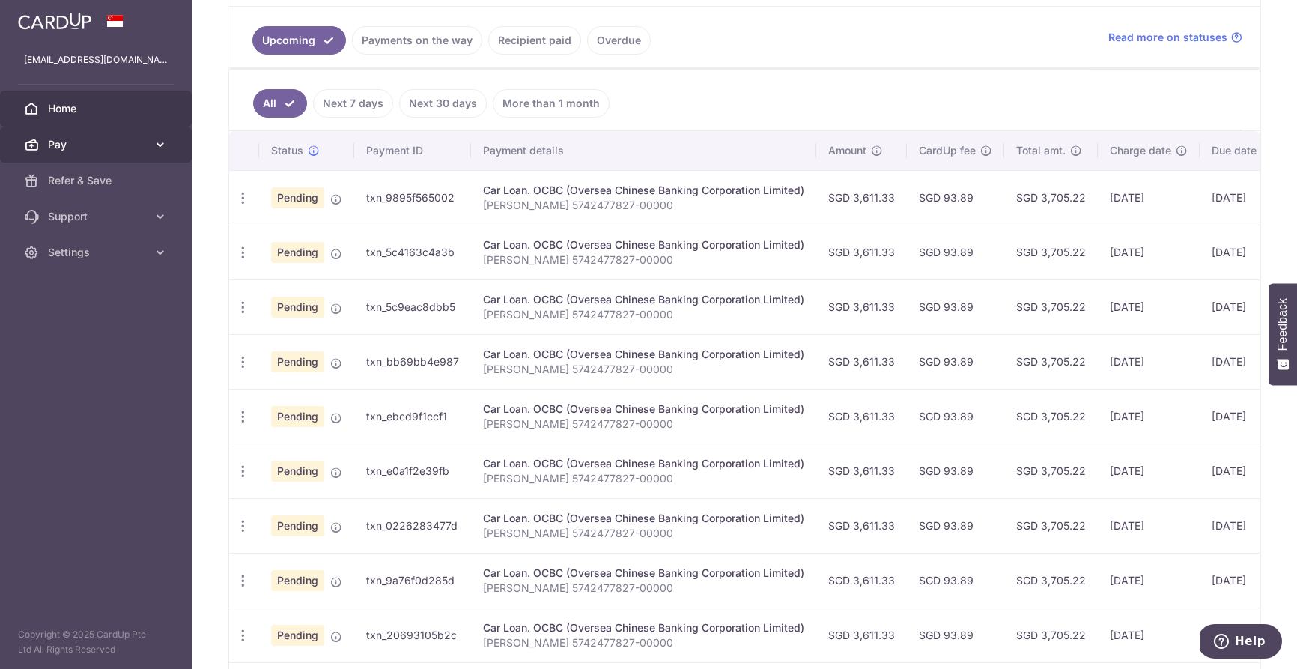
click at [118, 154] on link "Pay" at bounding box center [96, 145] width 192 height 36
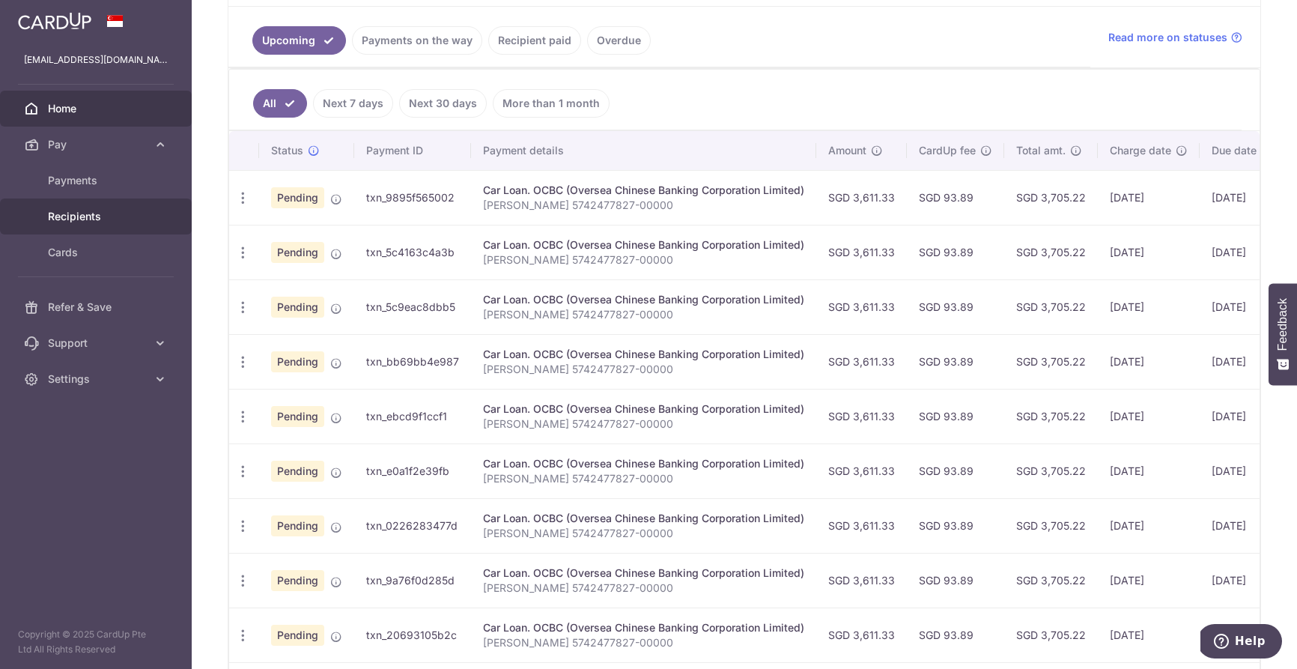
click at [87, 213] on span "Recipients" at bounding box center [97, 216] width 99 height 15
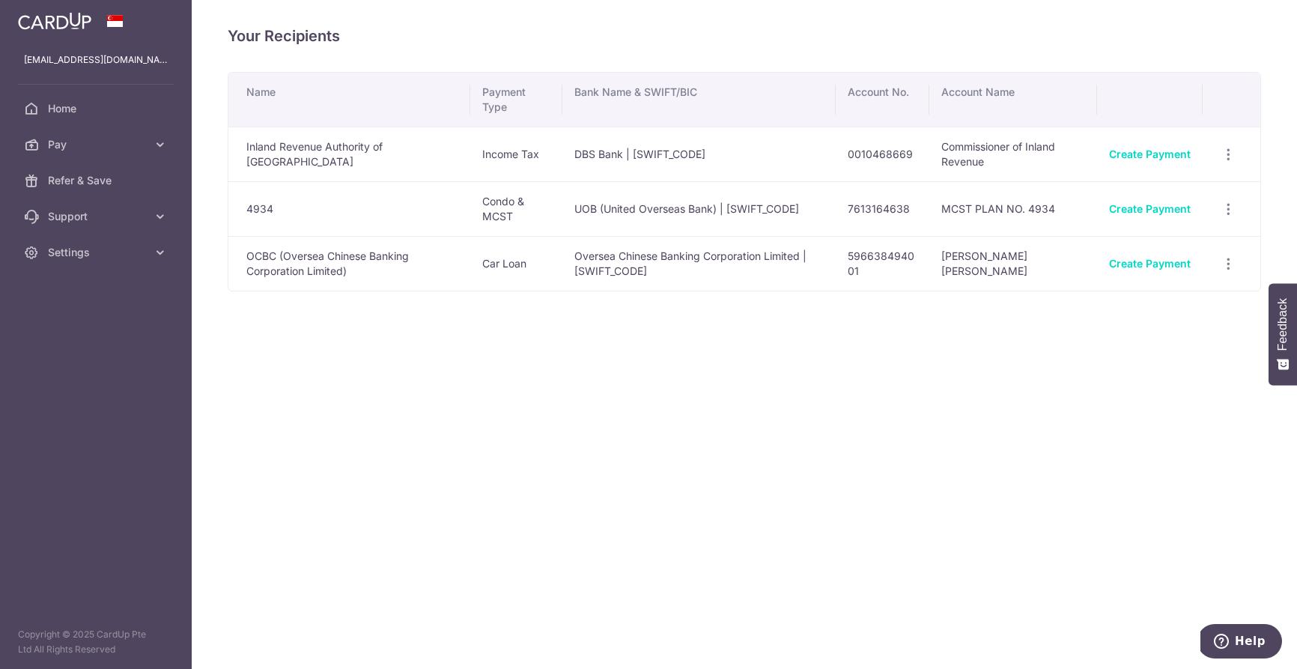
click at [396, 157] on td "Inland Revenue Authority of [GEOGRAPHIC_DATA]" at bounding box center [349, 154] width 242 height 55
drag, startPoint x: 395, startPoint y: 207, endPoint x: 386, endPoint y: 251, distance: 45.3
click at [395, 207] on td "4934" at bounding box center [349, 208] width 242 height 55
click at [385, 273] on td "OCBC (Oversea Chinese Banking Corporation Limited)" at bounding box center [349, 263] width 242 height 55
click at [99, 157] on link "Pay" at bounding box center [96, 145] width 192 height 36
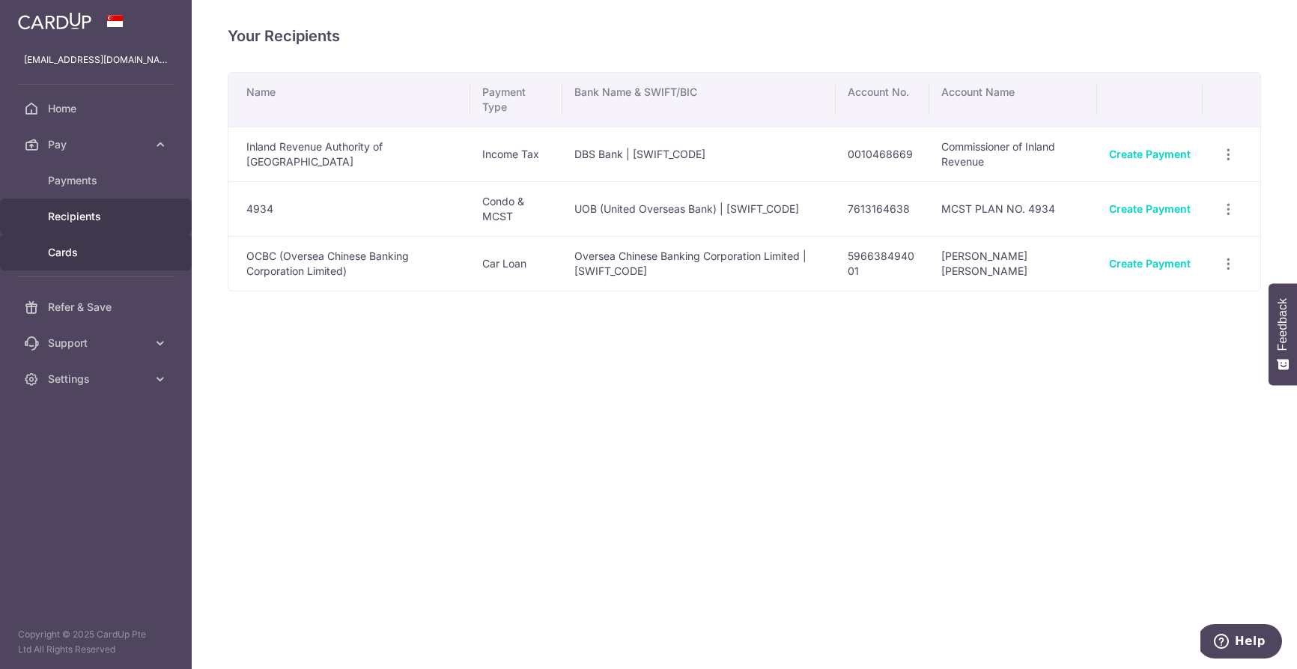
click at [82, 242] on link "Cards" at bounding box center [96, 252] width 192 height 36
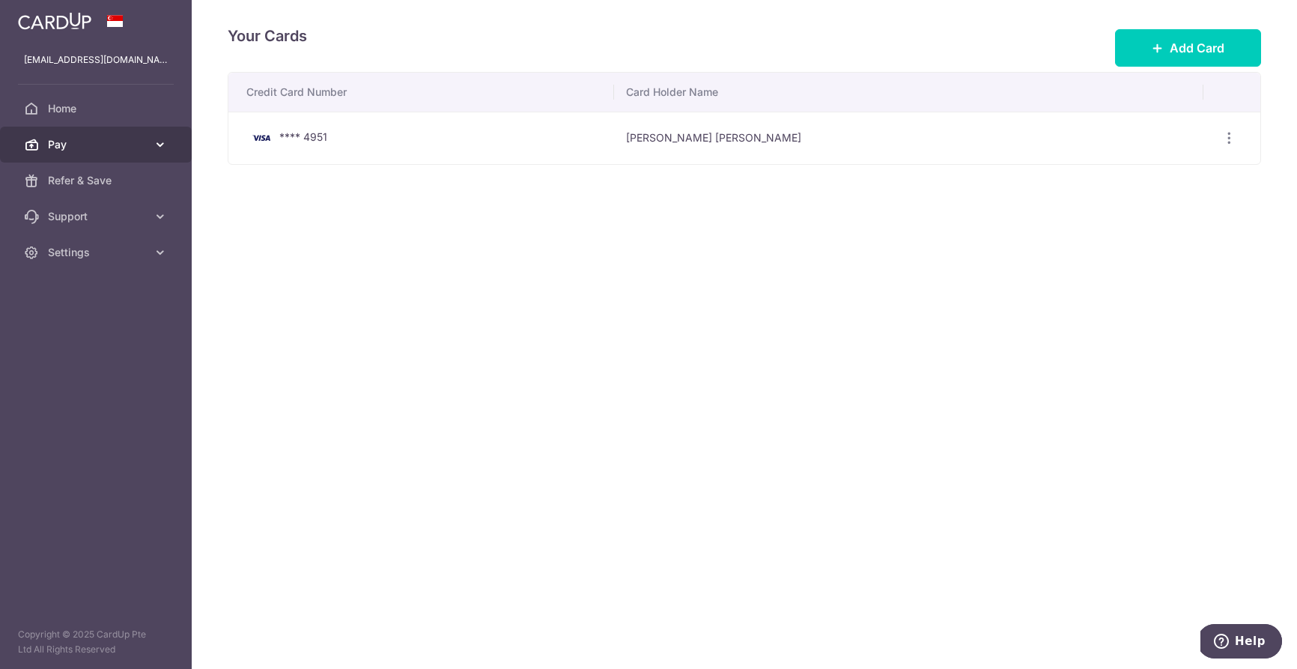
click at [80, 144] on span "Pay" at bounding box center [97, 144] width 99 height 15
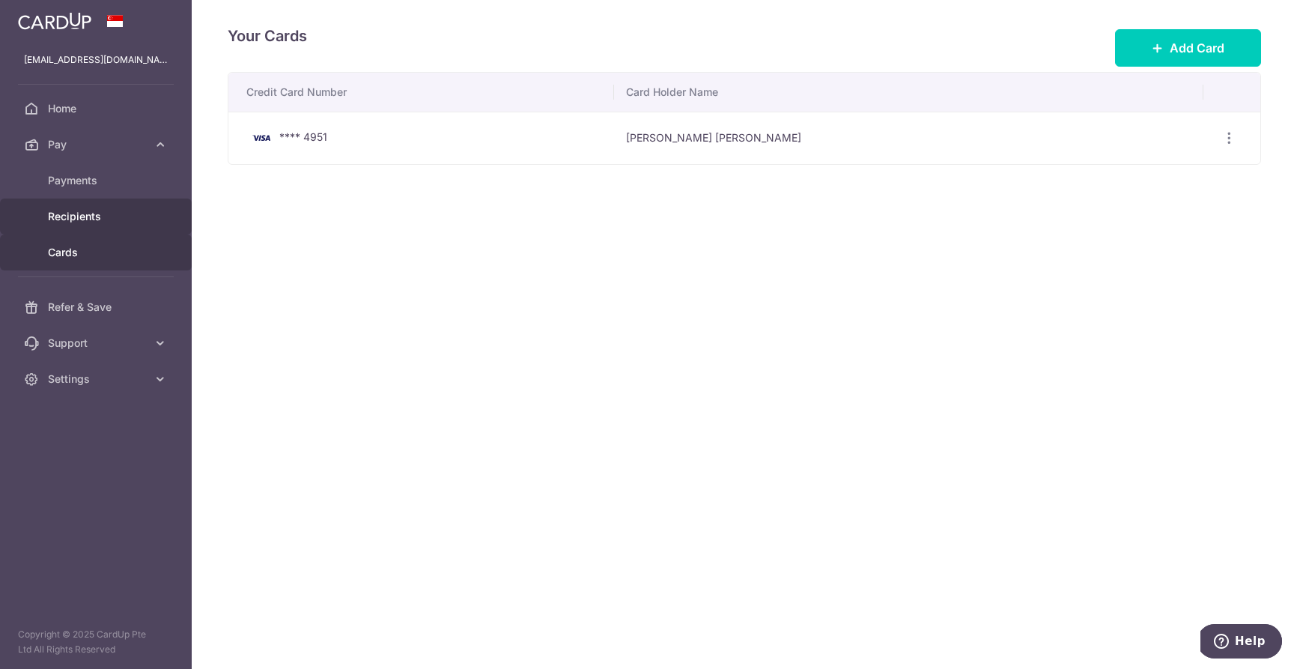
click at [85, 210] on span "Recipients" at bounding box center [97, 216] width 99 height 15
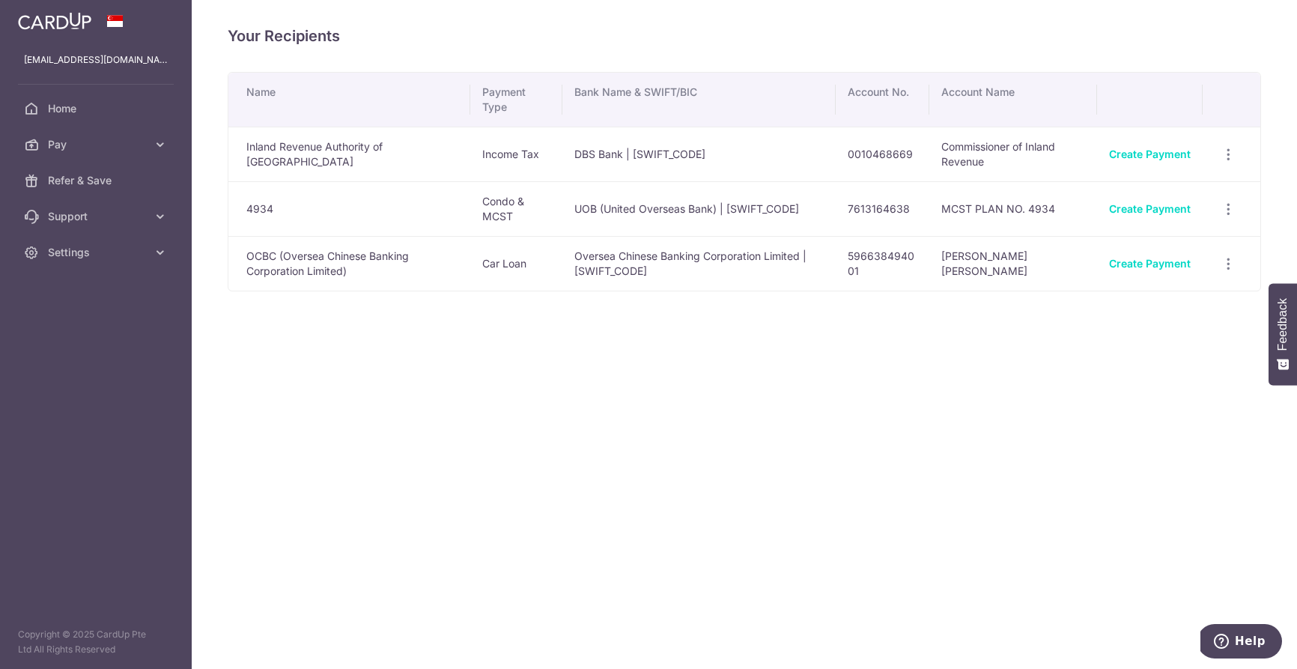
click at [278, 204] on td "4934" at bounding box center [349, 208] width 242 height 55
click at [672, 211] on td "UOB (United Overseas Bank) | UOVBSGSGXXX" at bounding box center [699, 208] width 273 height 55
click at [73, 143] on span "Pay" at bounding box center [97, 144] width 99 height 15
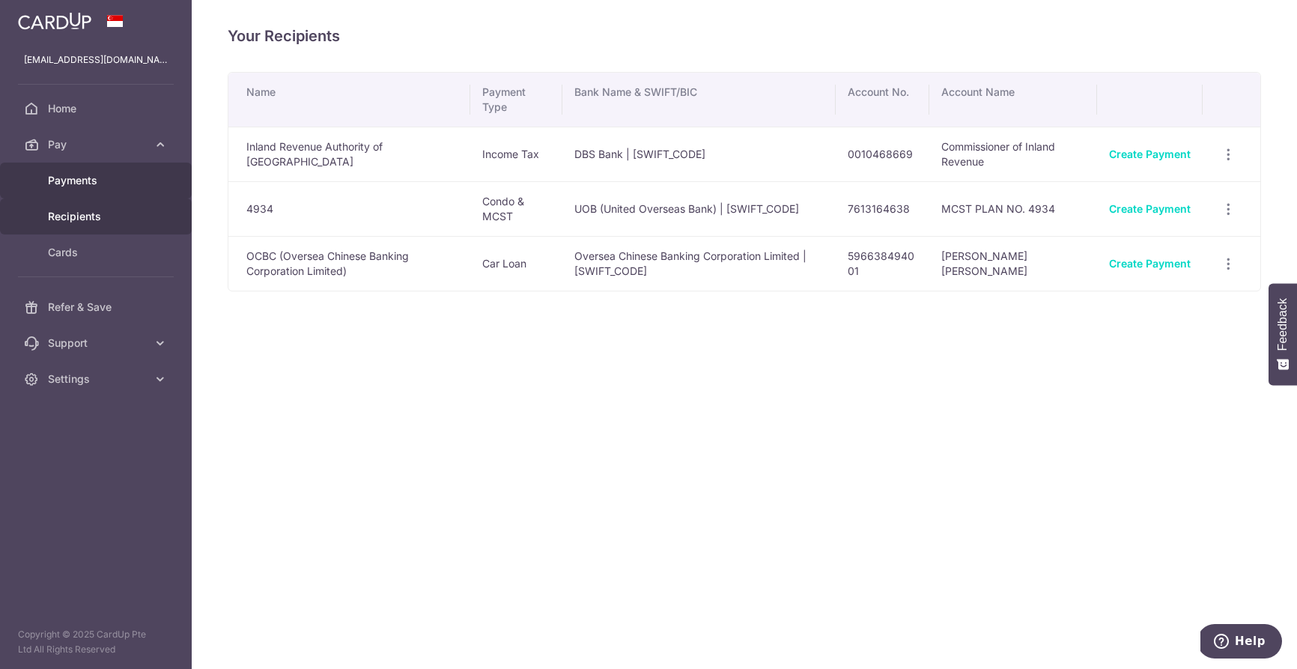
click at [76, 182] on span "Payments" at bounding box center [97, 180] width 99 height 15
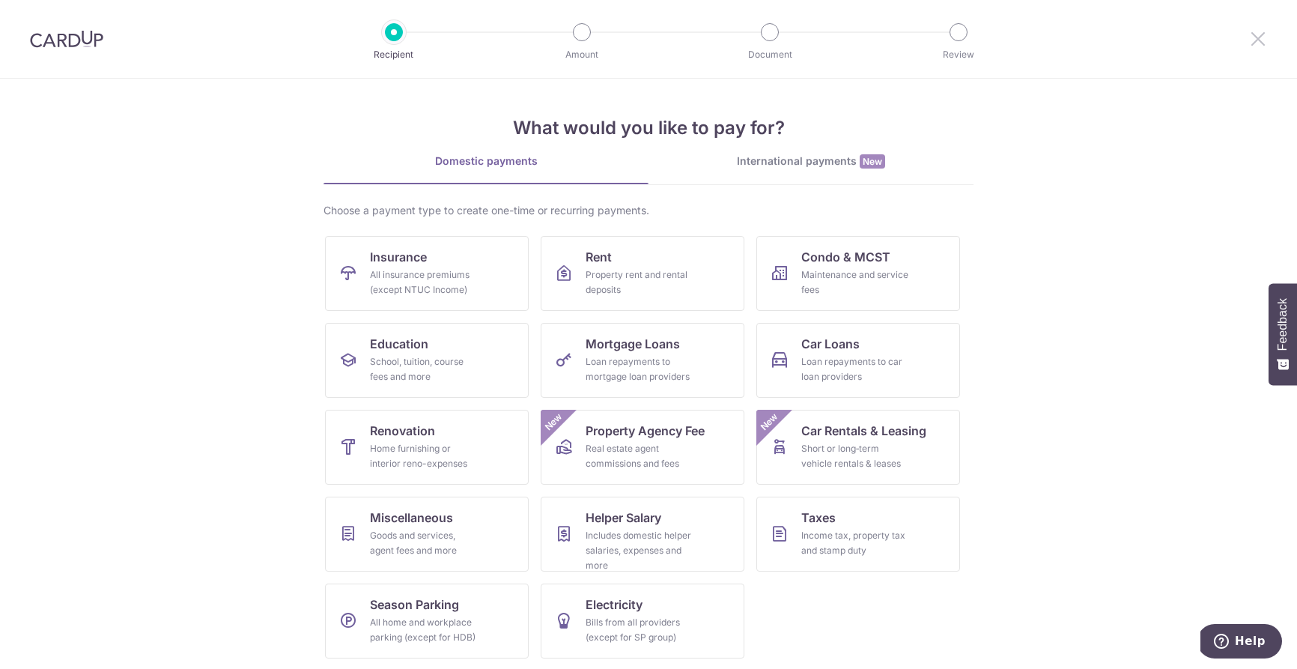
click at [1253, 37] on icon at bounding box center [1258, 38] width 18 height 19
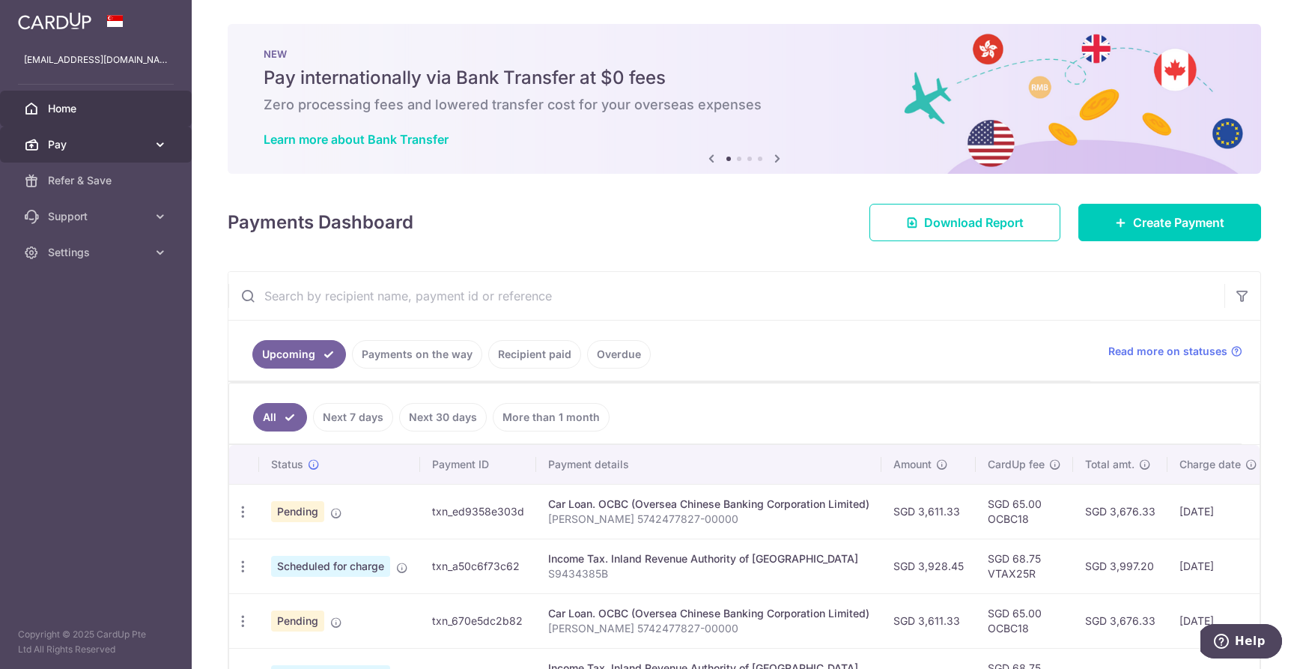
click at [76, 145] on span "Pay" at bounding box center [97, 144] width 99 height 15
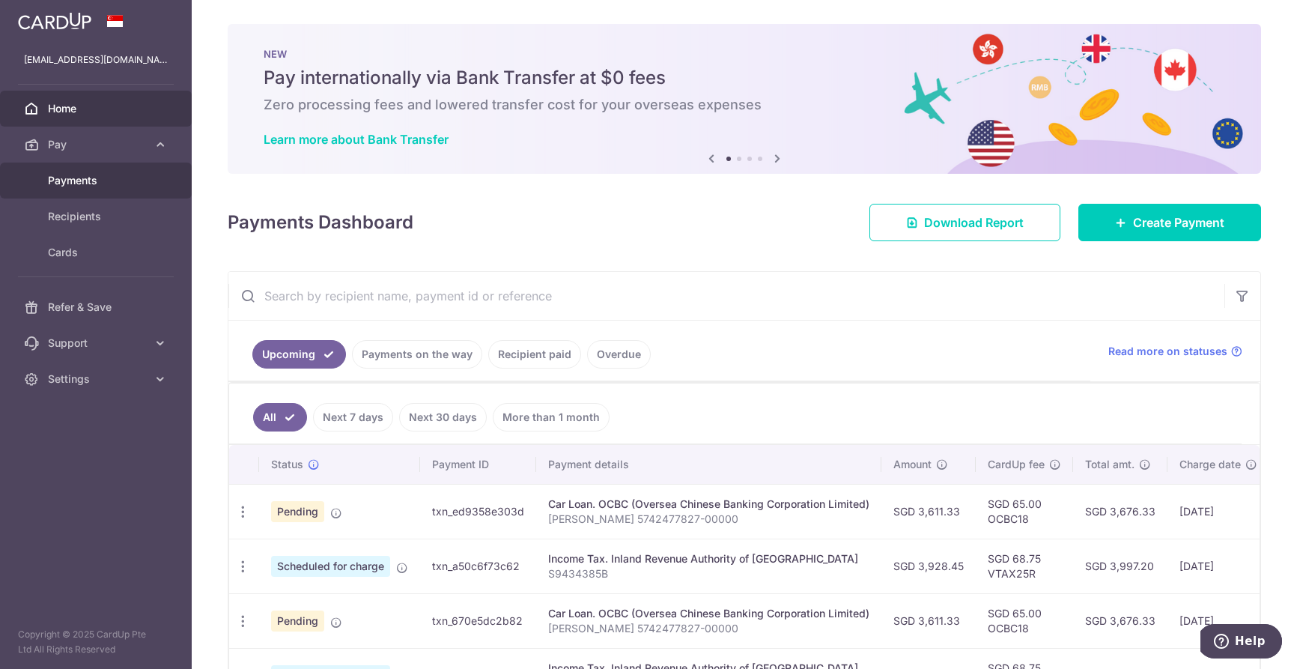
click at [85, 174] on span "Payments" at bounding box center [97, 180] width 99 height 15
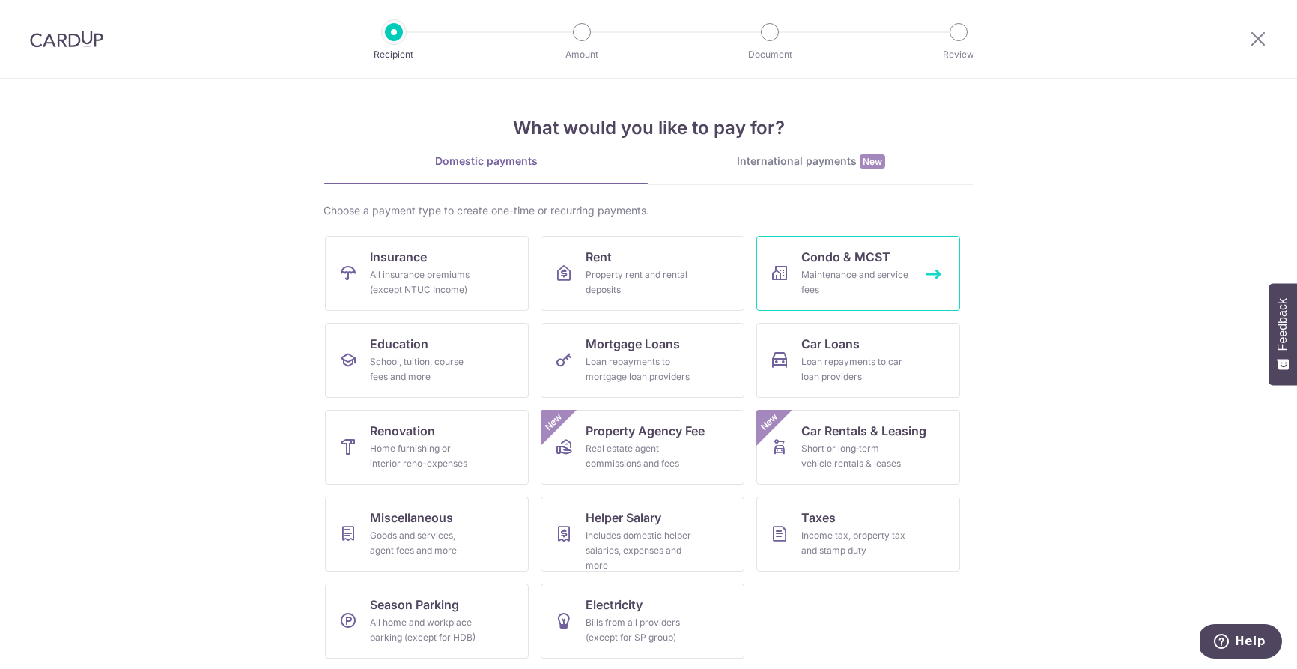
click at [836, 254] on span "Condo & MCST" at bounding box center [845, 257] width 89 height 18
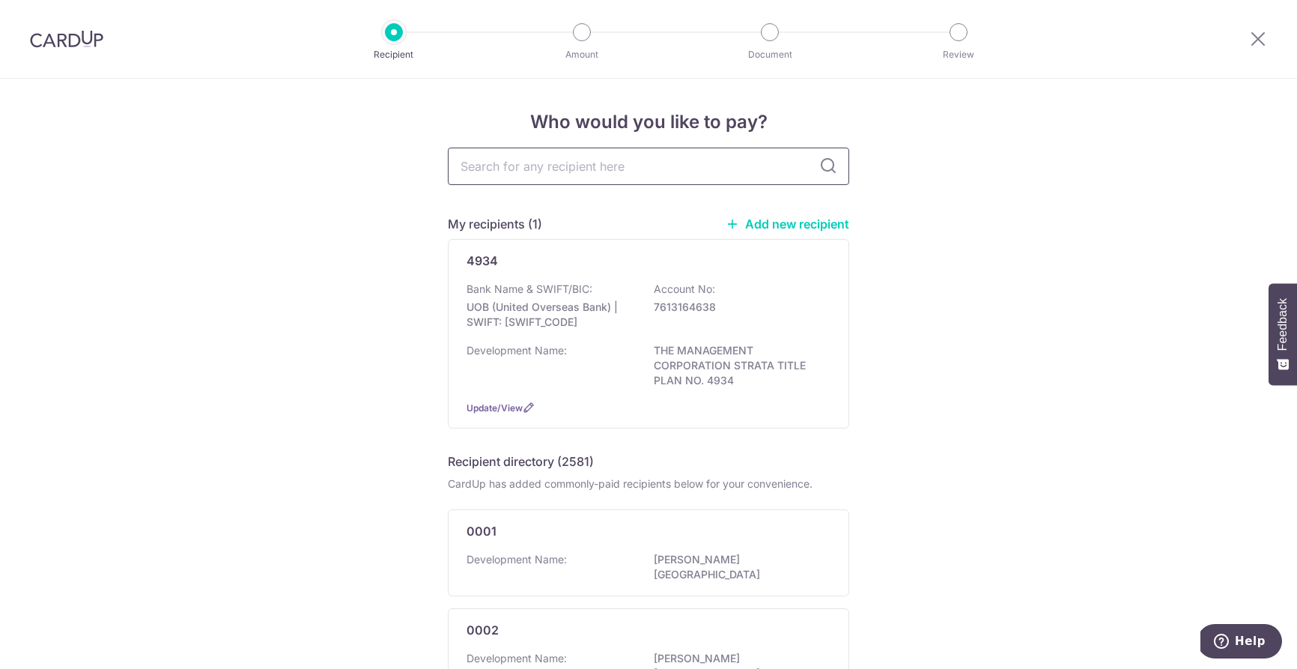
click at [541, 169] on input "text" at bounding box center [648, 166] width 401 height 37
type input "ocbc"
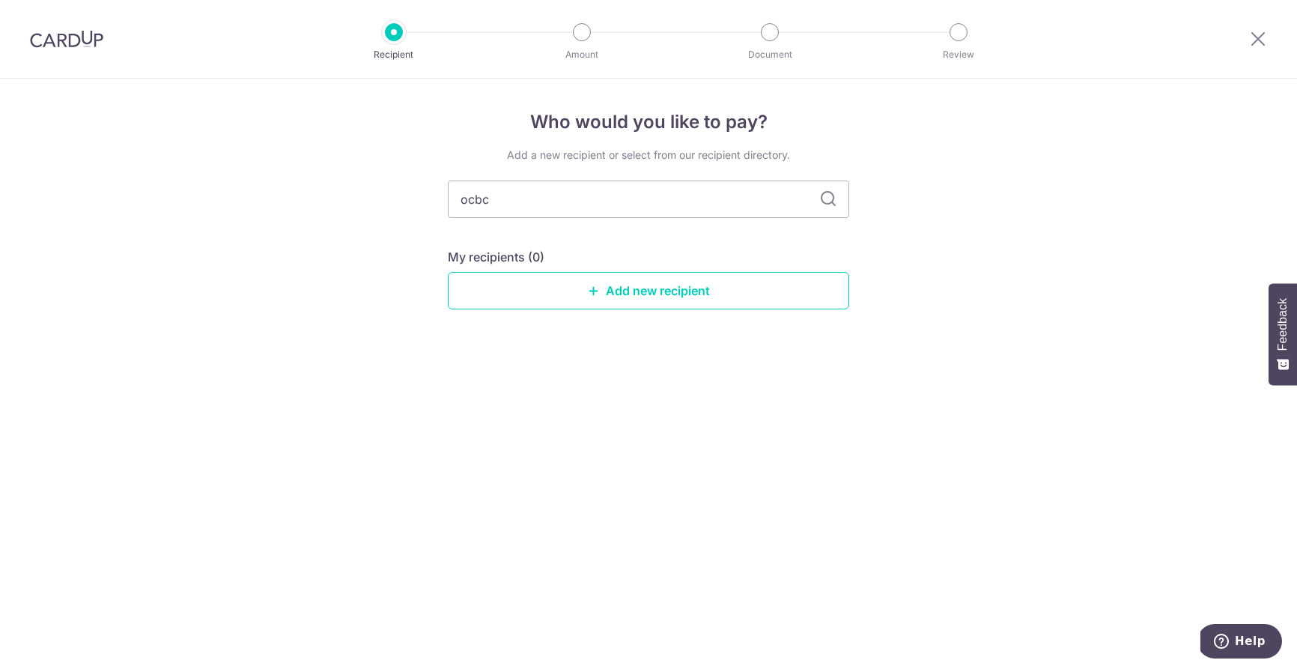
click at [825, 207] on icon at bounding box center [828, 199] width 18 height 18
click at [826, 194] on icon at bounding box center [828, 199] width 18 height 18
click at [1255, 45] on icon at bounding box center [1258, 38] width 18 height 19
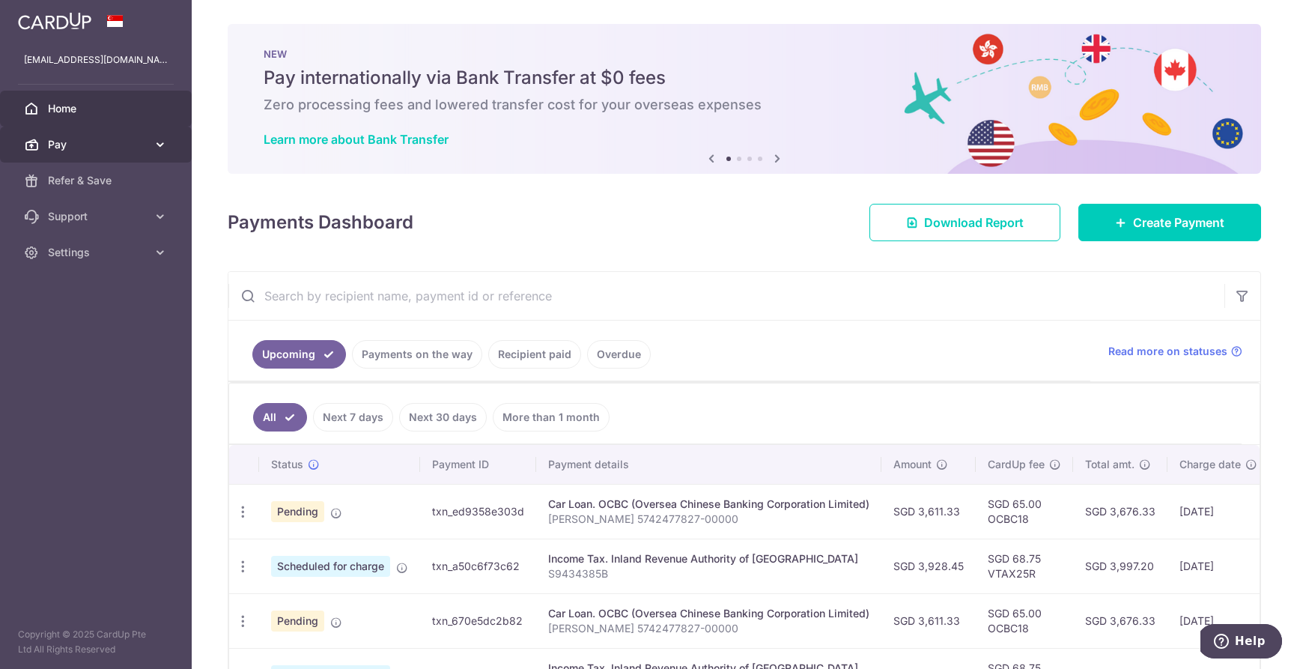
click at [124, 139] on span "Pay" at bounding box center [97, 144] width 99 height 15
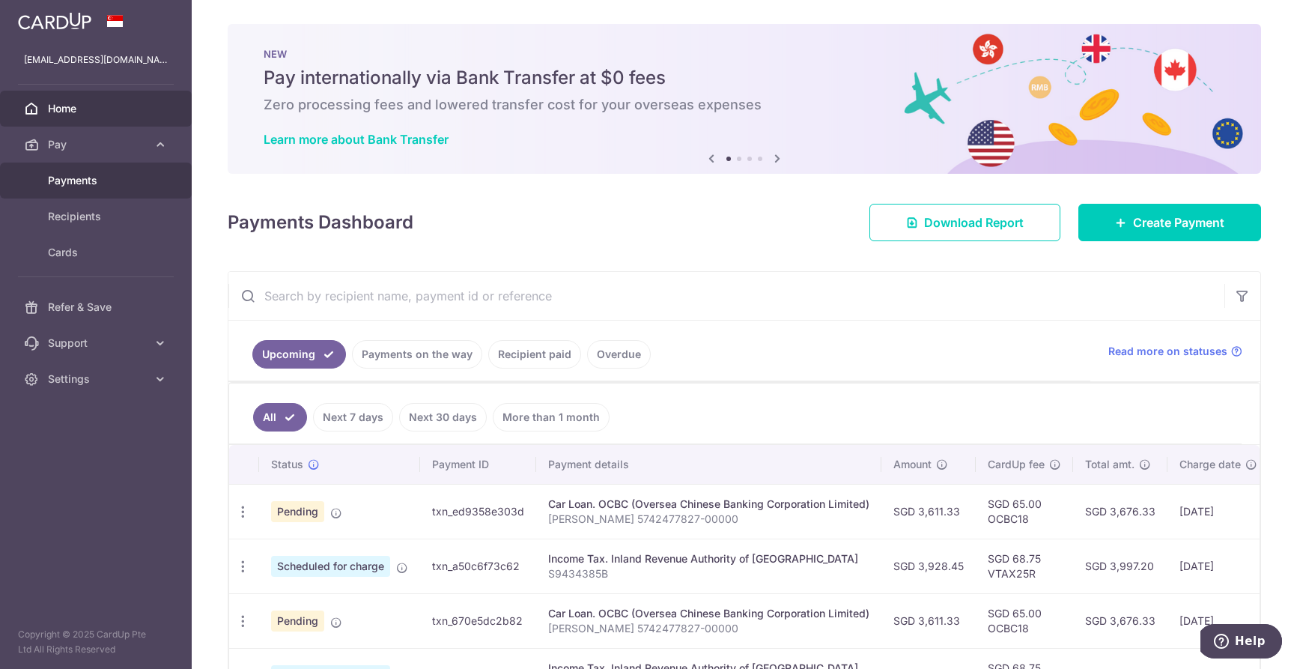
click at [73, 180] on span "Payments" at bounding box center [97, 180] width 99 height 15
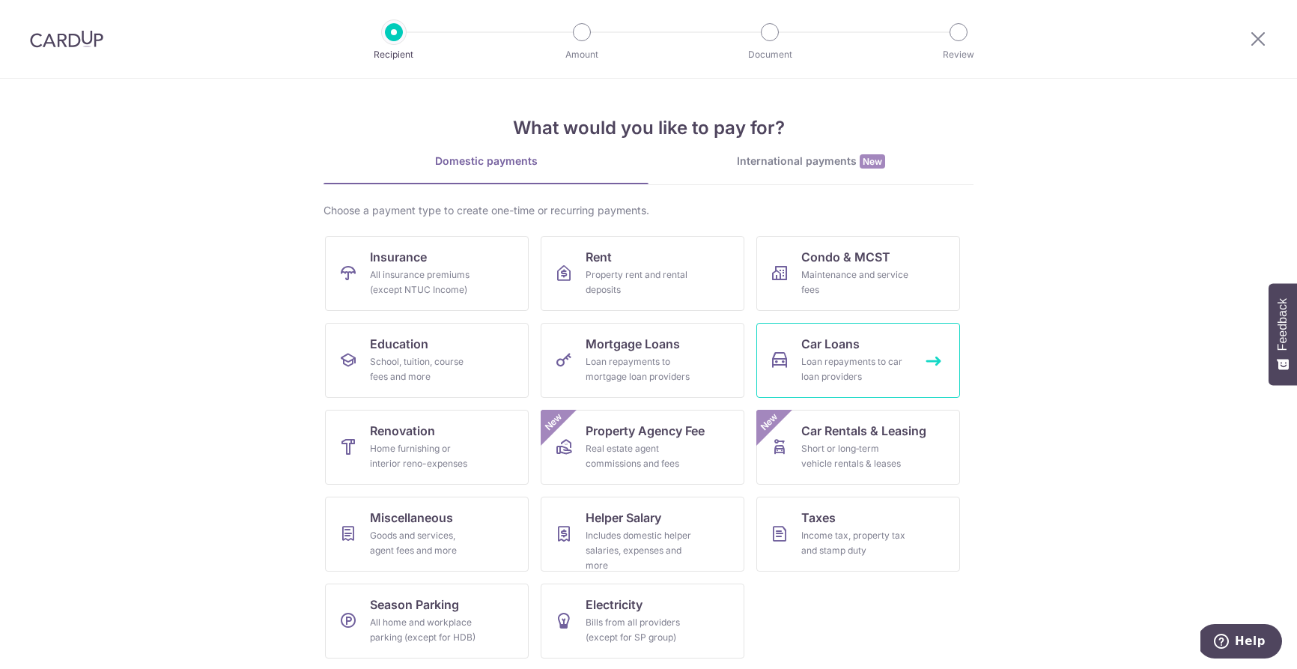
click at [819, 363] on div "Loan repayments to car loan providers" at bounding box center [855, 369] width 108 height 30
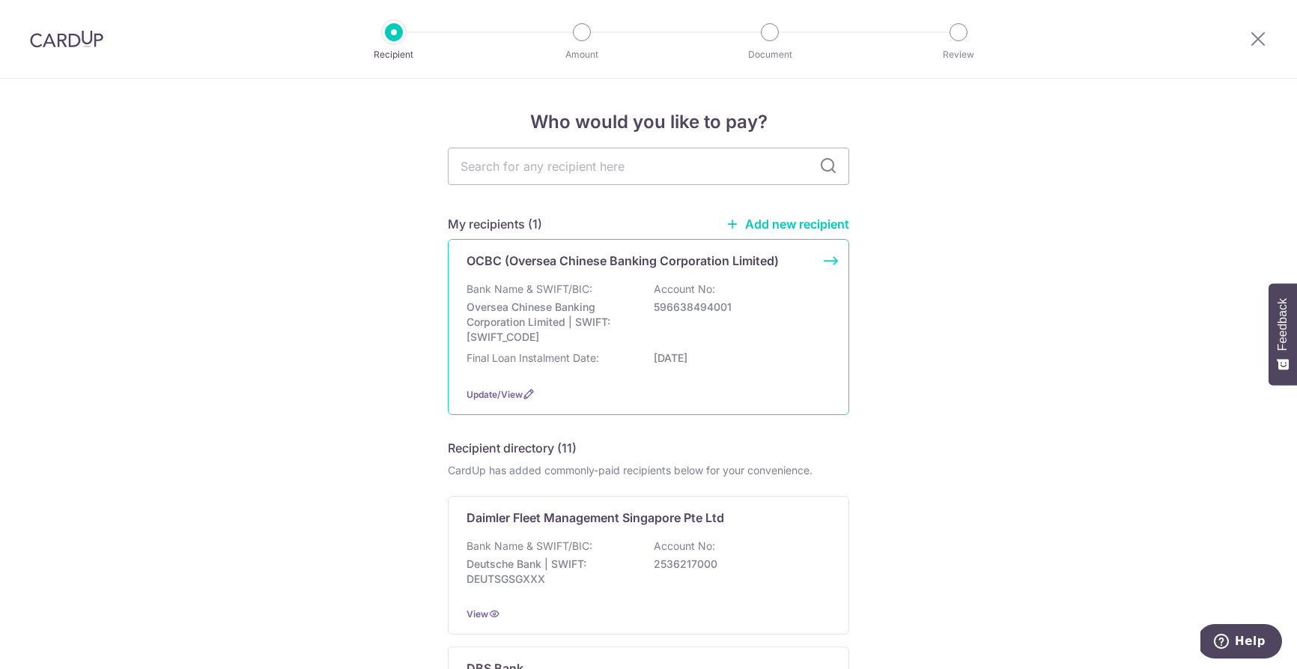
click at [572, 282] on p "Bank Name & SWIFT/BIC:" at bounding box center [530, 289] width 126 height 15
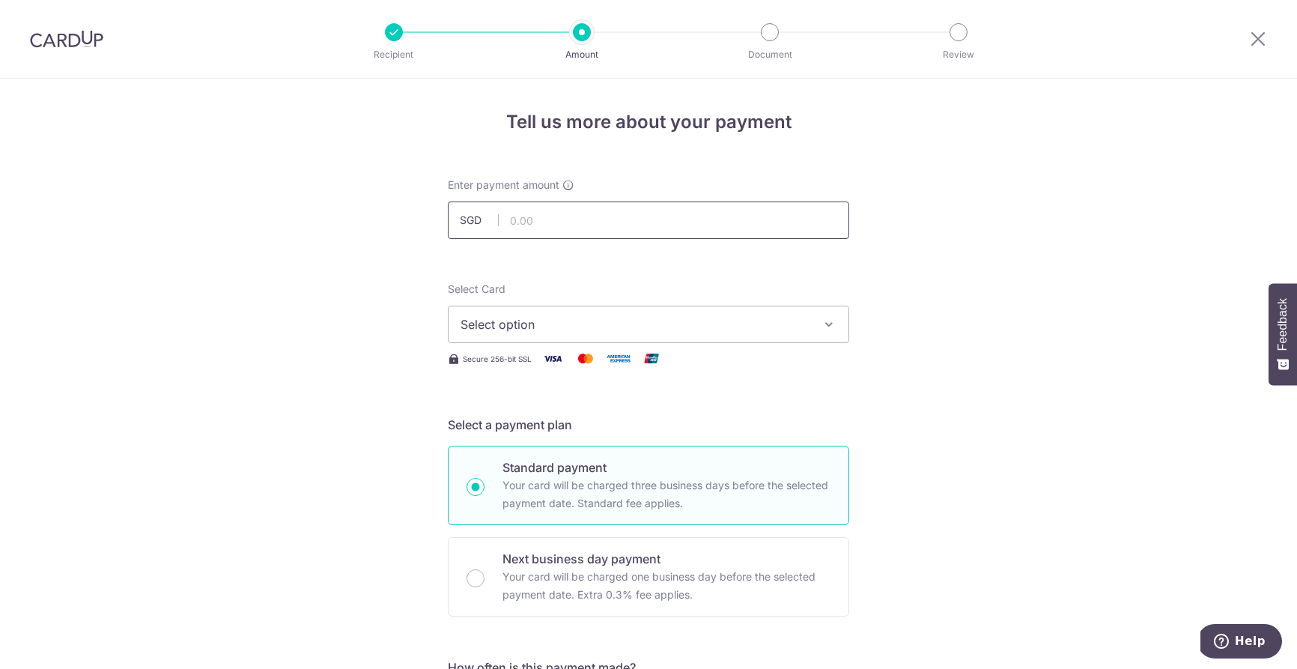
click at [551, 215] on input "text" at bounding box center [648, 219] width 401 height 37
type input "3,611.33"
click at [561, 324] on span "Select option" at bounding box center [635, 324] width 349 height 18
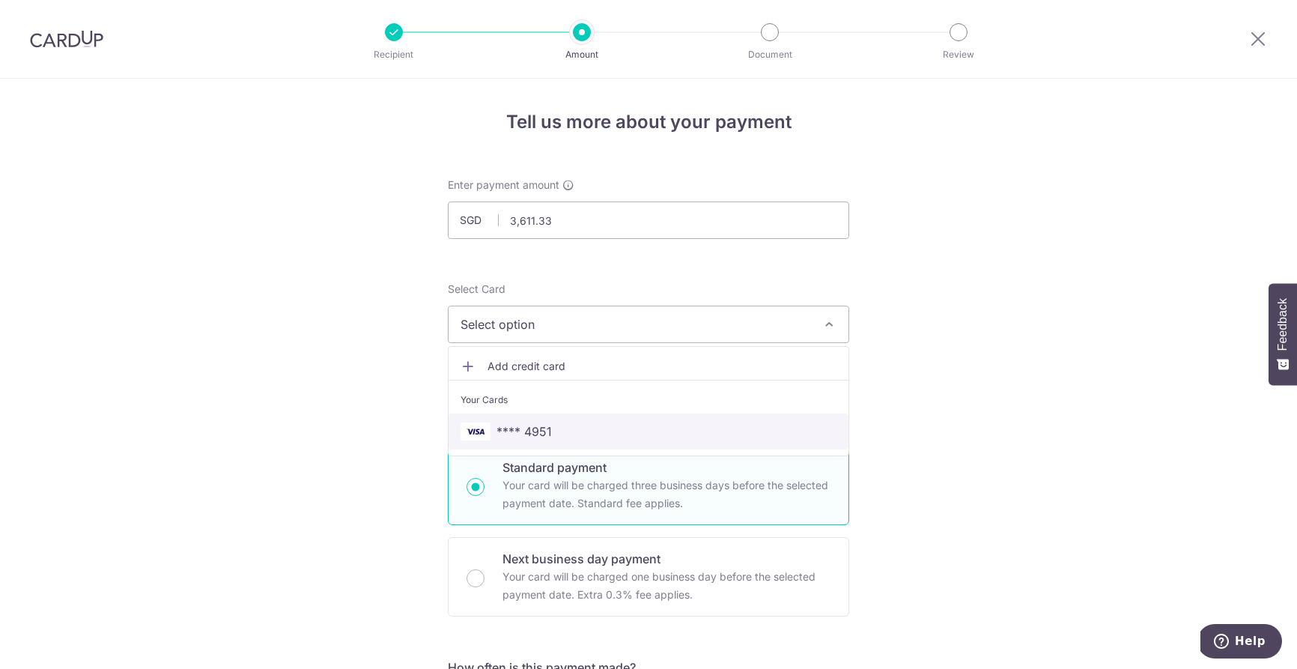
click at [533, 427] on span "**** 4951" at bounding box center [524, 431] width 55 height 18
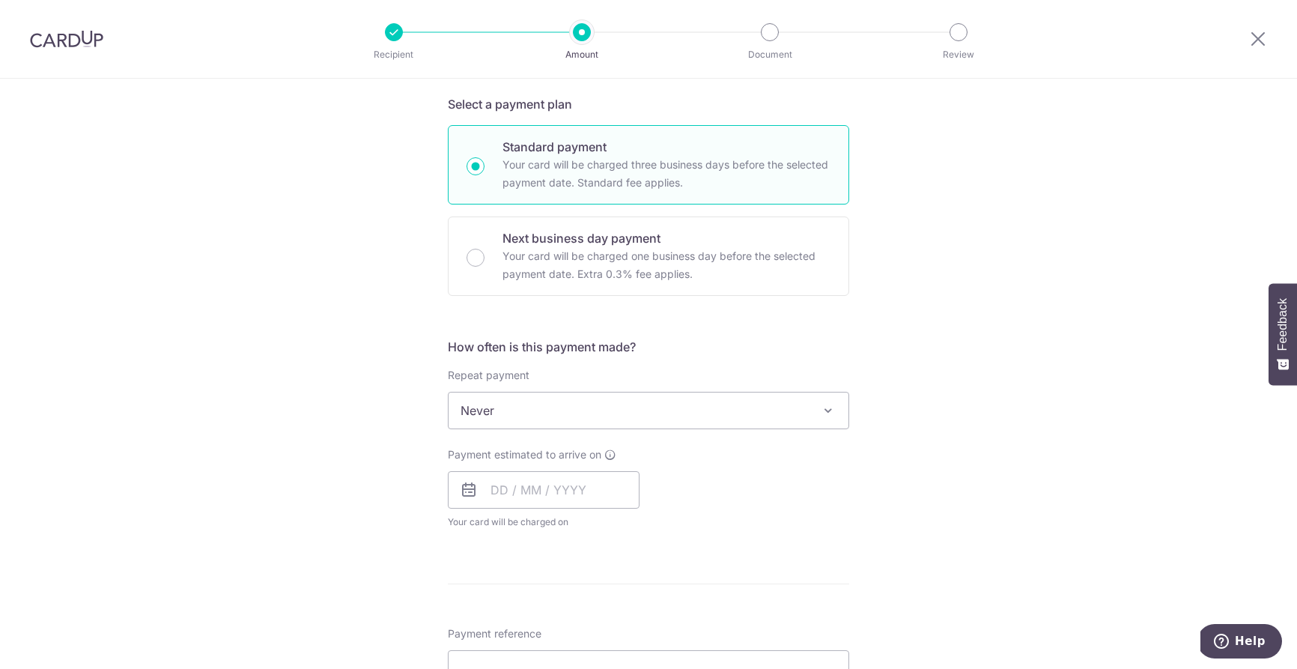
scroll to position [416, 0]
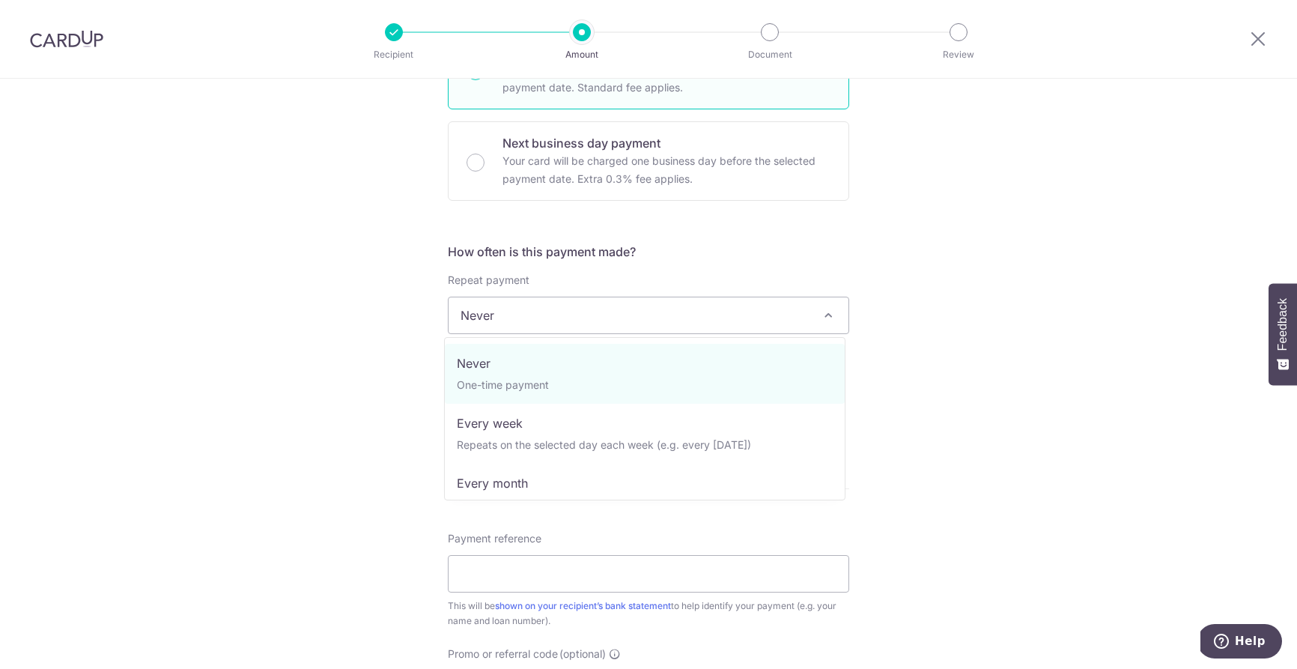
click at [597, 323] on span "Never" at bounding box center [649, 315] width 400 height 36
select select "3"
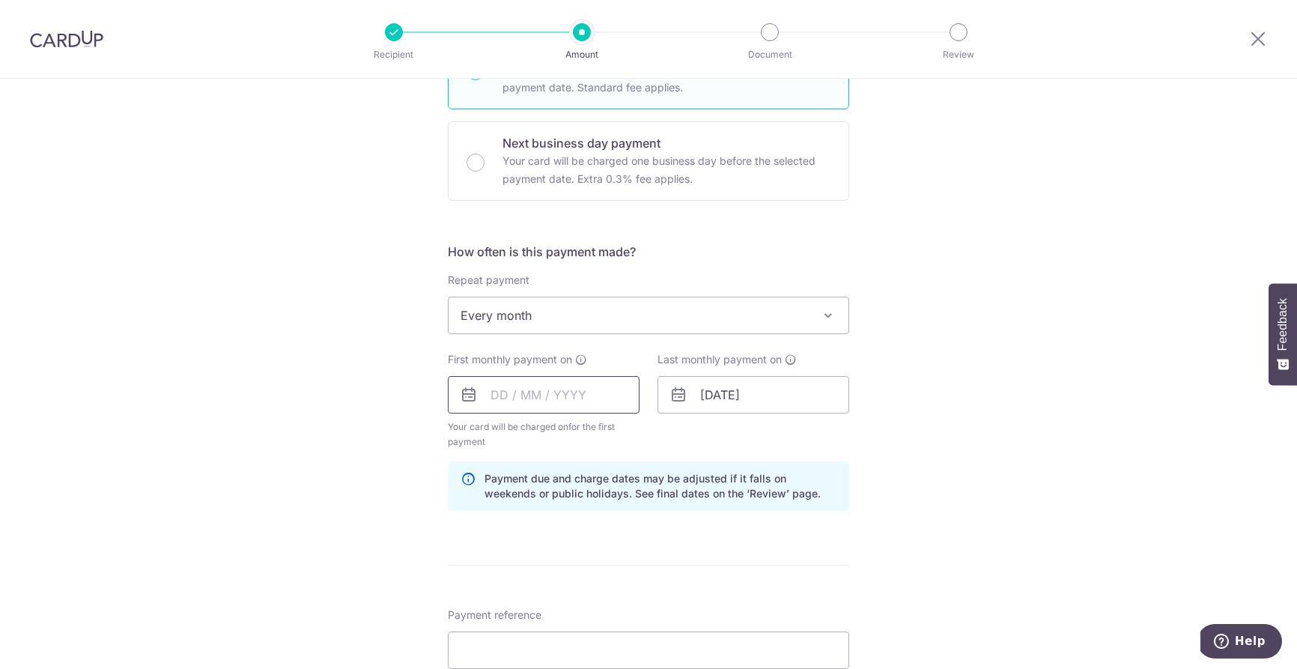
click at [494, 389] on input "text" at bounding box center [544, 394] width 192 height 37
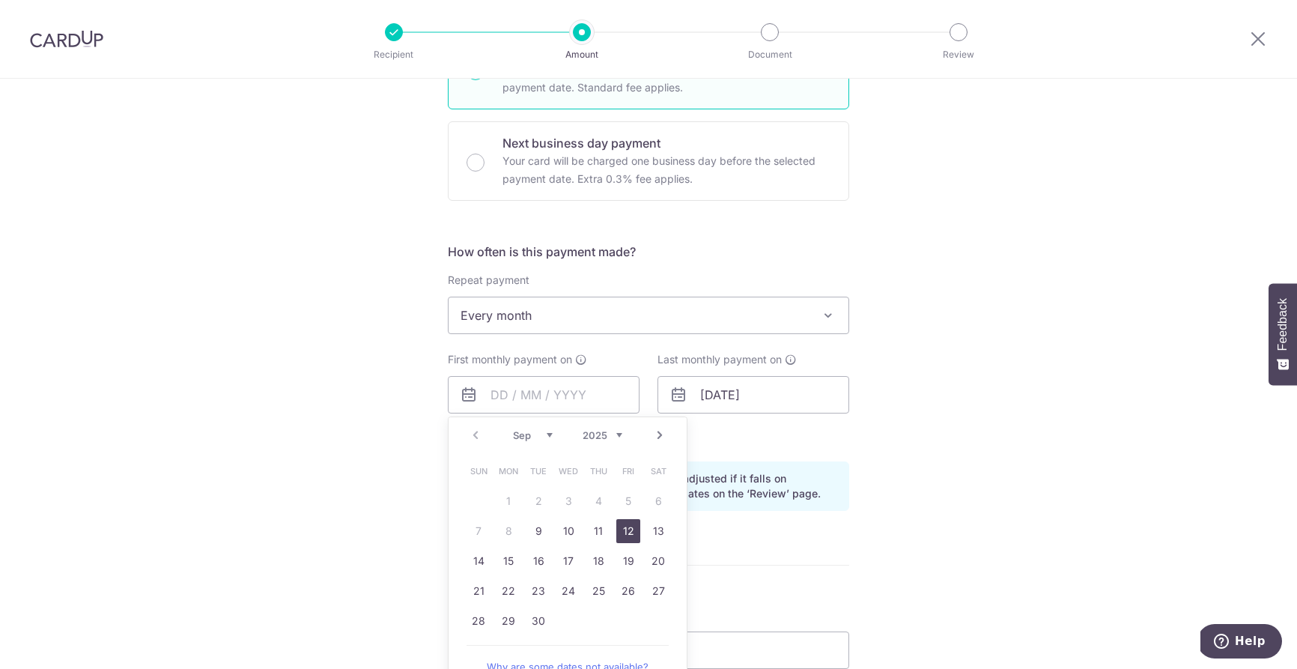
click at [626, 530] on link "12" at bounding box center [628, 531] width 24 height 24
type input "[DATE]"
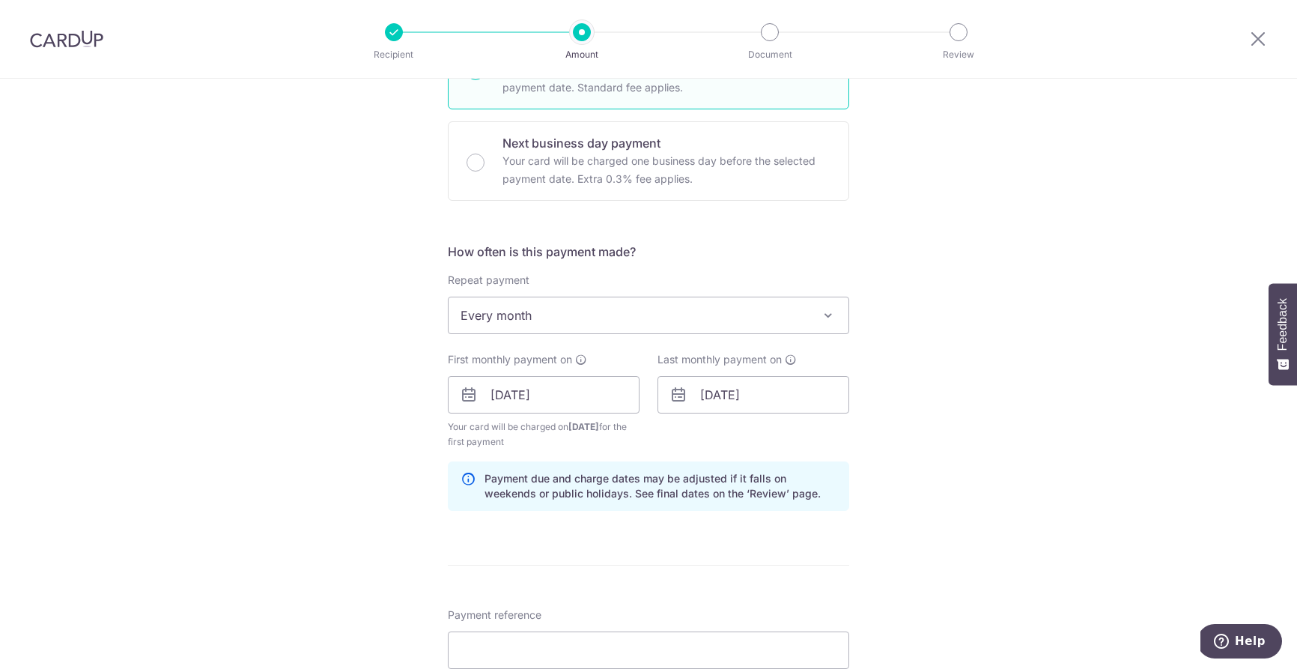
click at [373, 458] on div "Tell us more about your payment Enter payment amount SGD 3,611.33 3611.33 Selec…" at bounding box center [648, 378] width 1297 height 1431
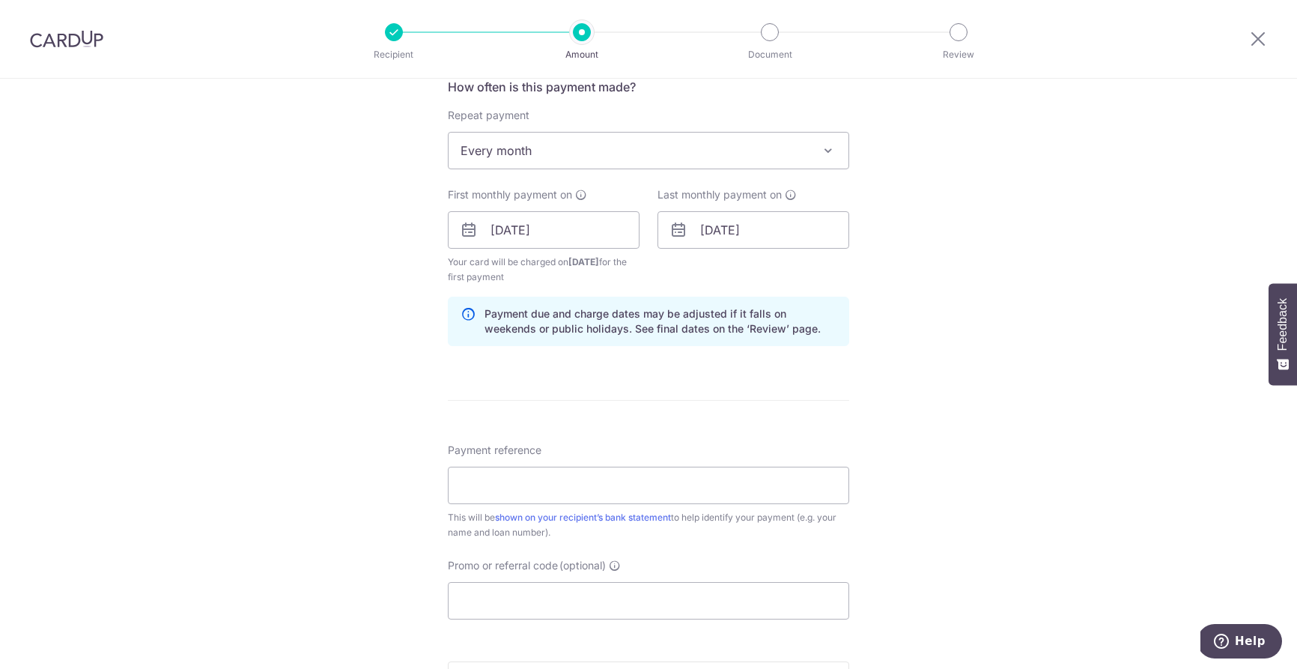
scroll to position [612, 0]
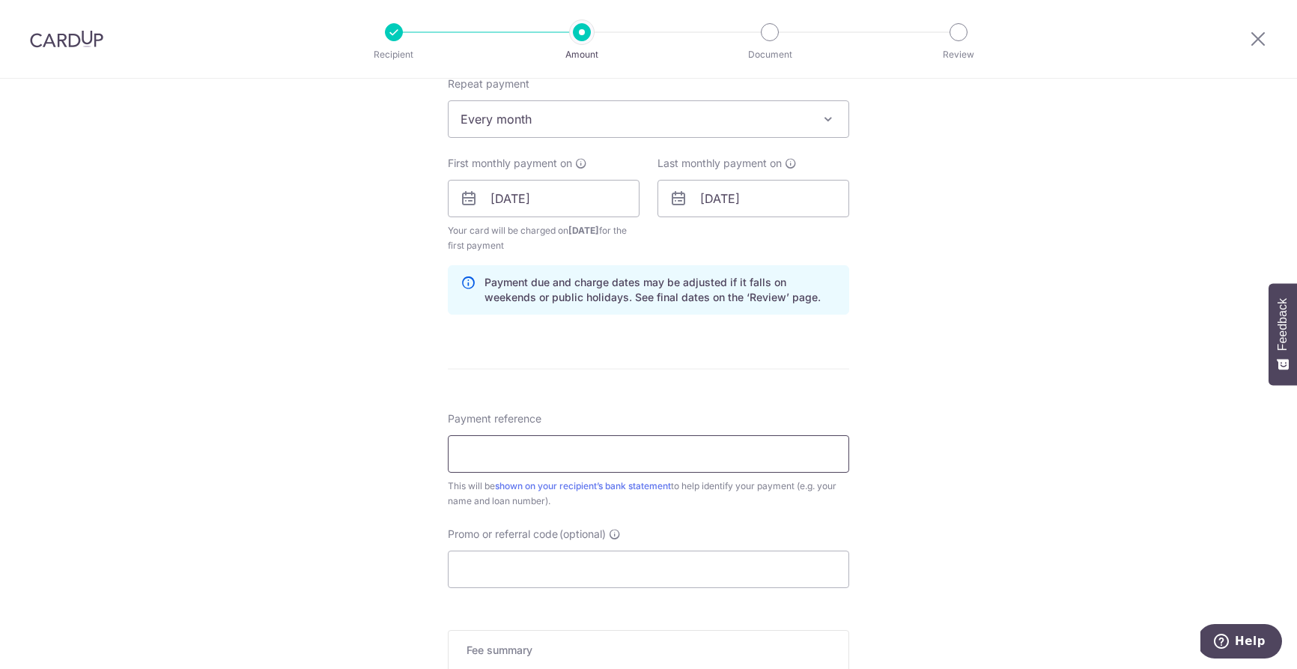
click at [543, 451] on input "Payment reference" at bounding box center [648, 453] width 401 height 37
type input "[PERSON_NAME] 5742477827-00000"
click at [480, 569] on input "Promo or referral code (optional)" at bounding box center [648, 569] width 401 height 37
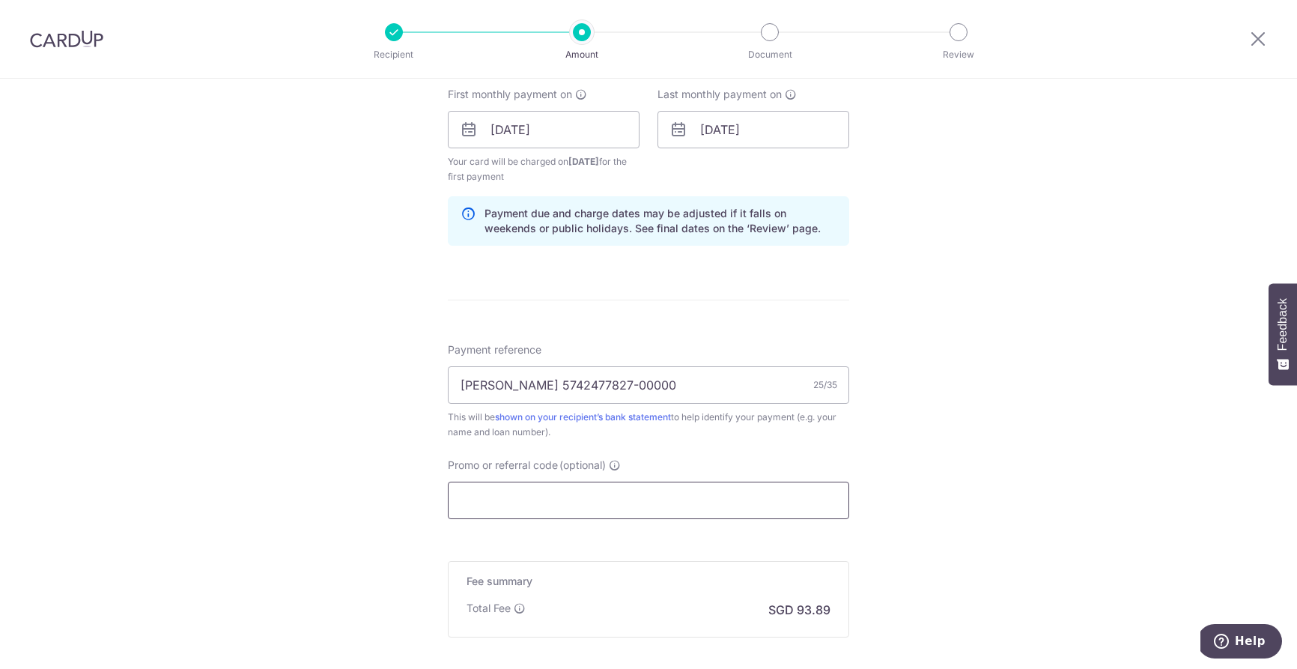
scroll to position [812, 0]
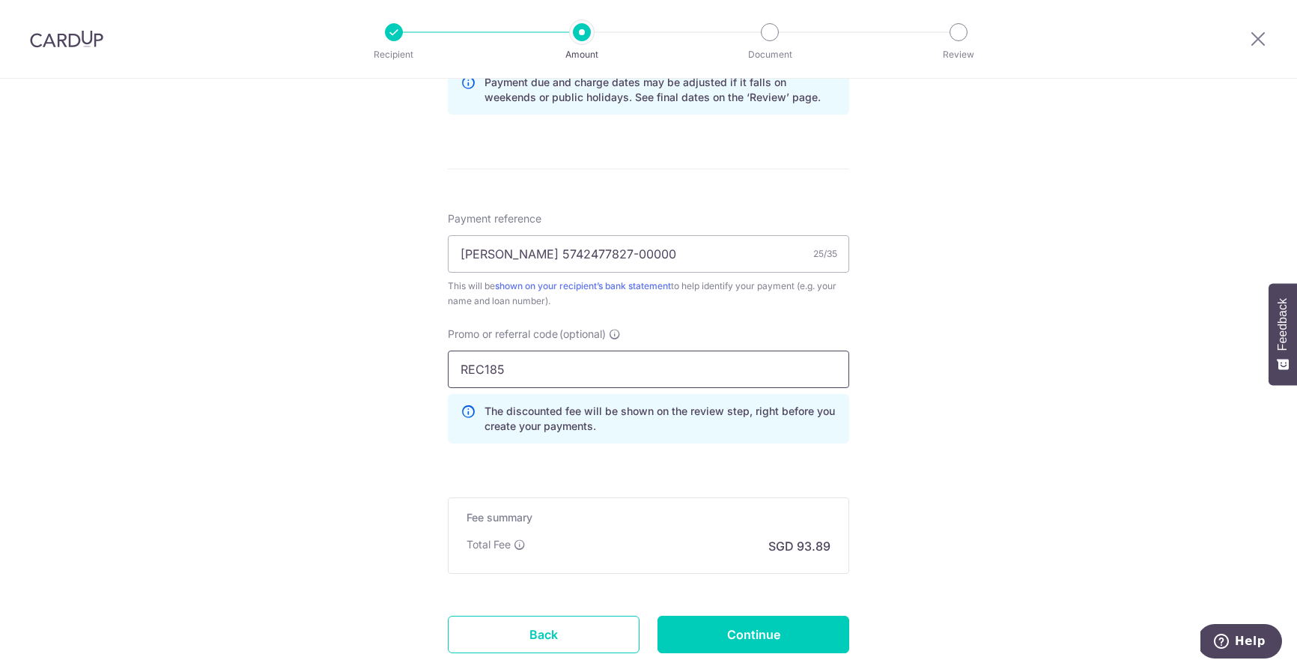
type input "REC185"
click at [609, 486] on form "Enter payment amount SGD 3,611.33 3611.33 Select Card **** 4951 Add credit card…" at bounding box center [648, 31] width 401 height 1330
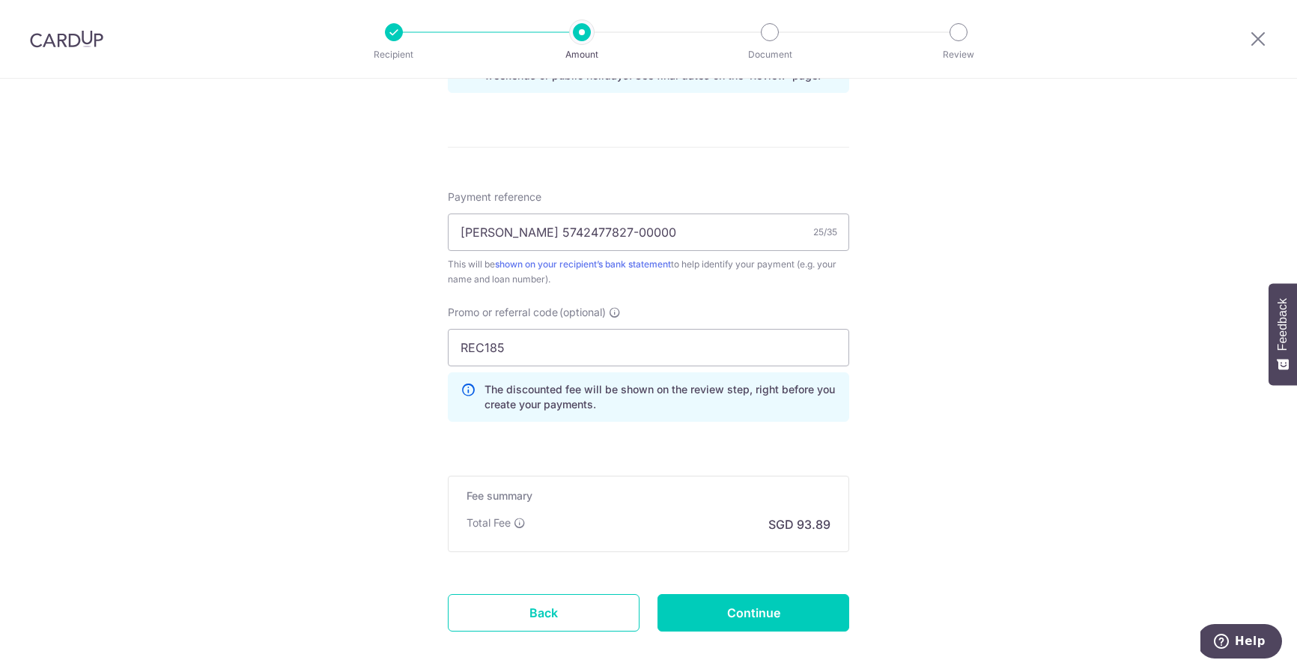
scroll to position [909, 0]
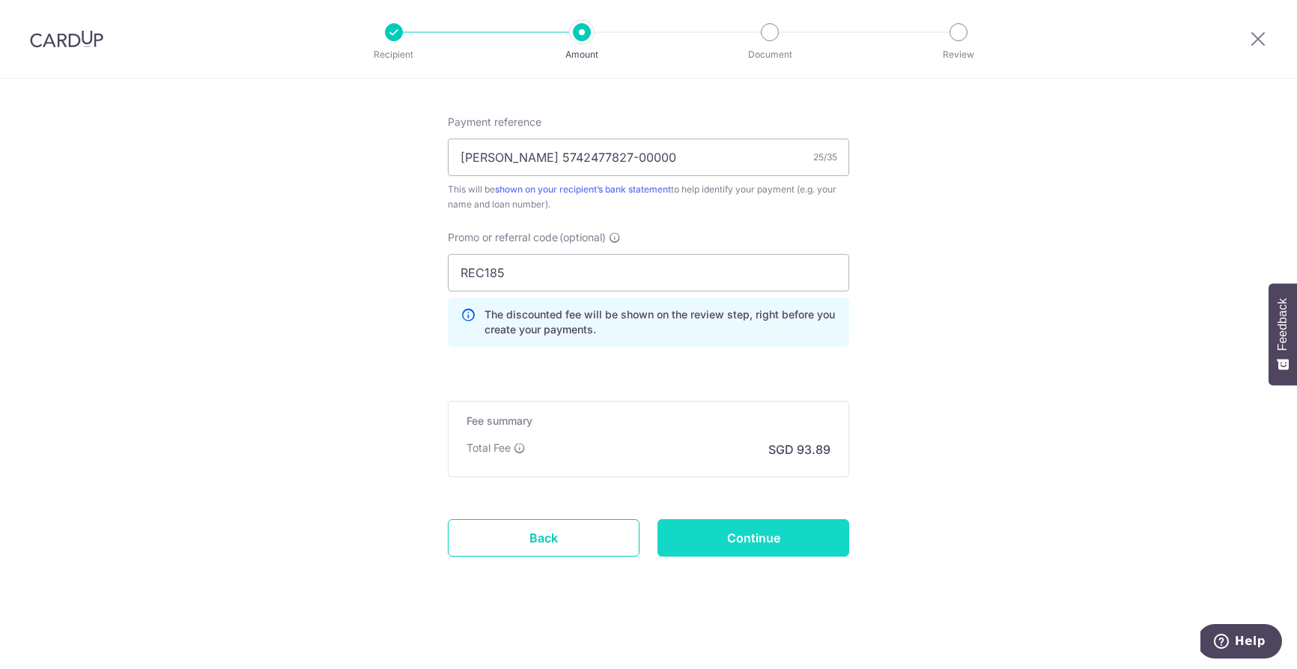
click at [742, 538] on input "Continue" at bounding box center [754, 537] width 192 height 37
type input "Create Schedule"
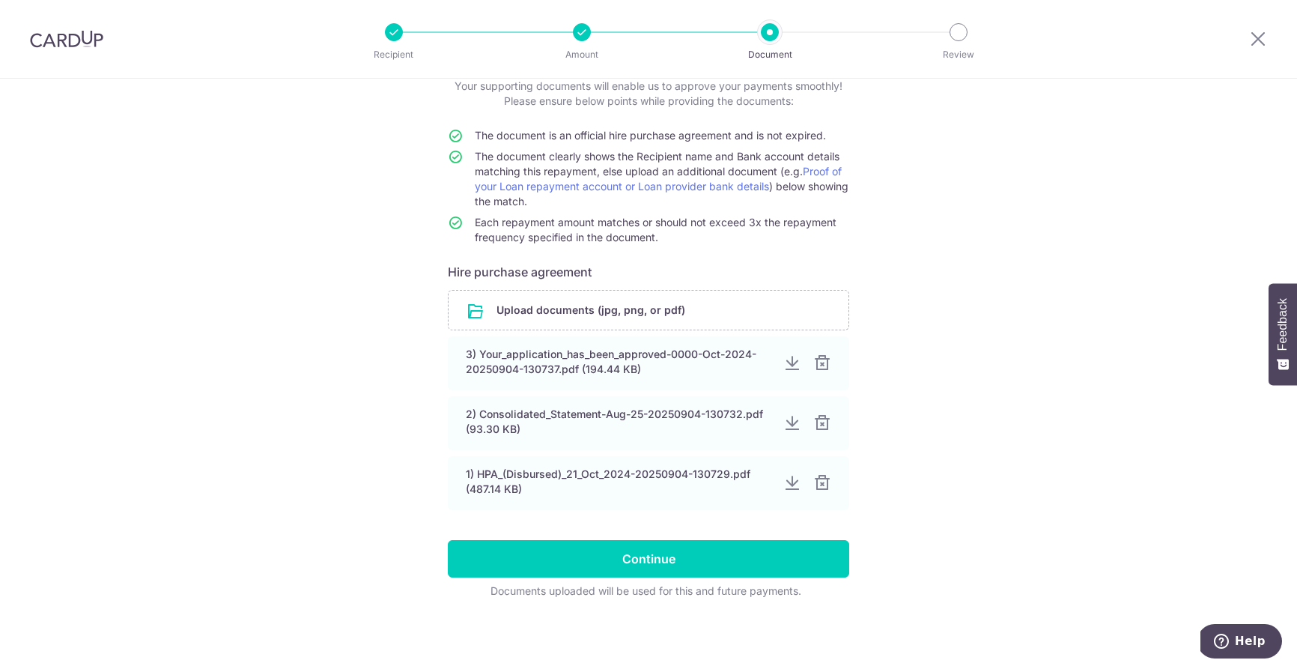
scroll to position [99, 0]
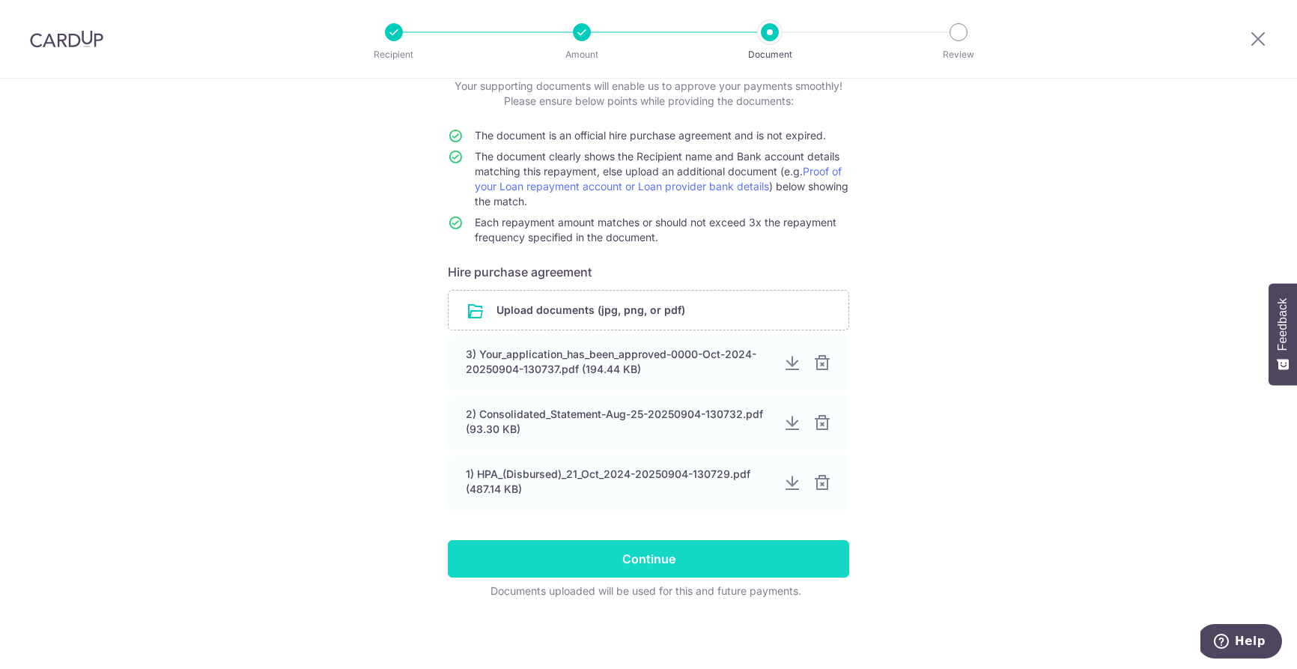
click at [616, 561] on input "Continue" at bounding box center [648, 558] width 401 height 37
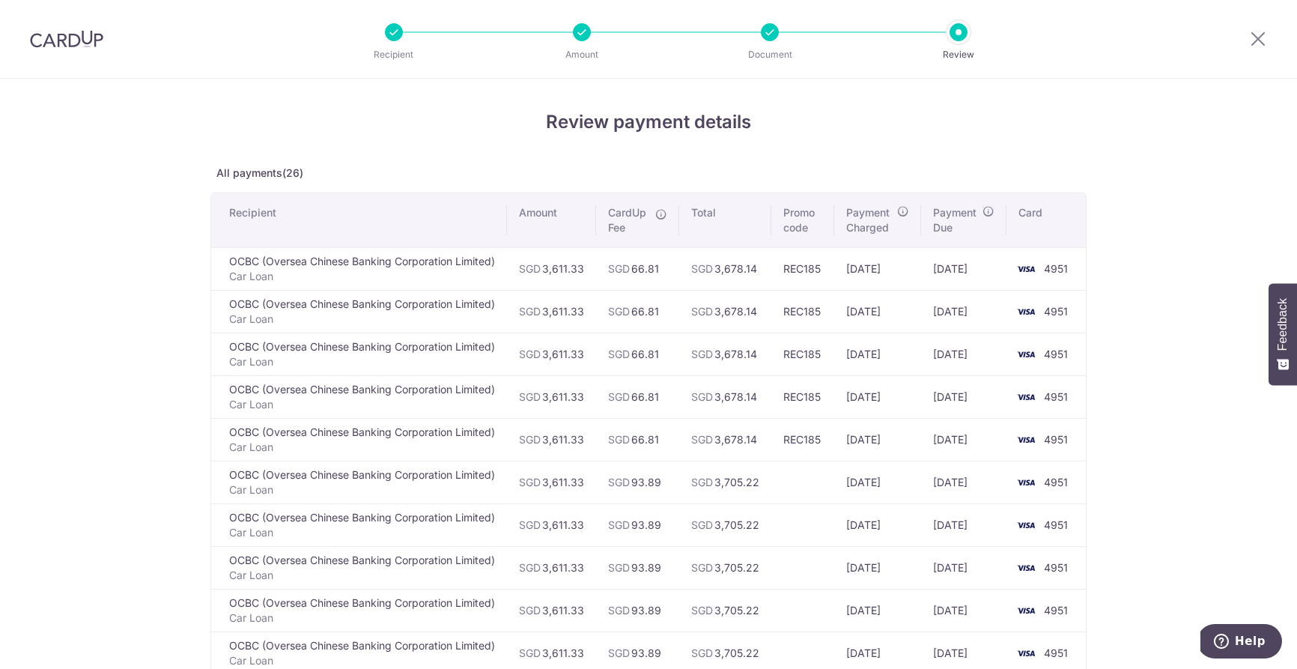
click at [57, 36] on img at bounding box center [66, 39] width 73 height 18
